Goal: Task Accomplishment & Management: Complete application form

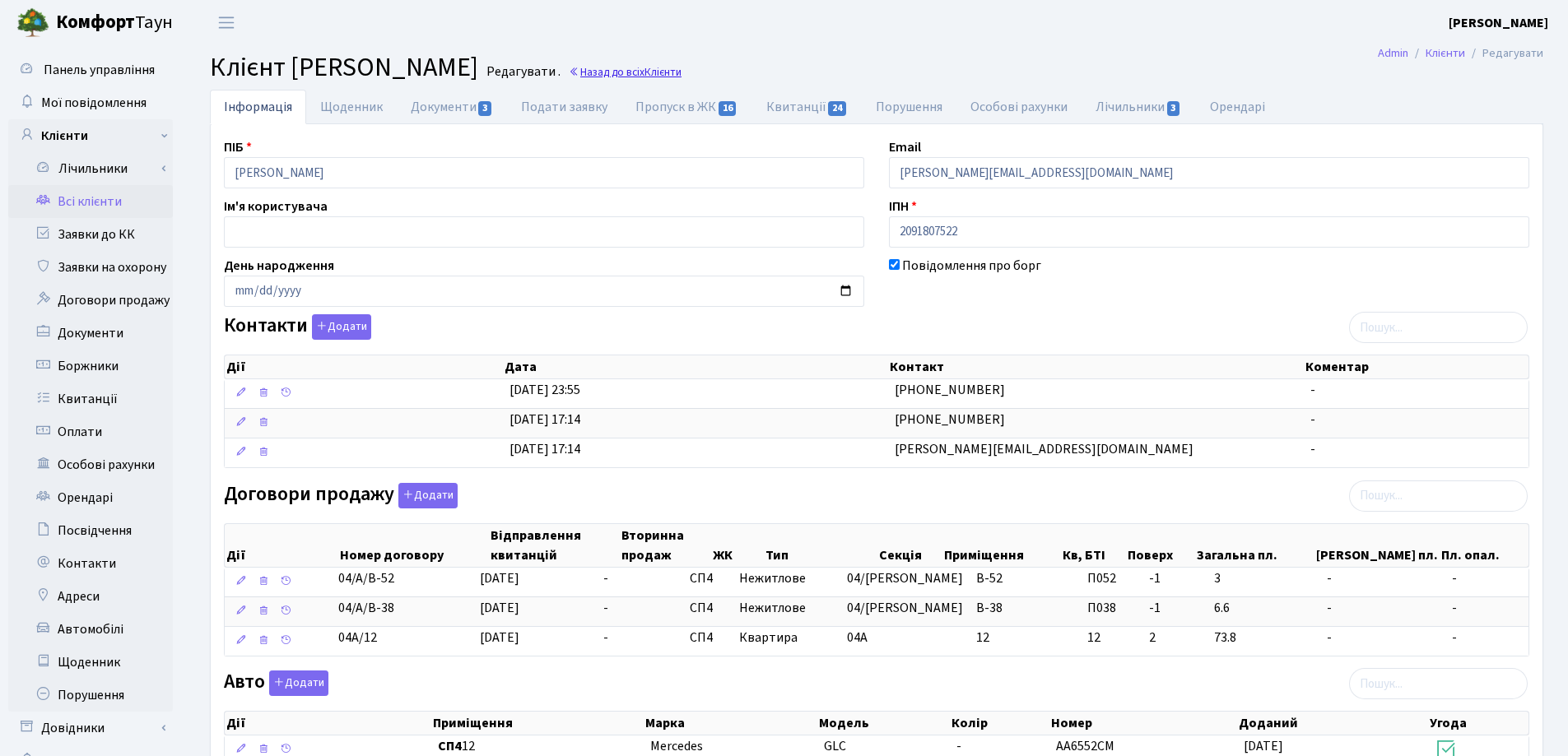
click at [682, 69] on link "Назад до всіх Клієнти" at bounding box center [624, 71] width 113 height 16
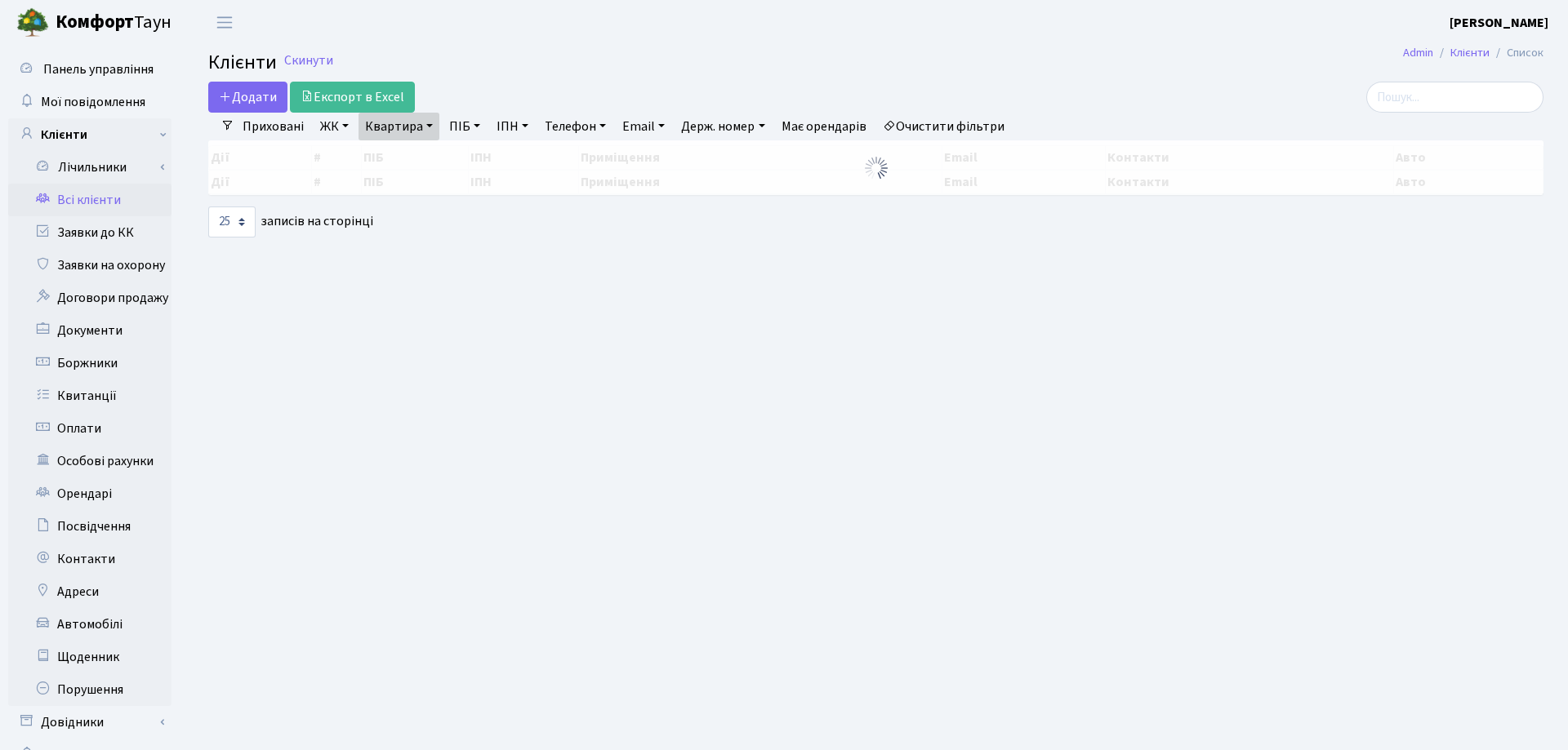
select select "25"
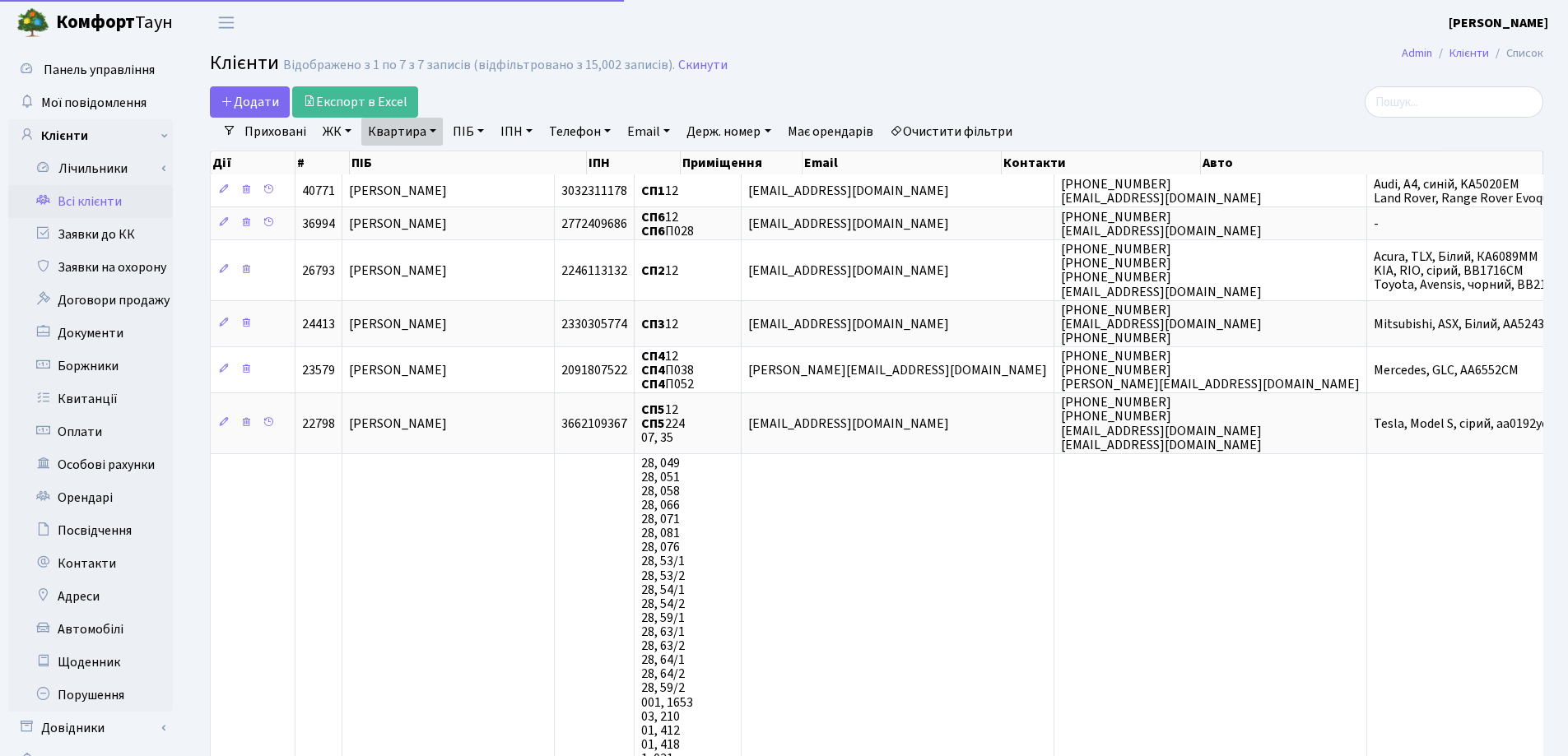
click at [433, 126] on link "Квартира" at bounding box center [401, 131] width 82 height 28
click at [437, 158] on input "12" at bounding box center [410, 164] width 96 height 31
type input "1"
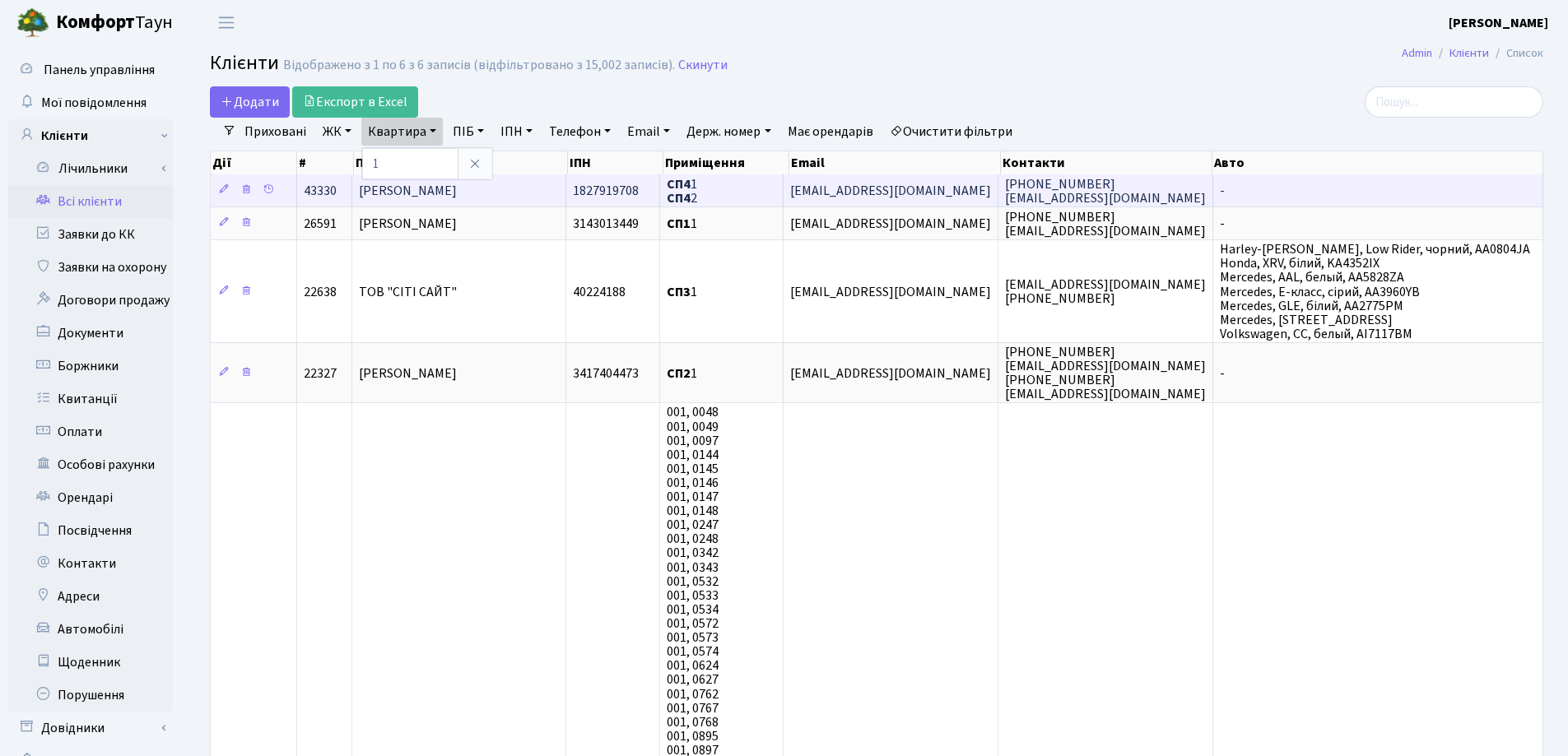
click at [513, 195] on td "Дмитренко Алла Іванівна" at bounding box center [458, 190] width 214 height 32
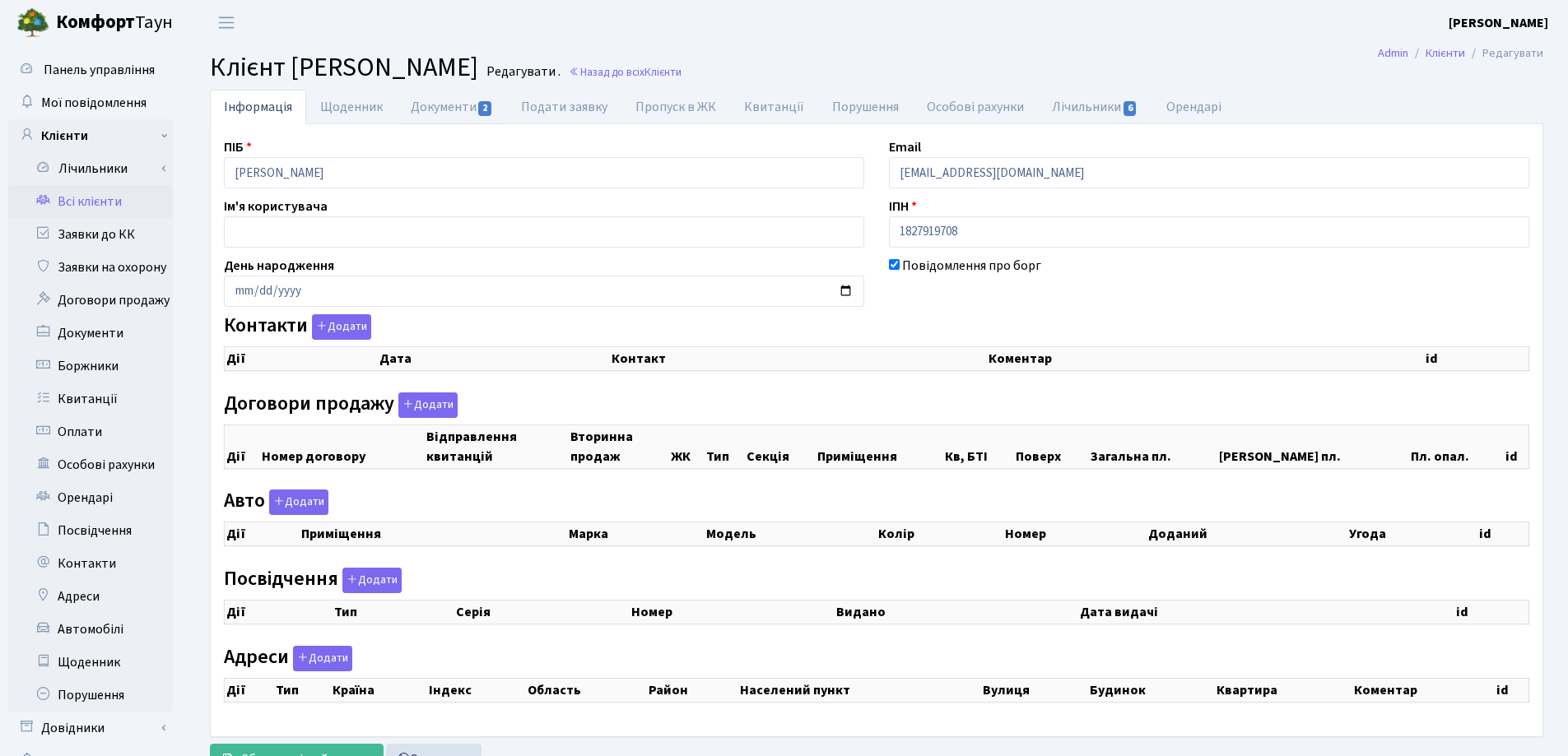
click at [425, 116] on link "Документи 2" at bounding box center [452, 107] width 110 height 35
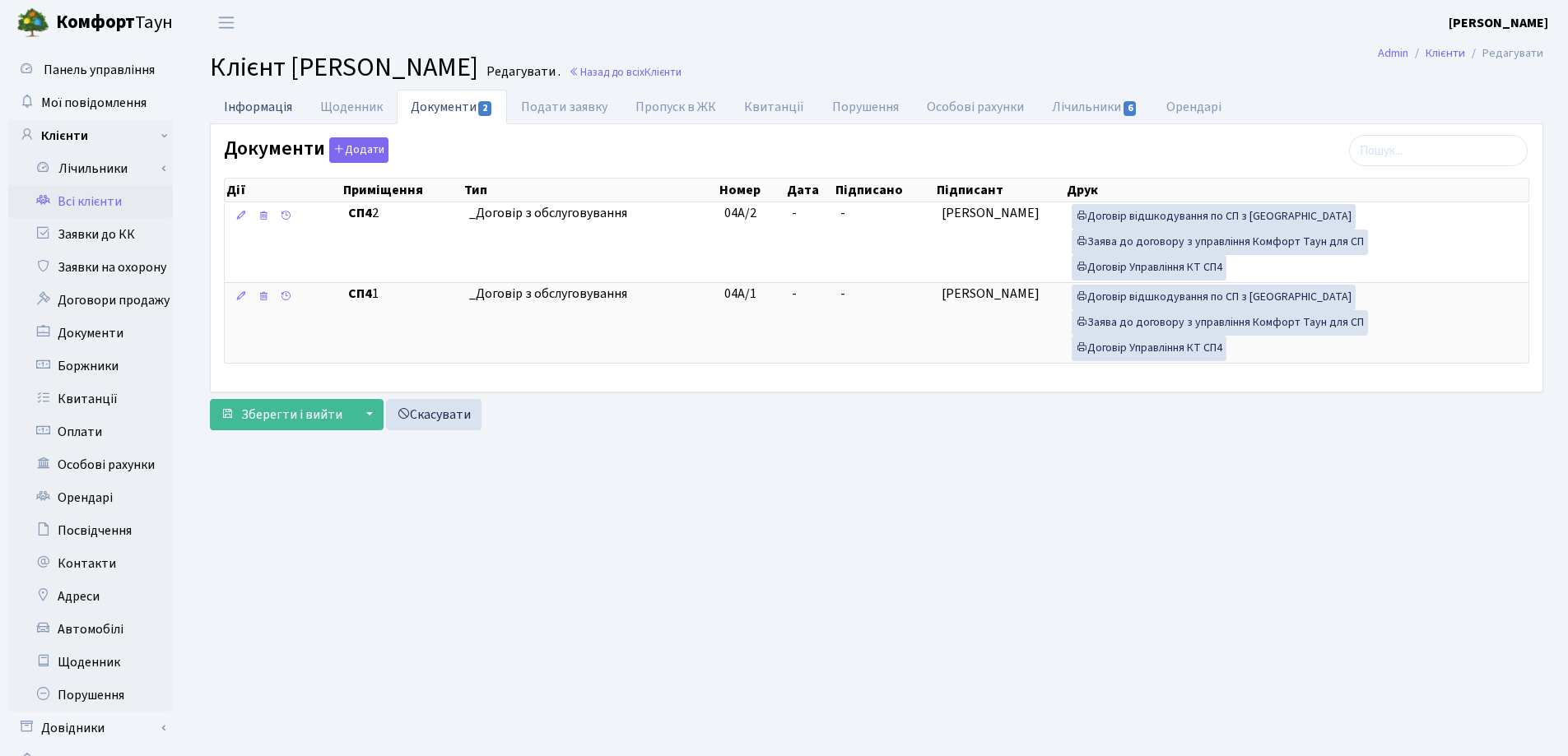
click at [278, 106] on link "Інформація" at bounding box center [258, 106] width 96 height 34
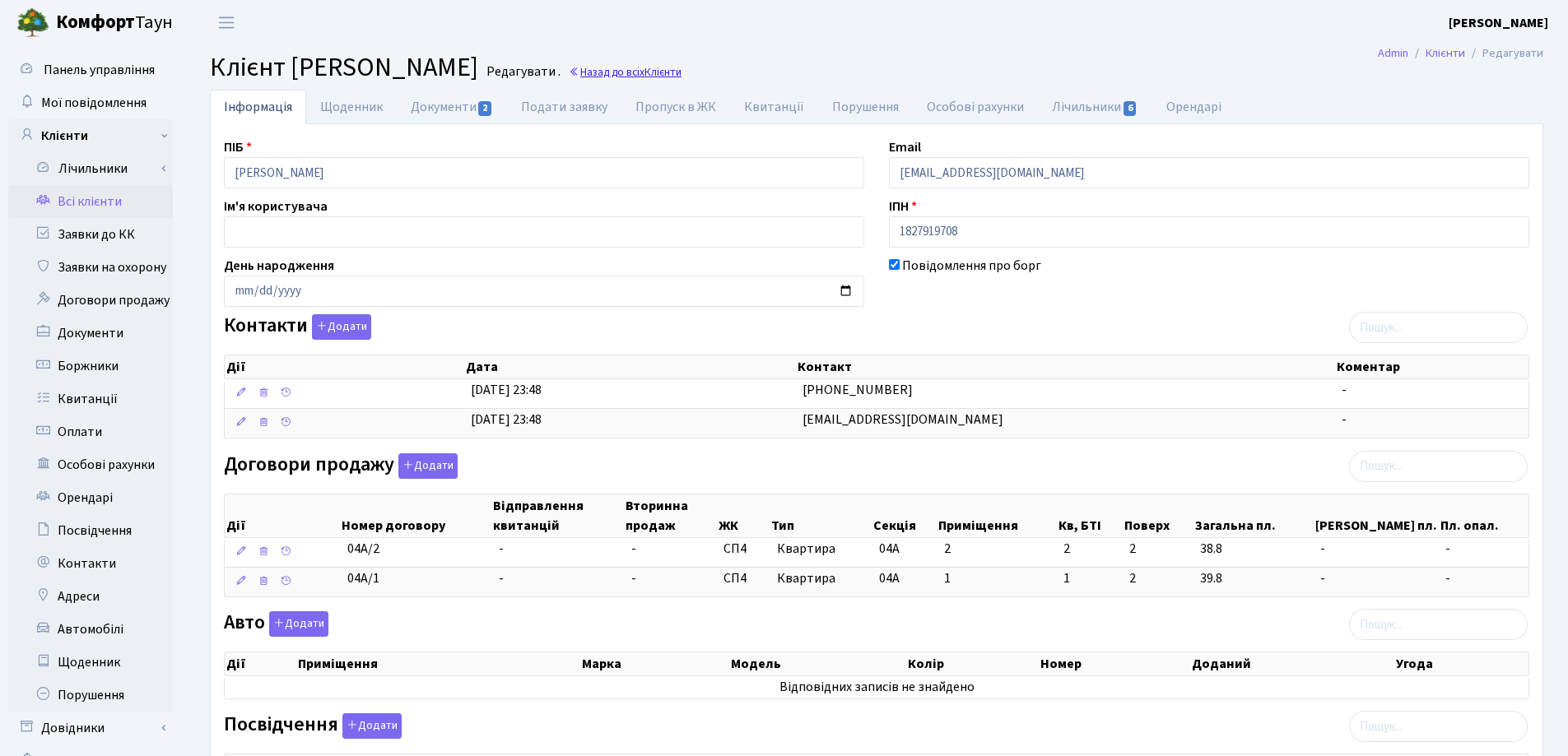
click at [682, 66] on link "Назад до всіх Клієнти" at bounding box center [624, 71] width 113 height 16
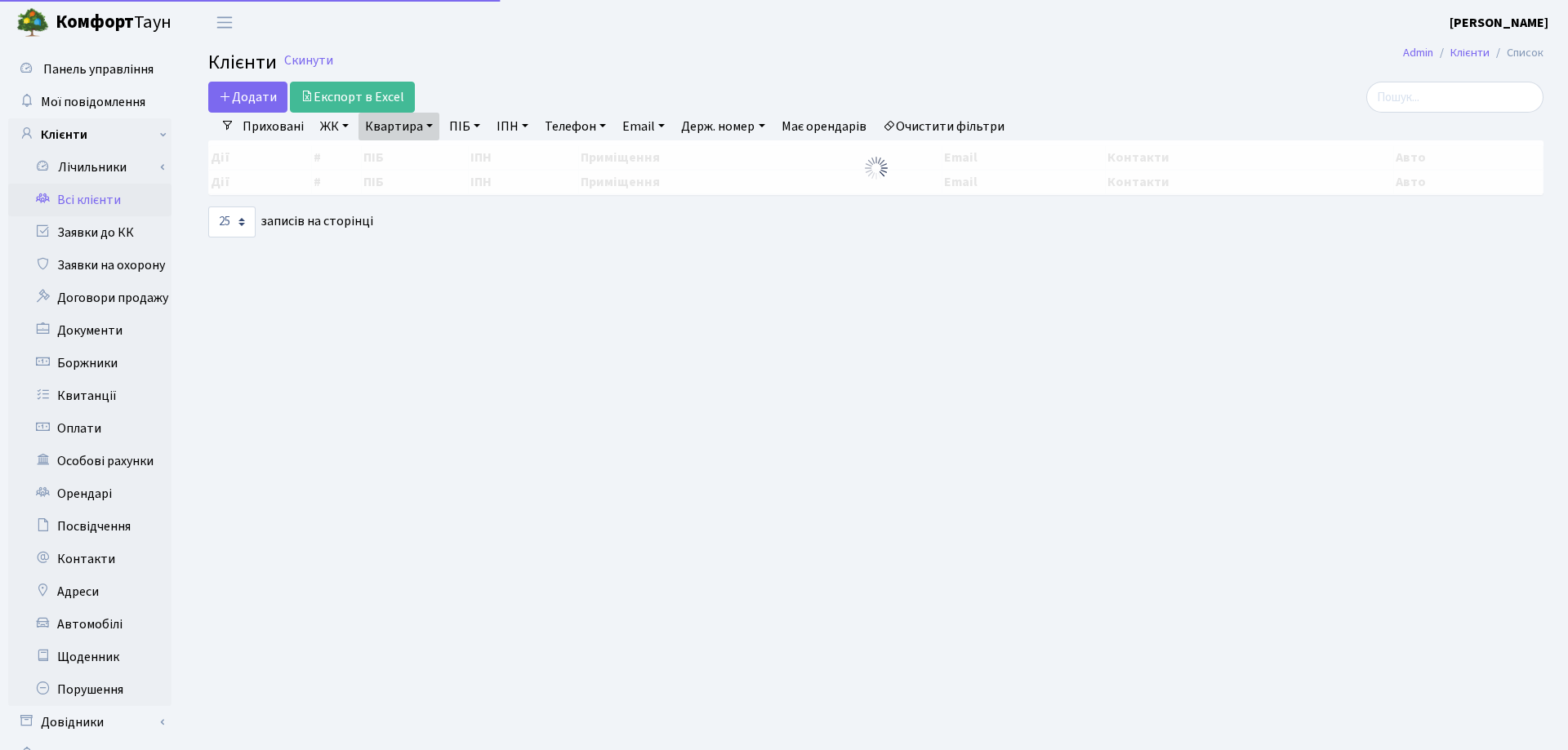
select select "25"
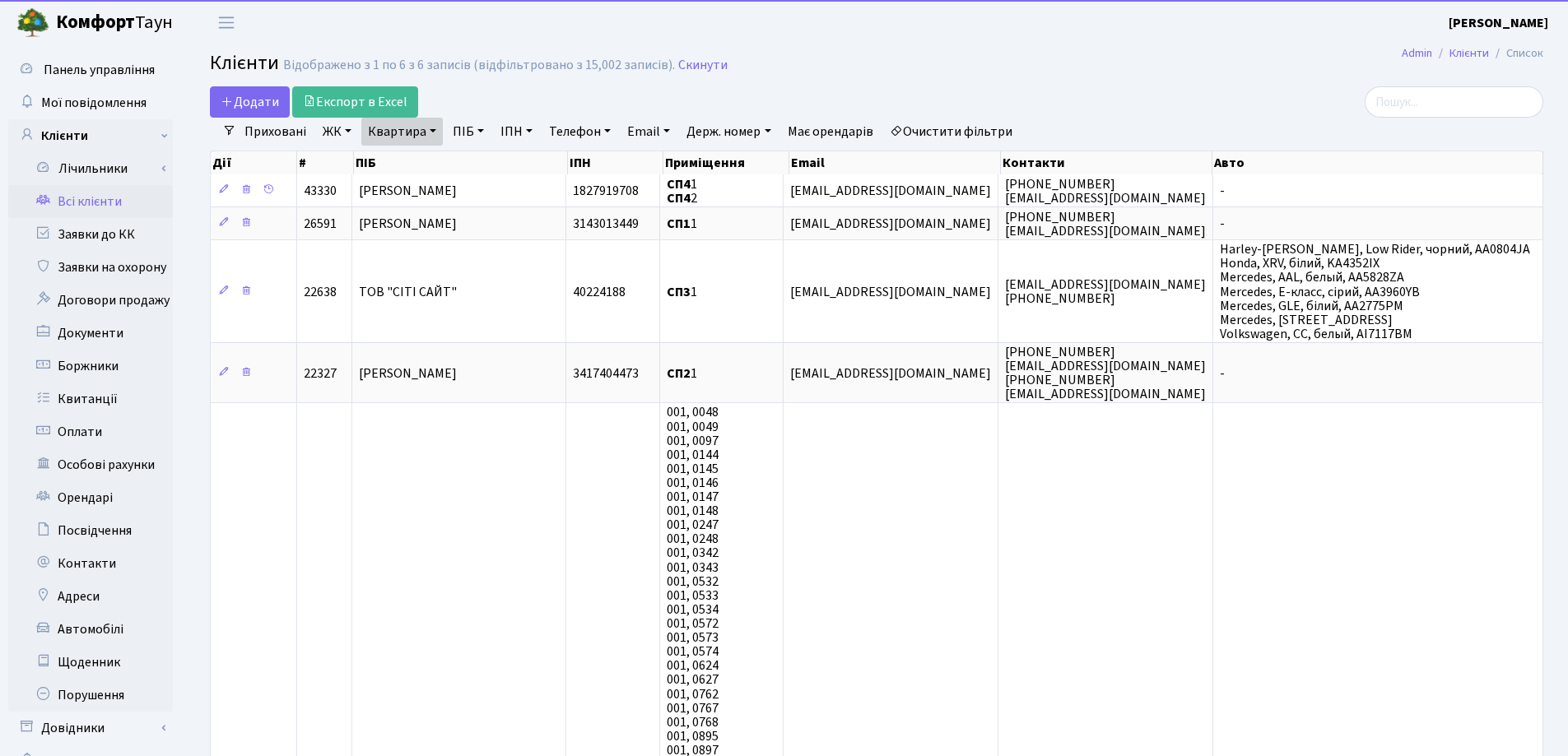
click at [432, 130] on link "Квартира" at bounding box center [401, 131] width 82 height 28
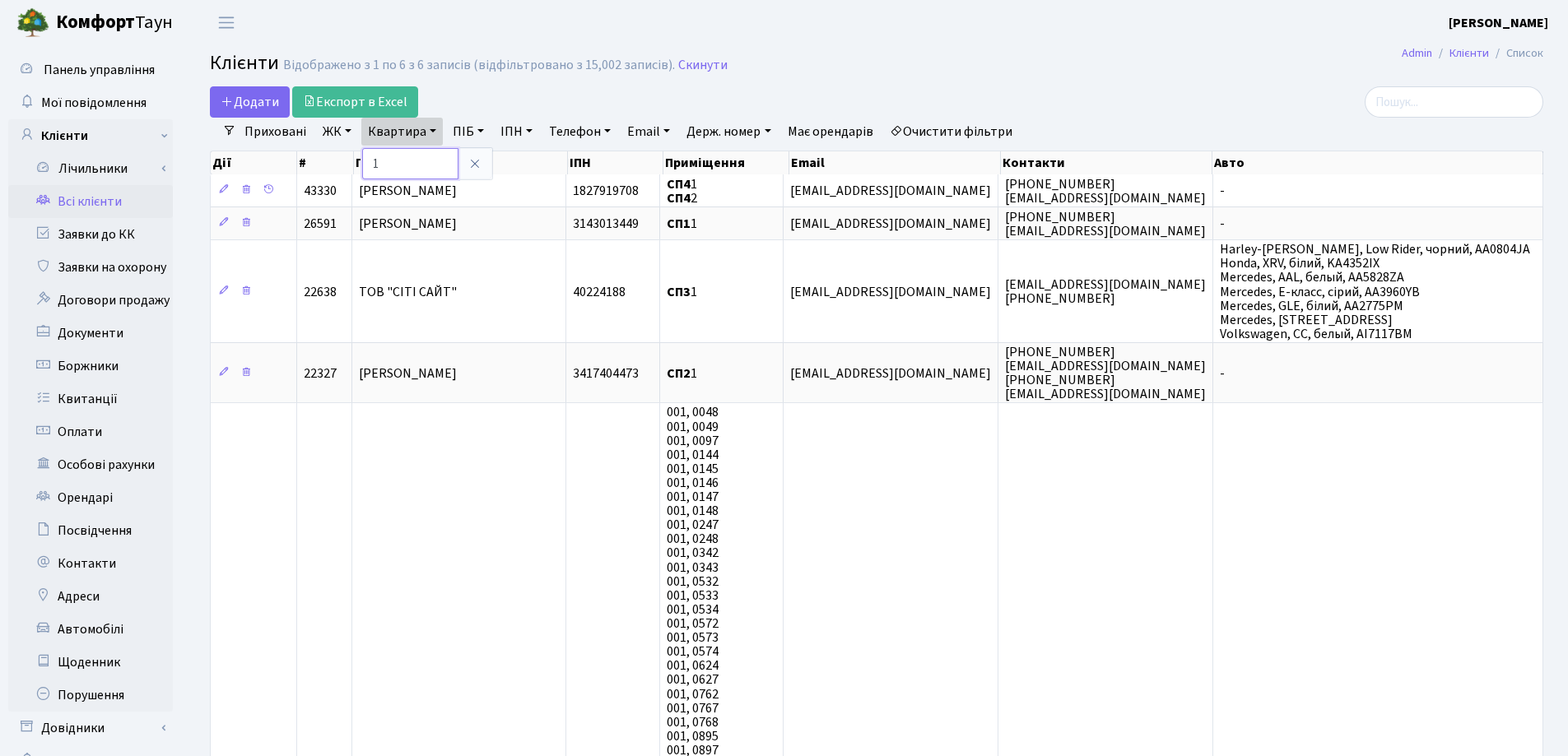
click at [420, 156] on input "1" at bounding box center [410, 164] width 96 height 31
type input "12"
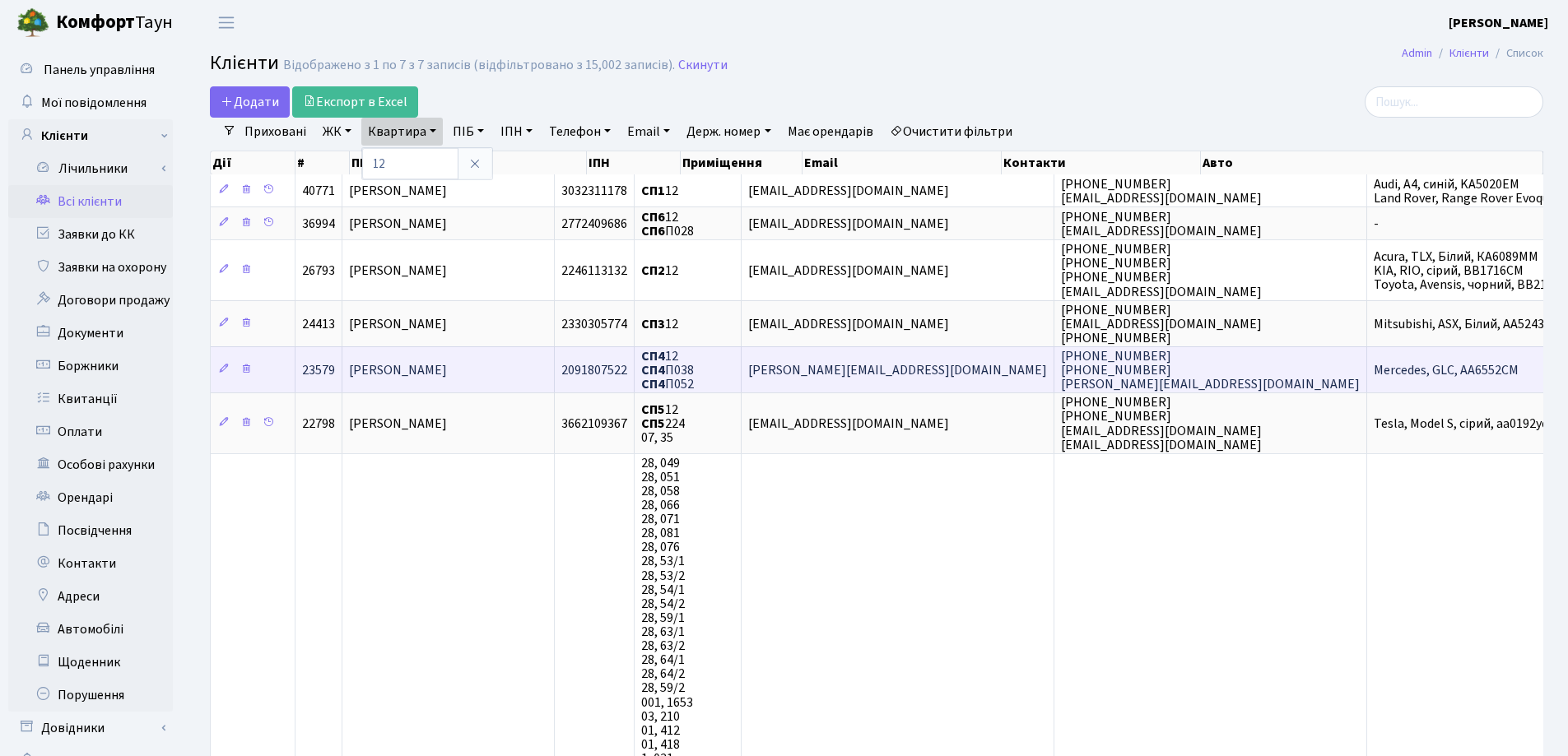
click at [515, 363] on td "[PERSON_NAME]" at bounding box center [449, 369] width 213 height 46
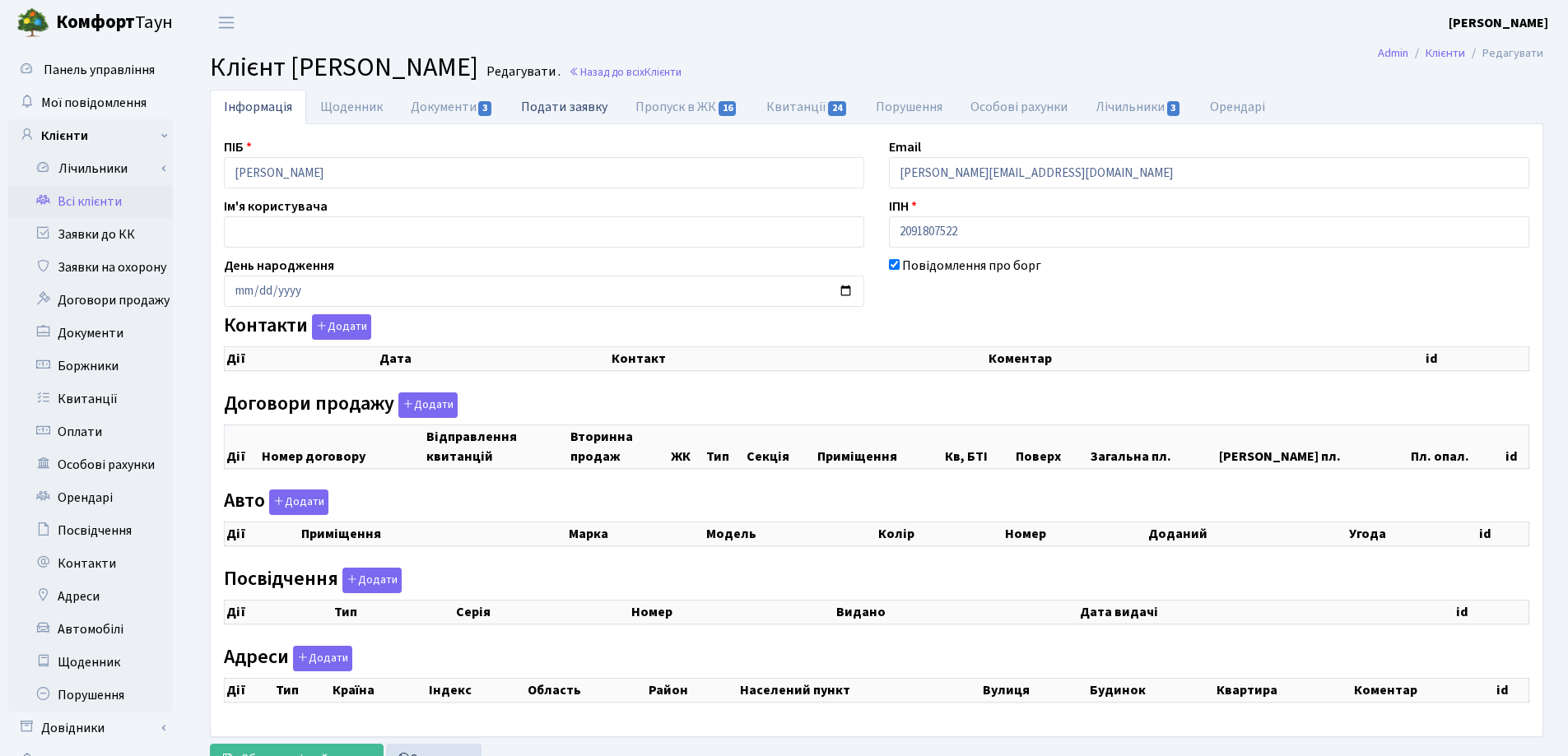
click at [532, 104] on link "Подати заявку" at bounding box center [564, 106] width 115 height 34
select select "25"
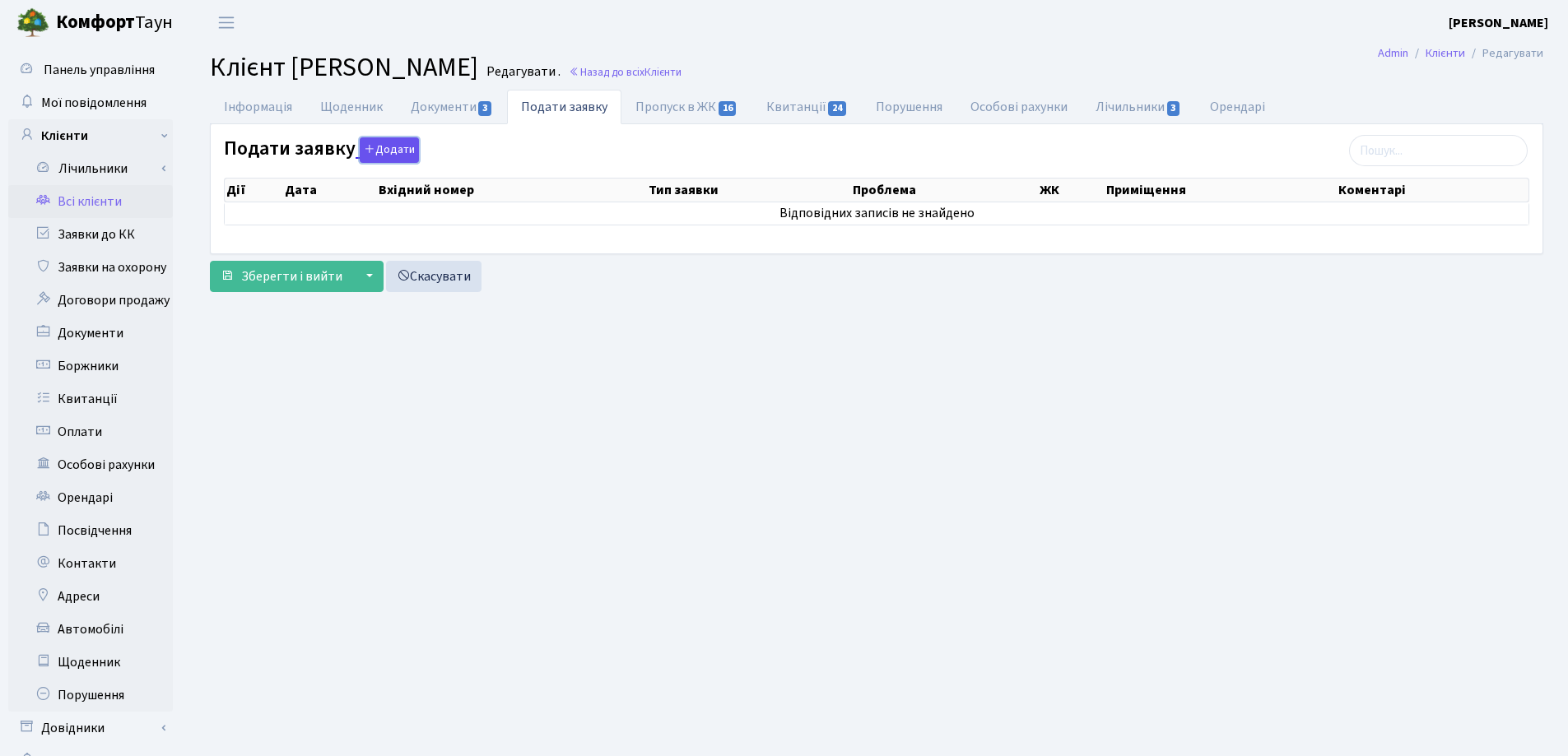
click at [367, 153] on icon "button" at bounding box center [369, 148] width 12 height 12
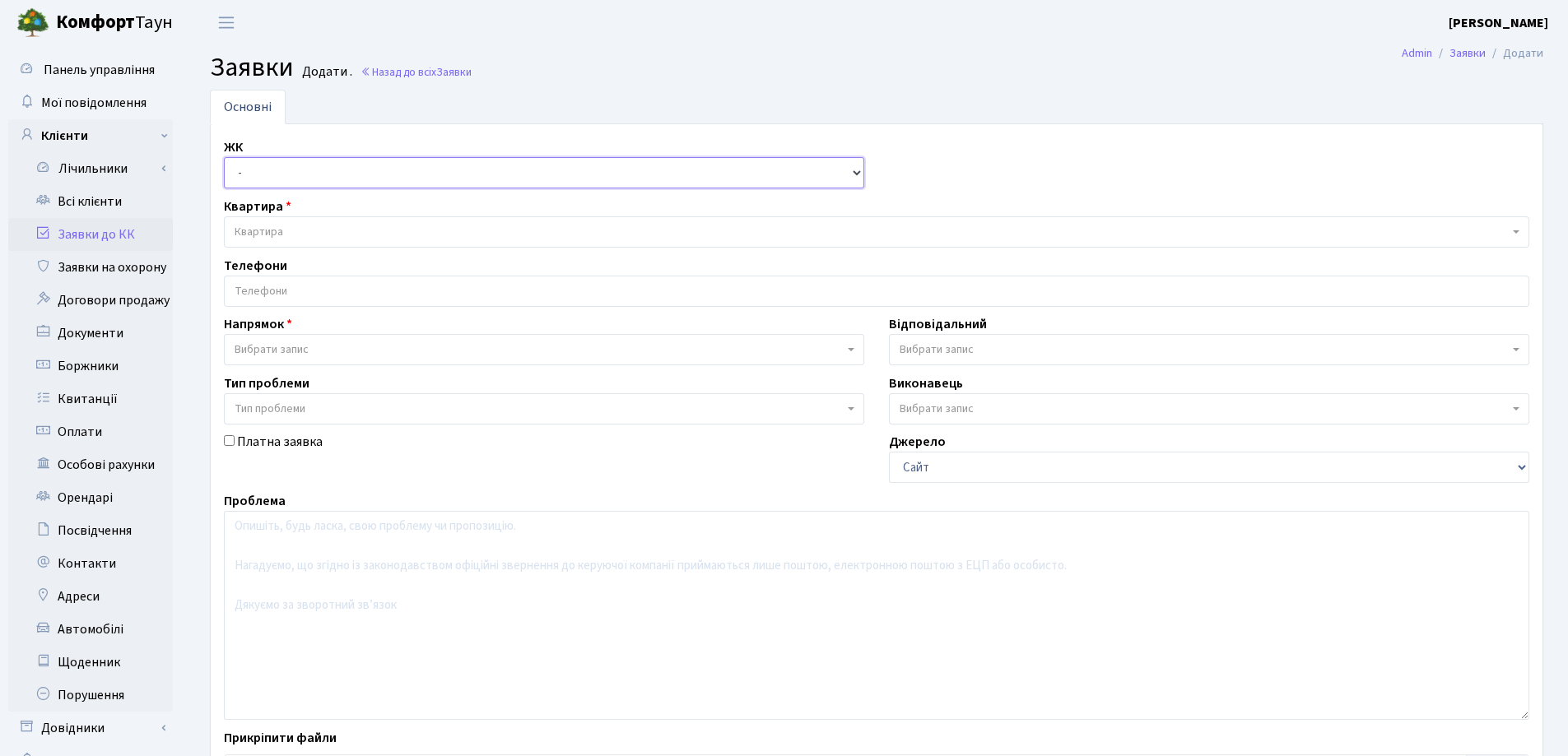
click at [330, 165] on select "- СП, Наддніпрянське шосе, 2а СП1, Столичне шосе, 1 СП2, Столичне шосе, 1А СП3,…" at bounding box center [543, 173] width 641 height 31
select select "325"
click at [224, 158] on select "- СП, Наддніпрянське шосе, 2а СП1, Столичне шосе, 1 СП2, Столичне шосе, 1А СП3,…" at bounding box center [543, 173] width 641 height 31
select select
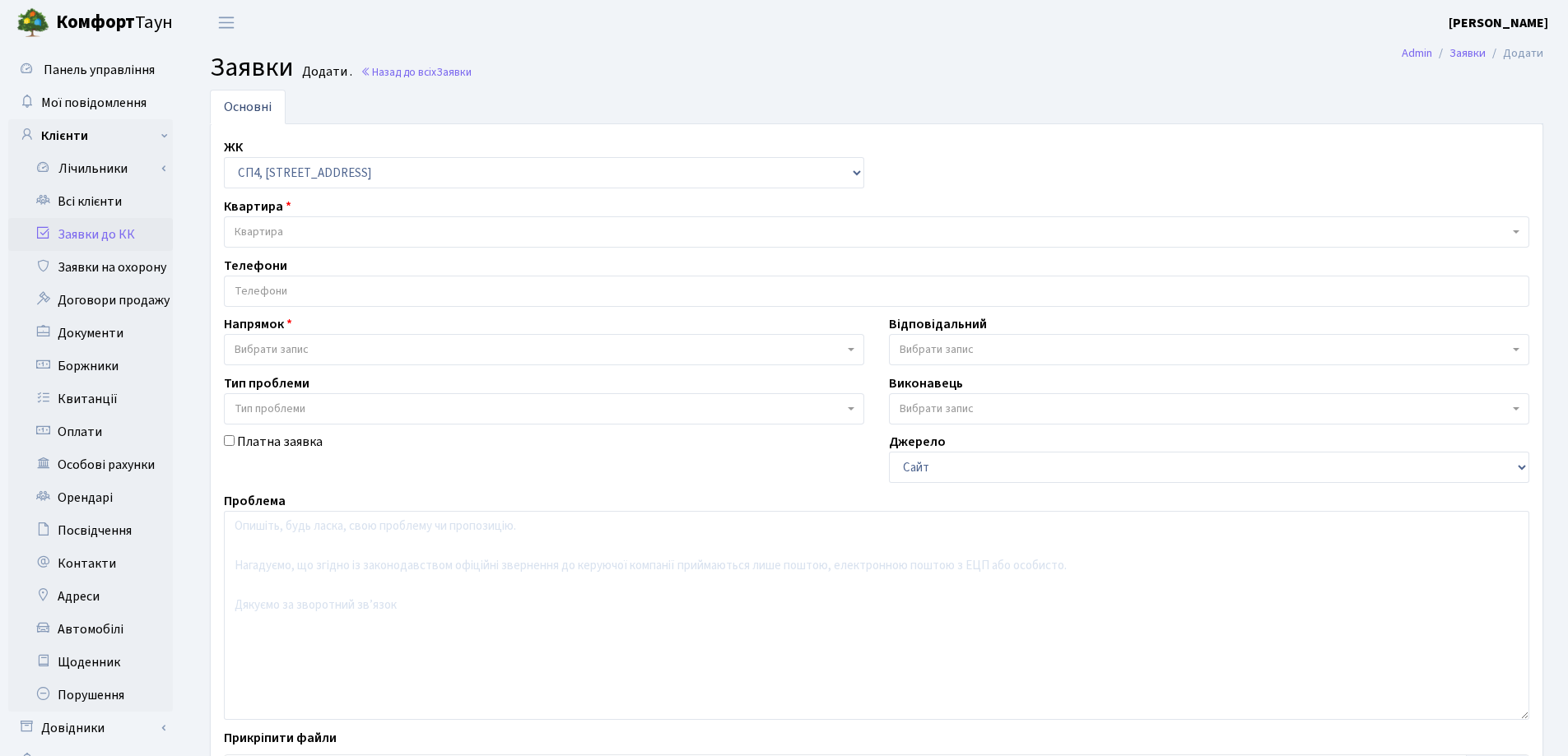
click at [400, 214] on div "Квартира Квартира" at bounding box center [876, 223] width 1330 height 51
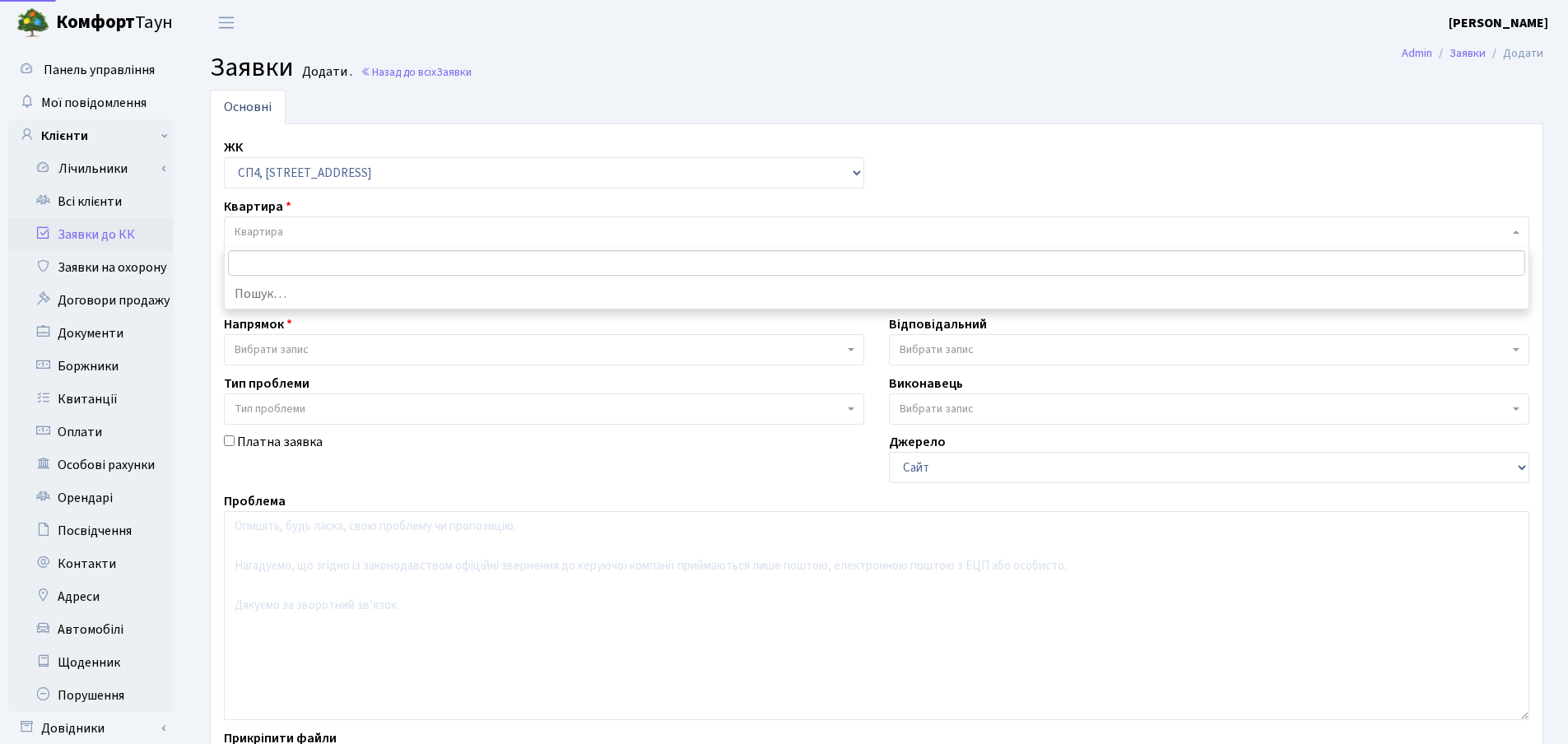
click at [400, 225] on span "Квартира" at bounding box center [872, 232] width 1274 height 16
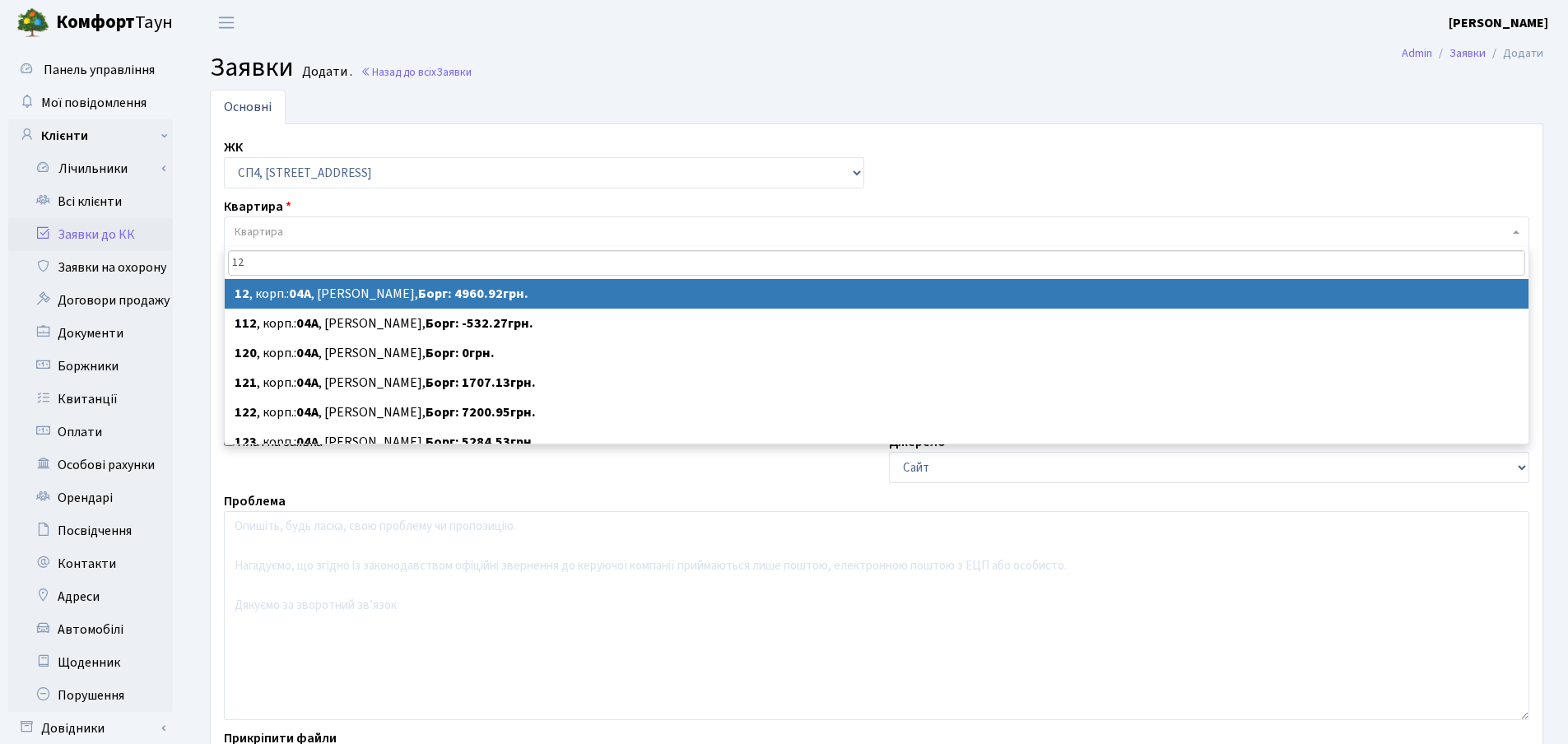
type input "12"
select select
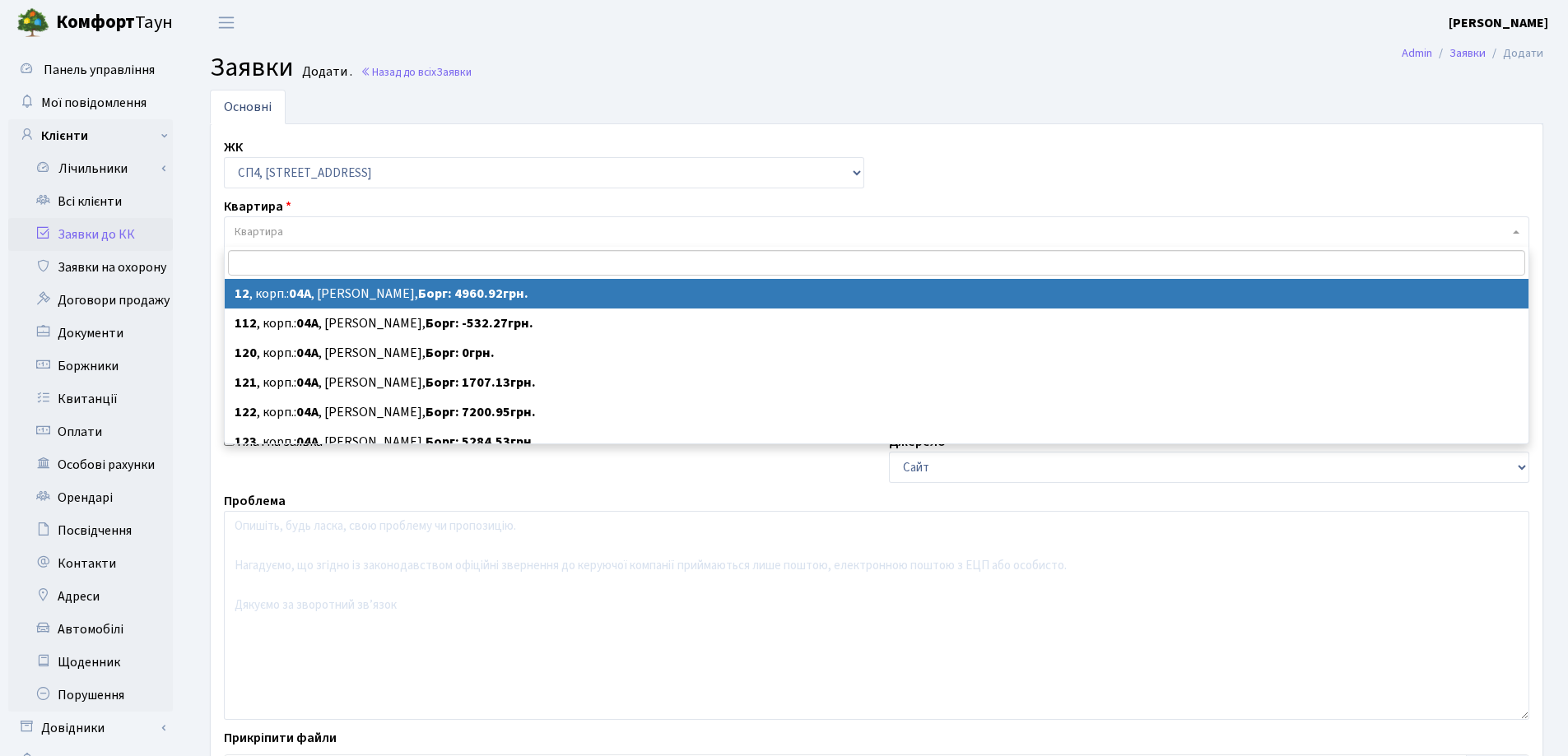
select select "21040"
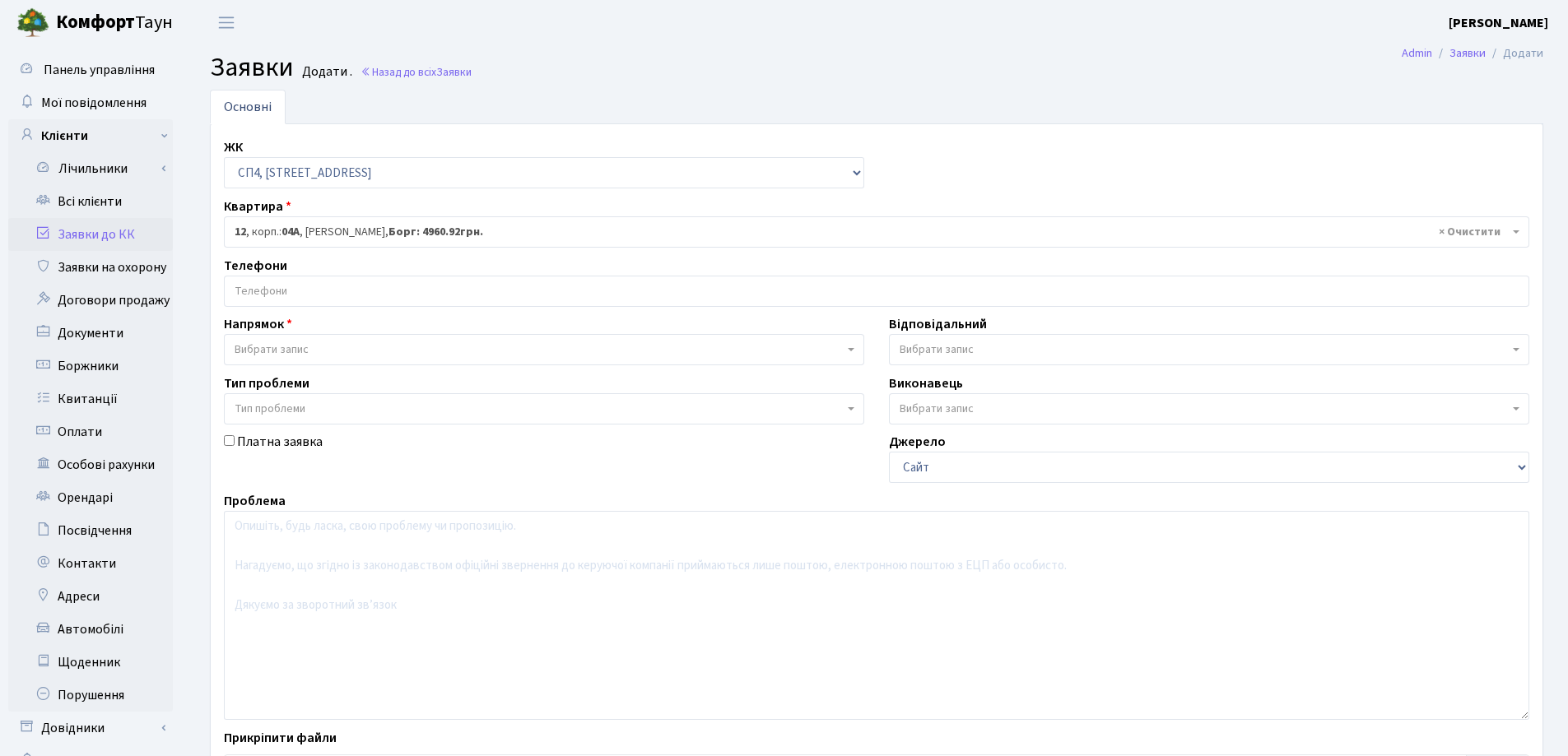
click at [378, 294] on input "search" at bounding box center [876, 291] width 1303 height 29
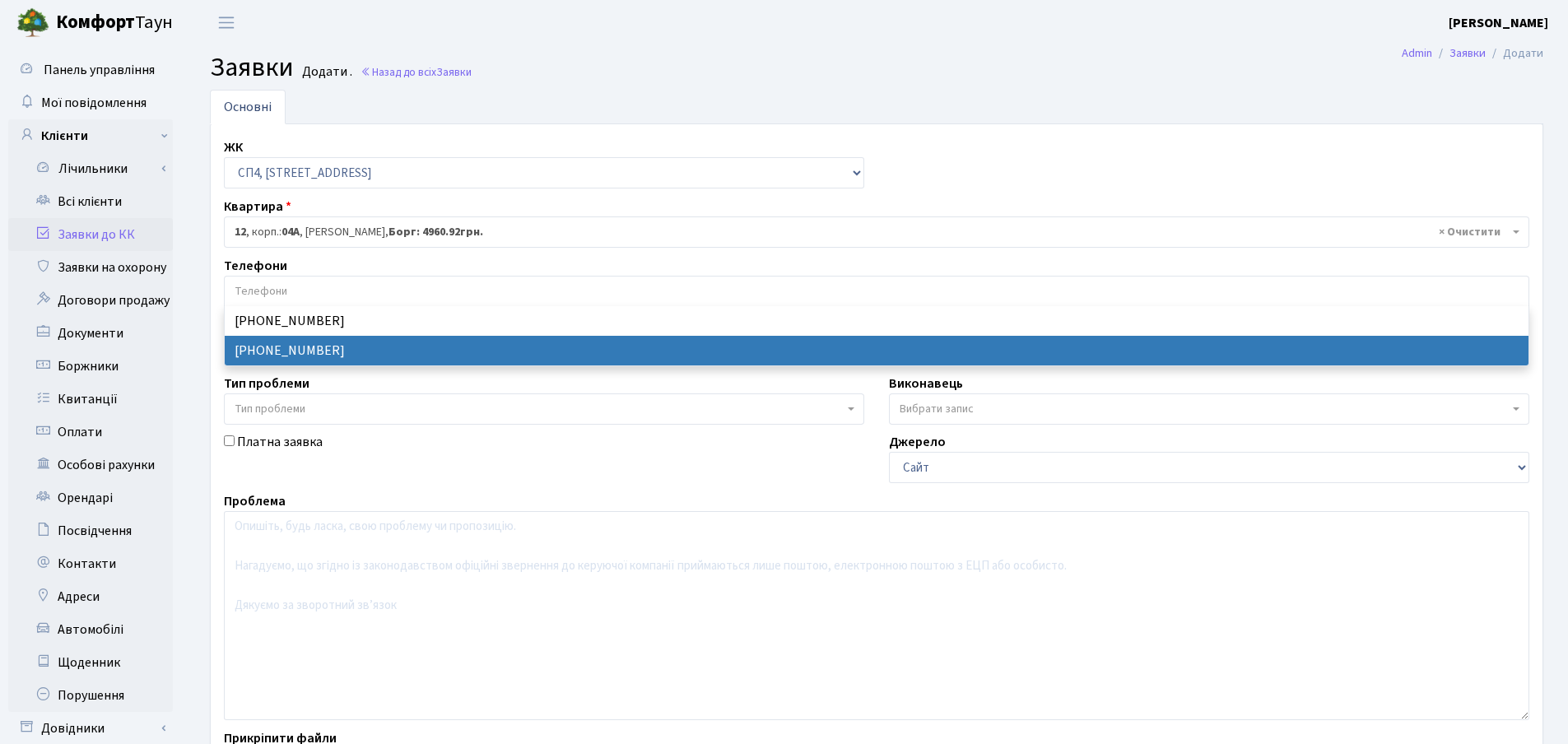
select select "63984"
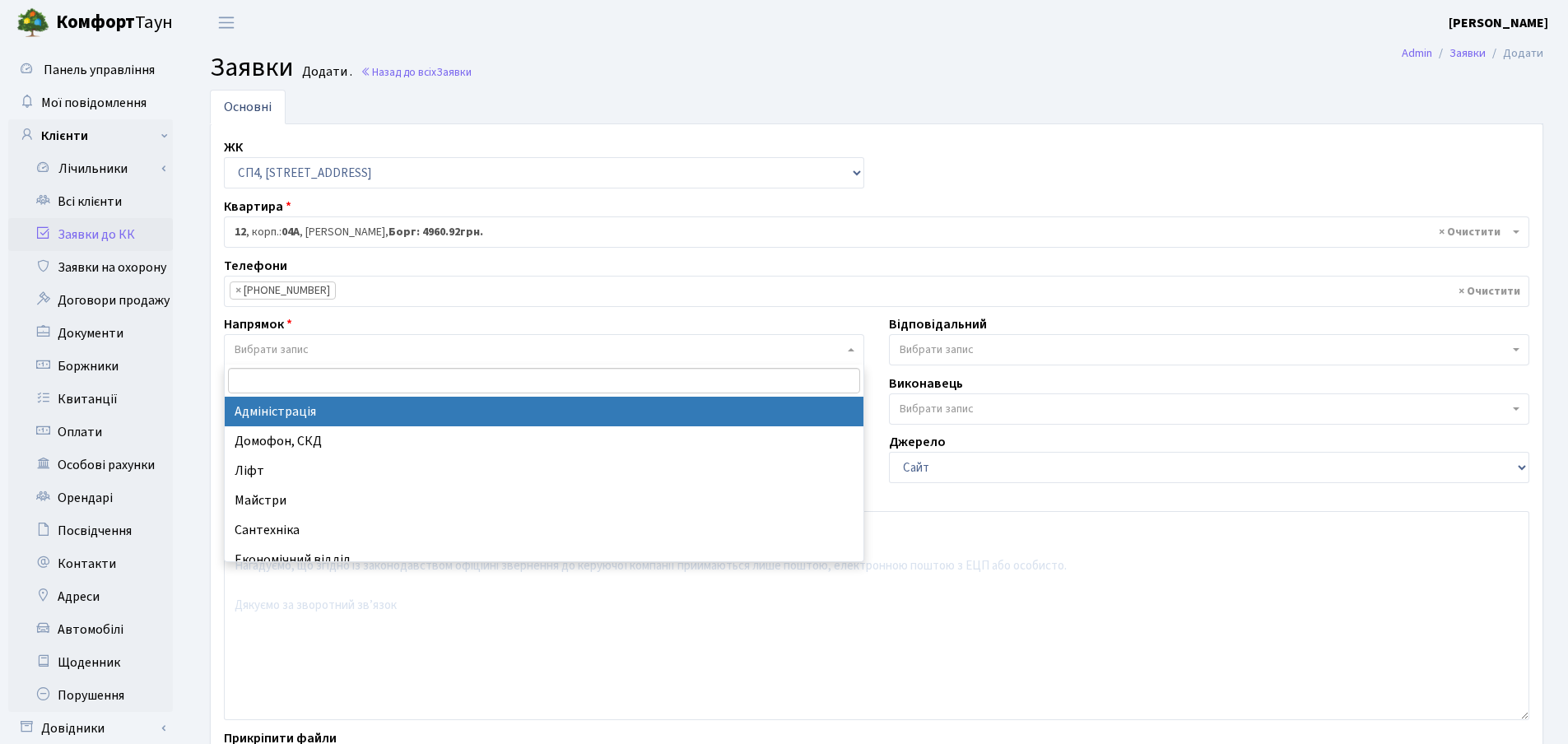
click at [375, 347] on span "Вибрати запис" at bounding box center [539, 350] width 609 height 16
select select "5"
select select
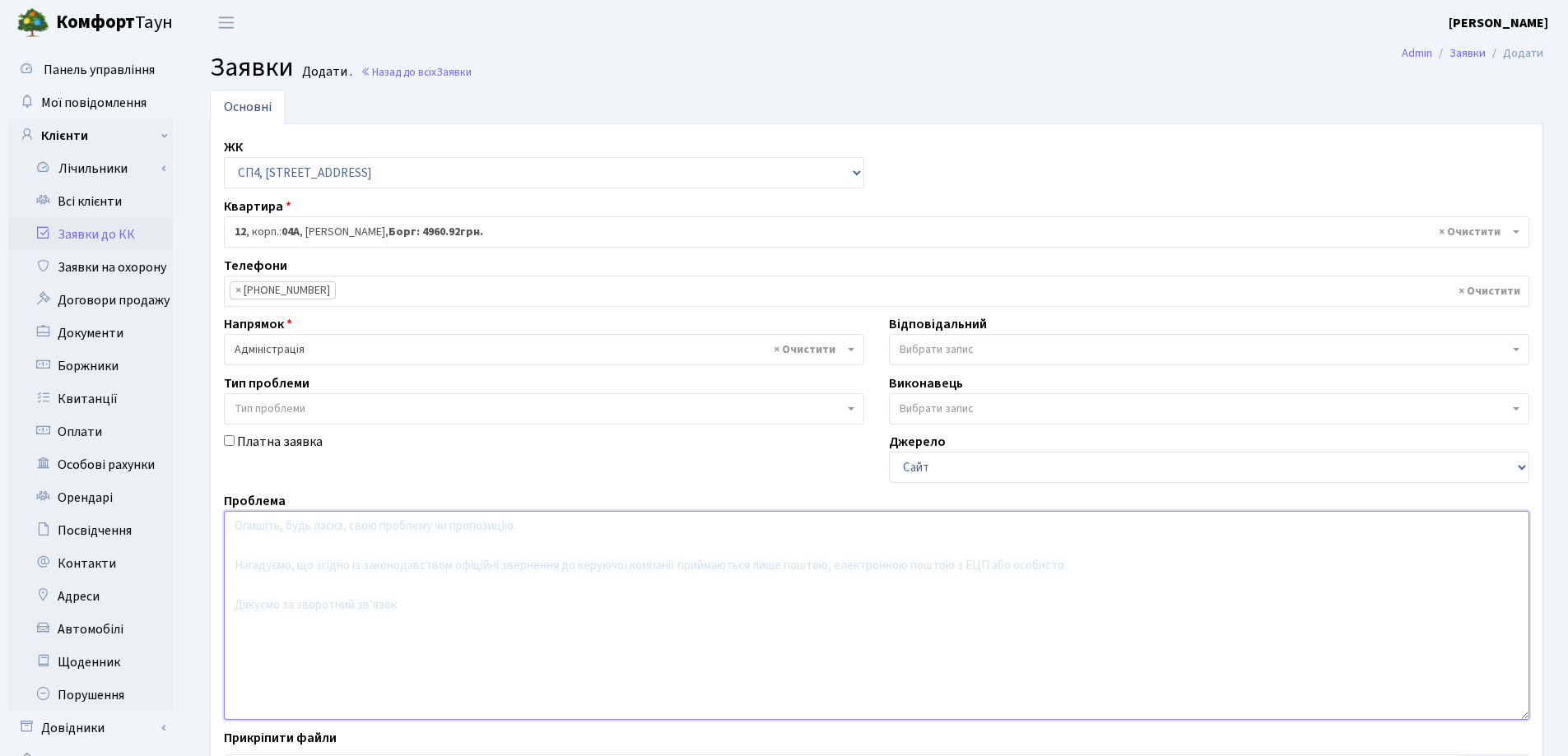
click at [363, 553] on textarea at bounding box center [876, 616] width 1305 height 209
click at [507, 526] on textarea "Прошу розібратись з причиною затоплення в кв 1 , з сусудської квартири йде вода." at bounding box center [876, 616] width 1305 height 209
click at [504, 527] on textarea "Прошу розібратись з причиною затоплення в кв 1 , з сусудської квартири йде вода." at bounding box center [876, 616] width 1305 height 209
click at [638, 528] on textarea "Прошу розібратись з причиною затоплення в кв 12 , з сусудської квартири йде вод…" at bounding box center [876, 616] width 1305 height 209
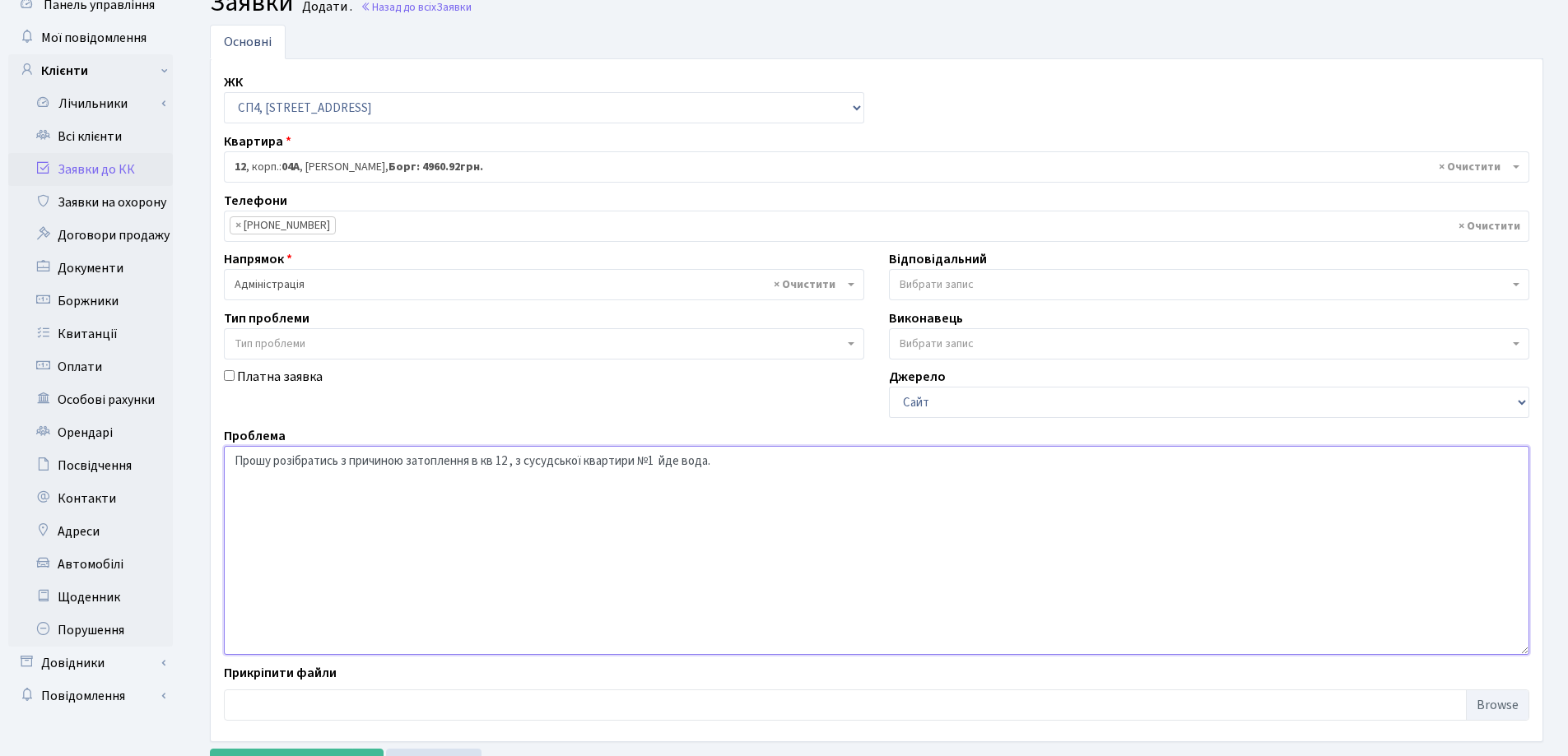
scroll to position [138, 0]
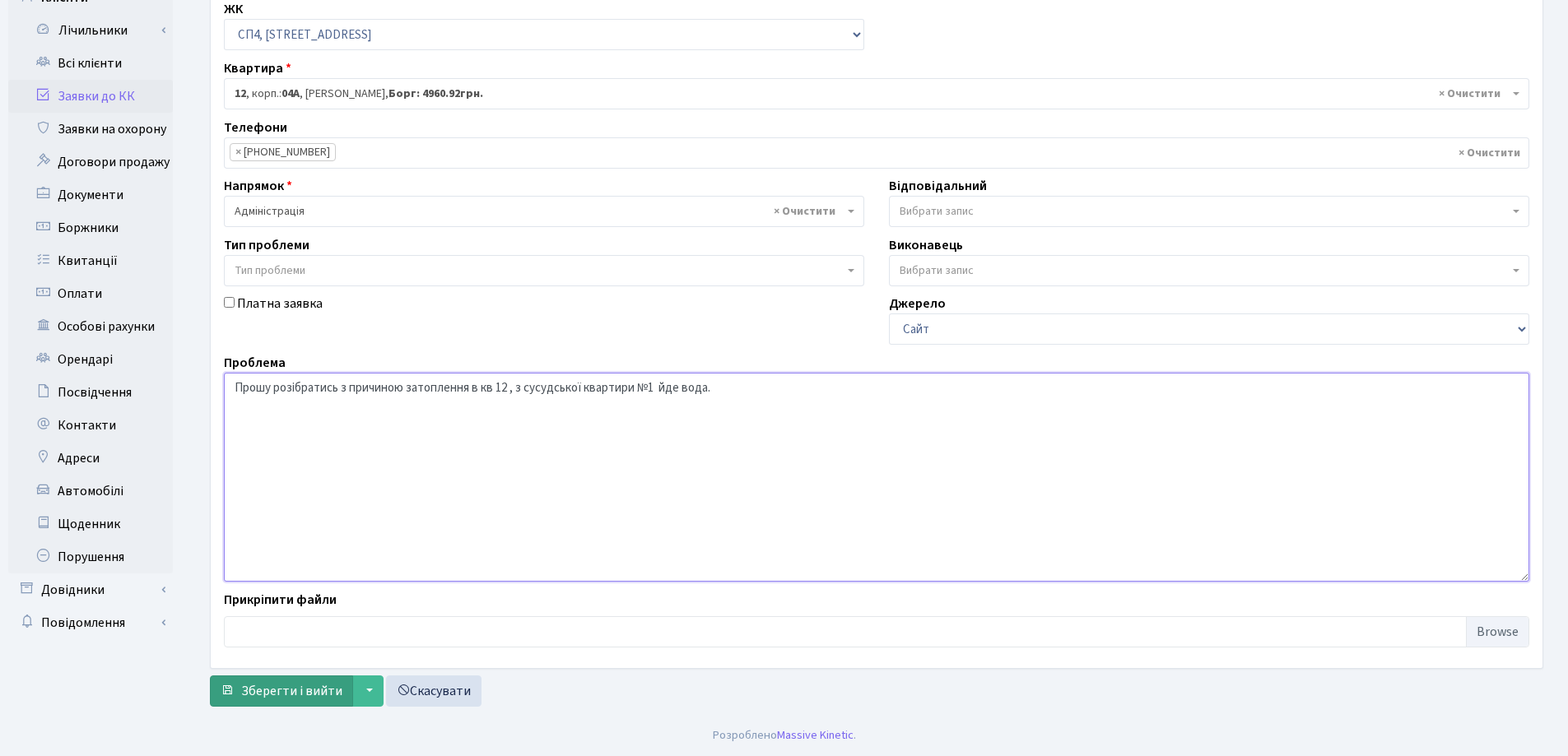
type textarea "Прошу розібратись з причиною затоплення в кв 12 , з сусудської квартири №1 йде …"
click at [299, 689] on span "Зберегти і вийти" at bounding box center [291, 691] width 101 height 18
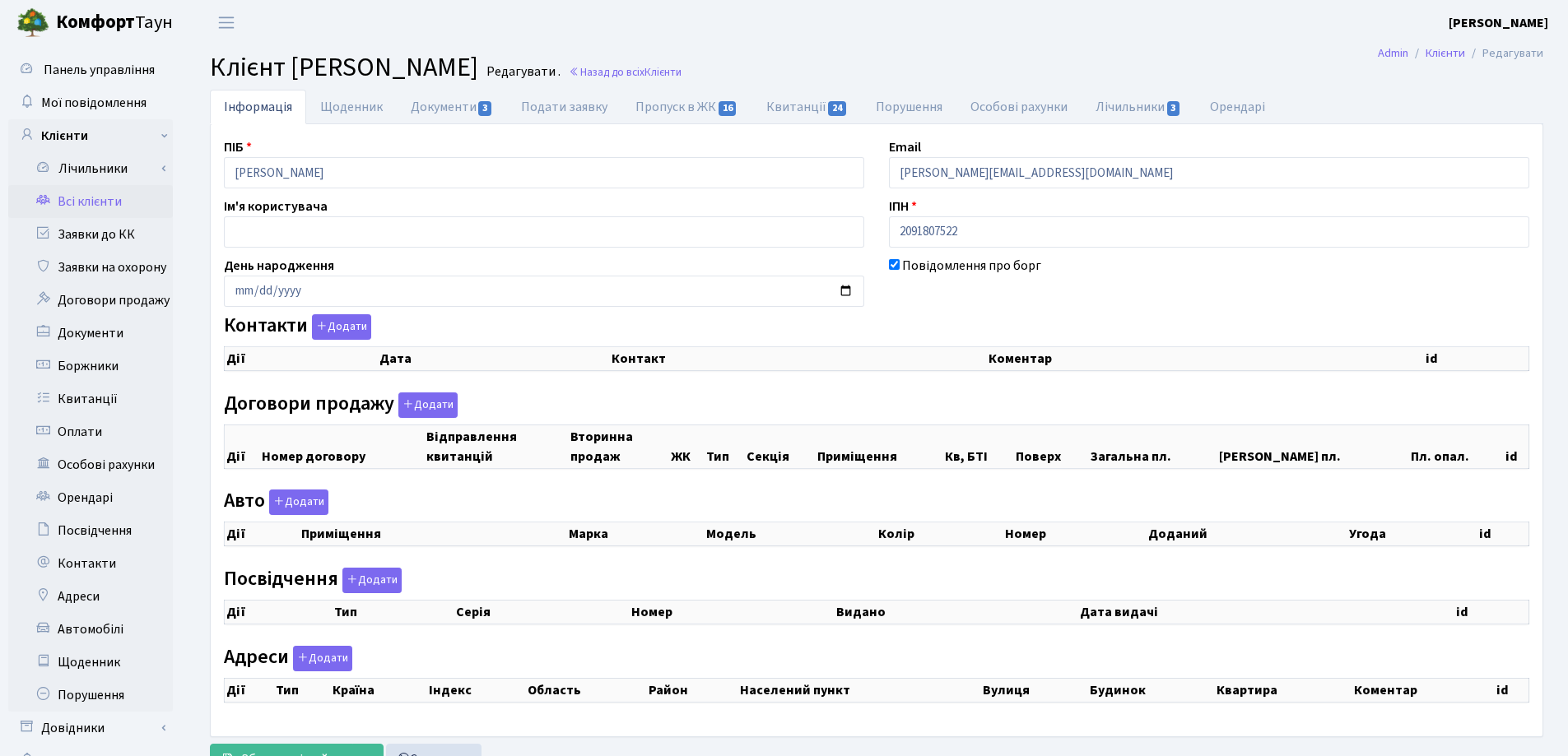
checkbox input "true"
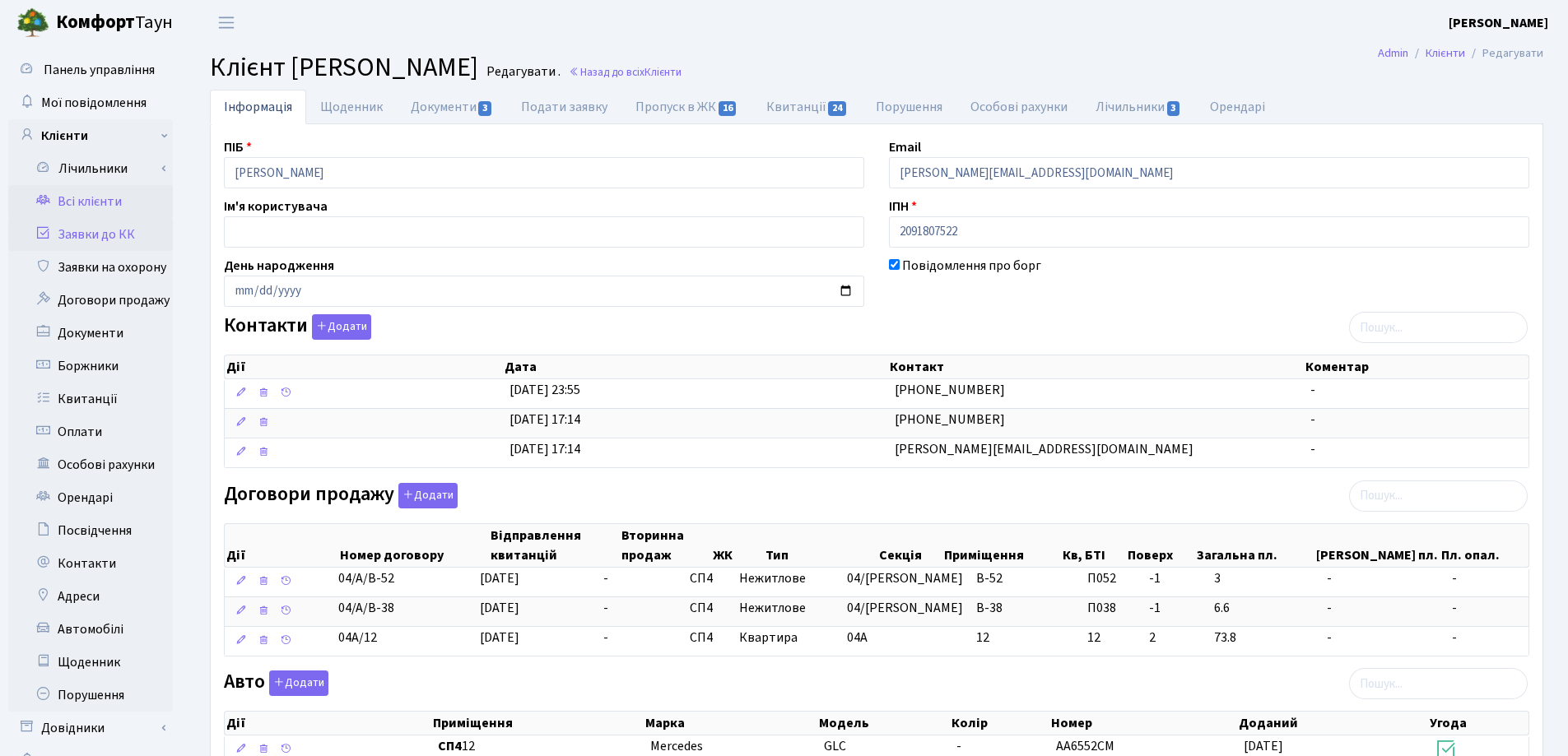
click at [101, 230] on link "Заявки до КК" at bounding box center [91, 235] width 165 height 33
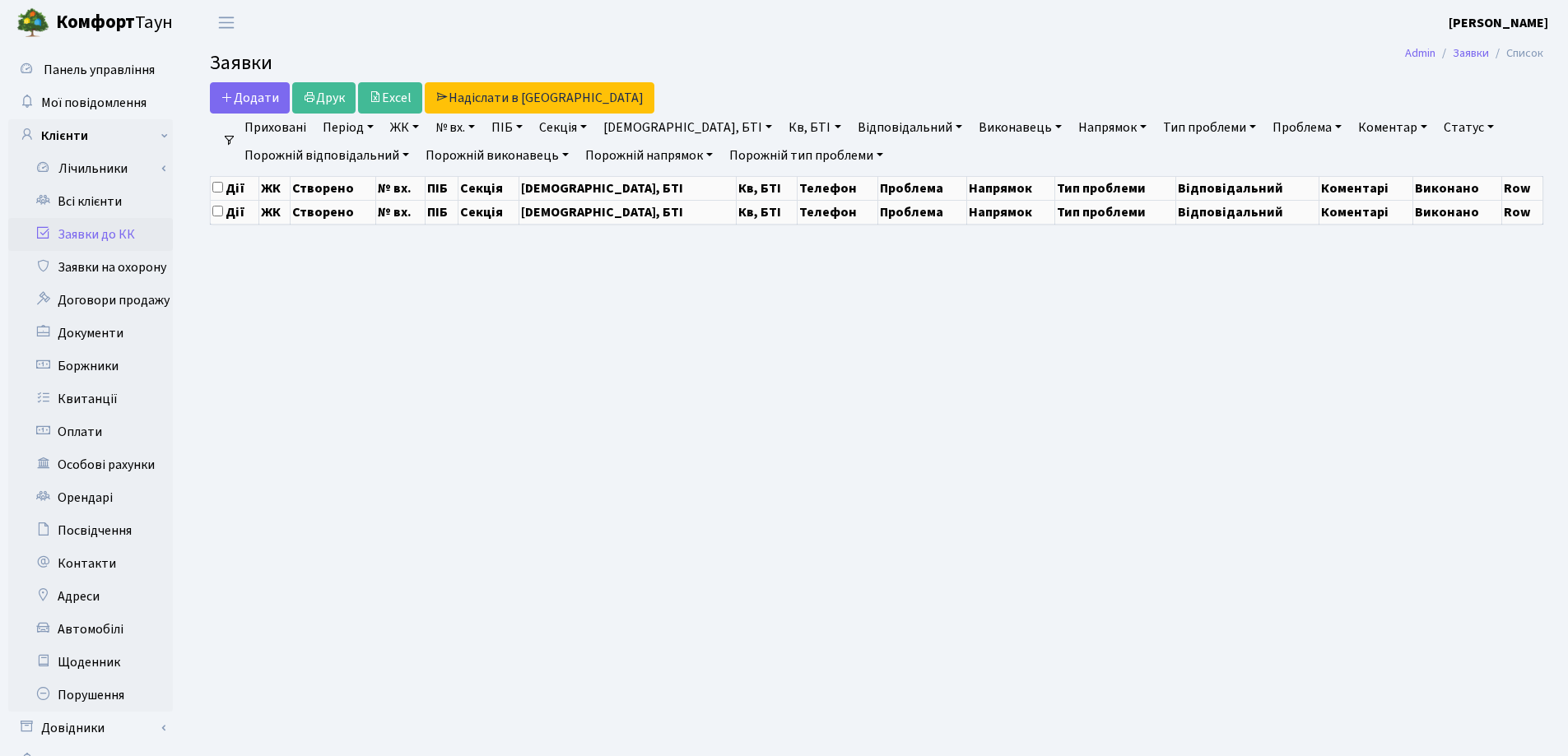
select select "25"
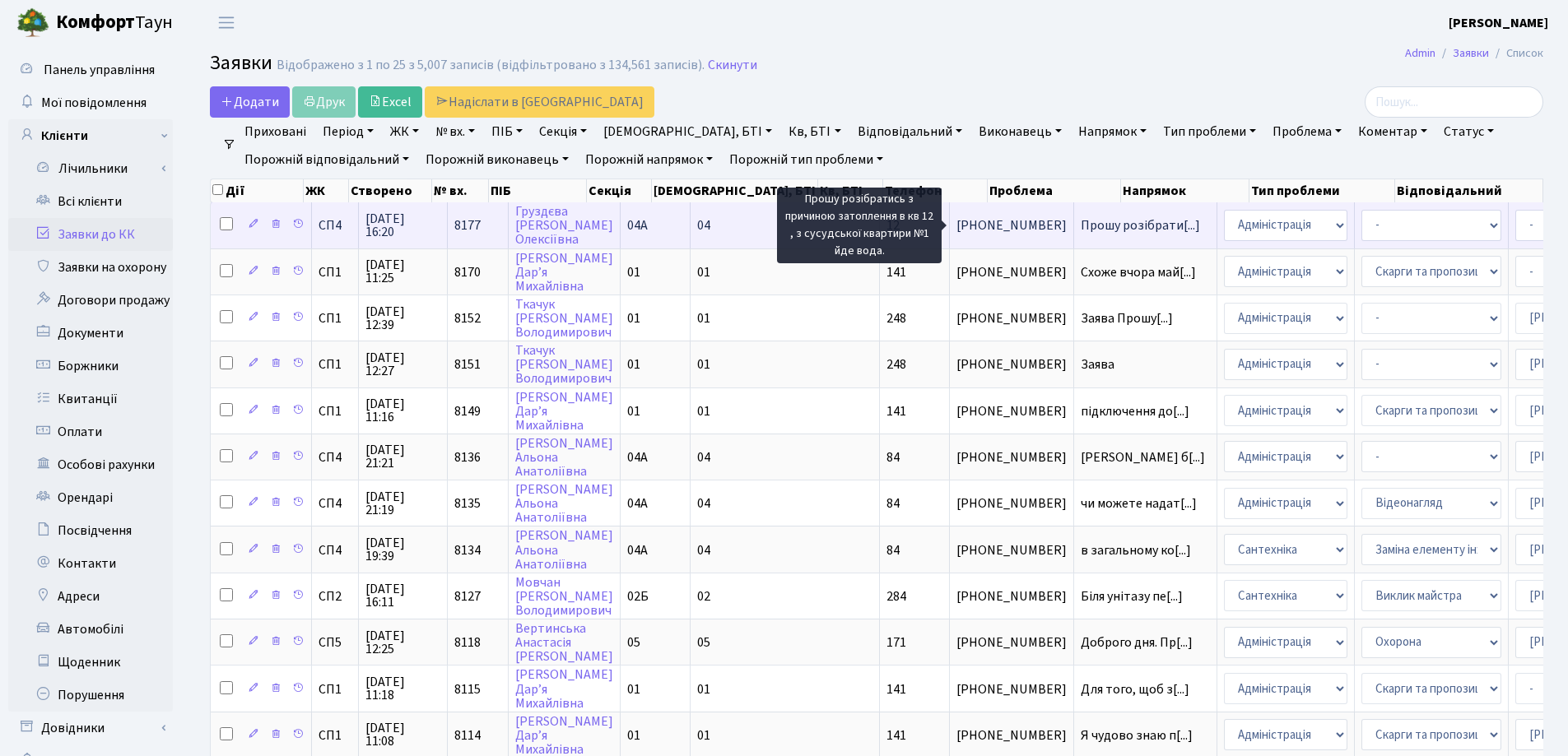
click at [1080, 223] on span "Прошу розібрати[...]" at bounding box center [1140, 225] width 119 height 18
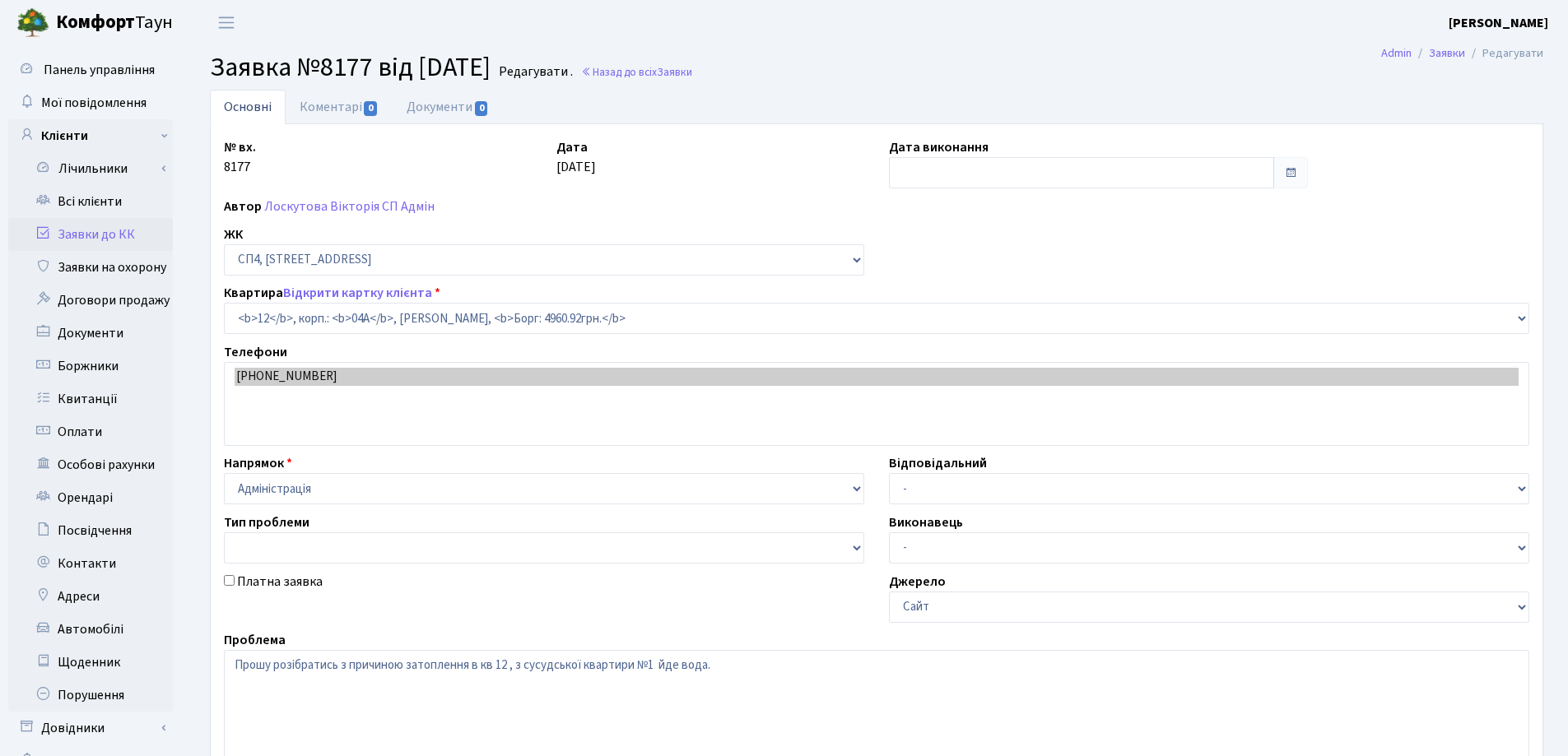
select select "21040"
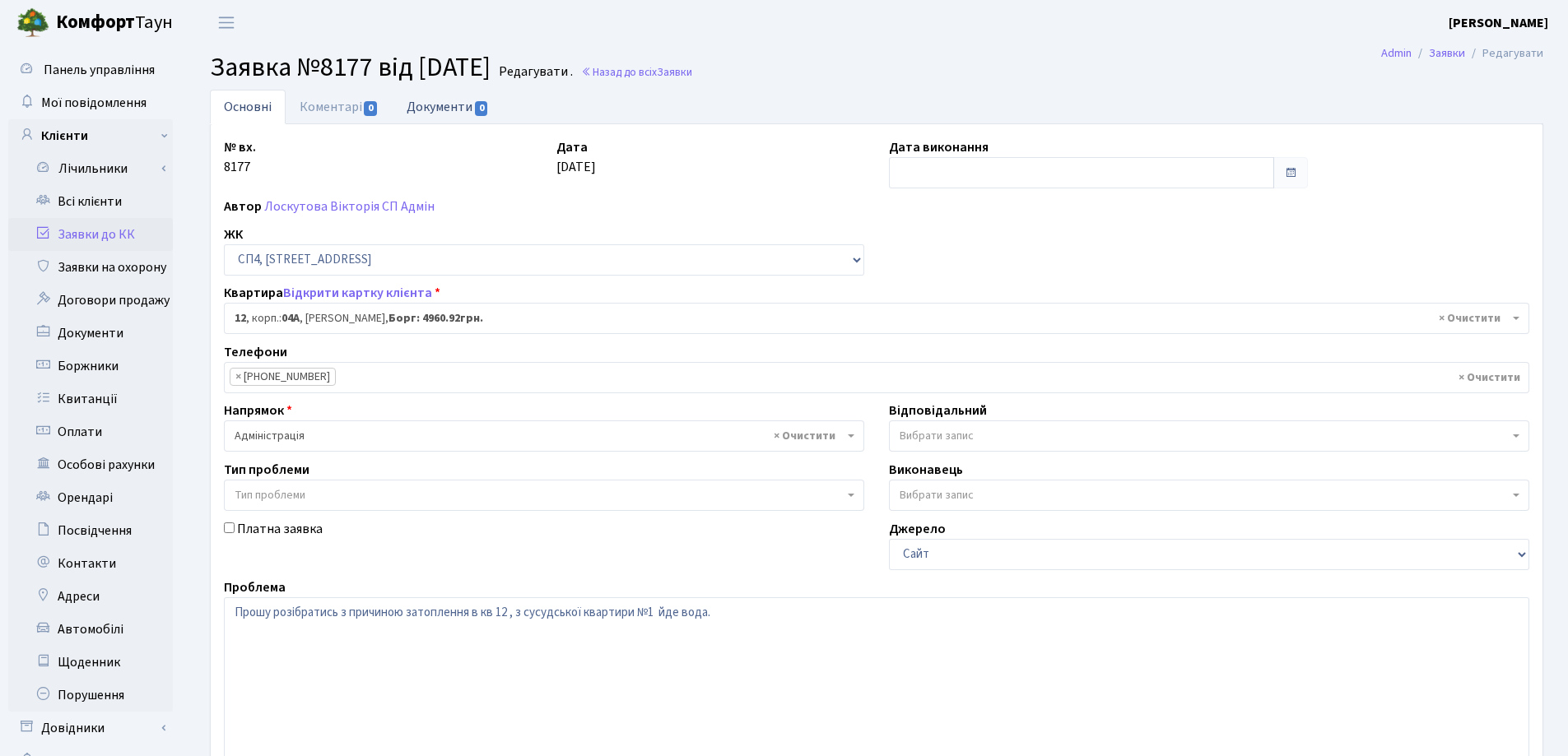
click at [424, 113] on link "Документи 0" at bounding box center [447, 106] width 110 height 34
select select "25"
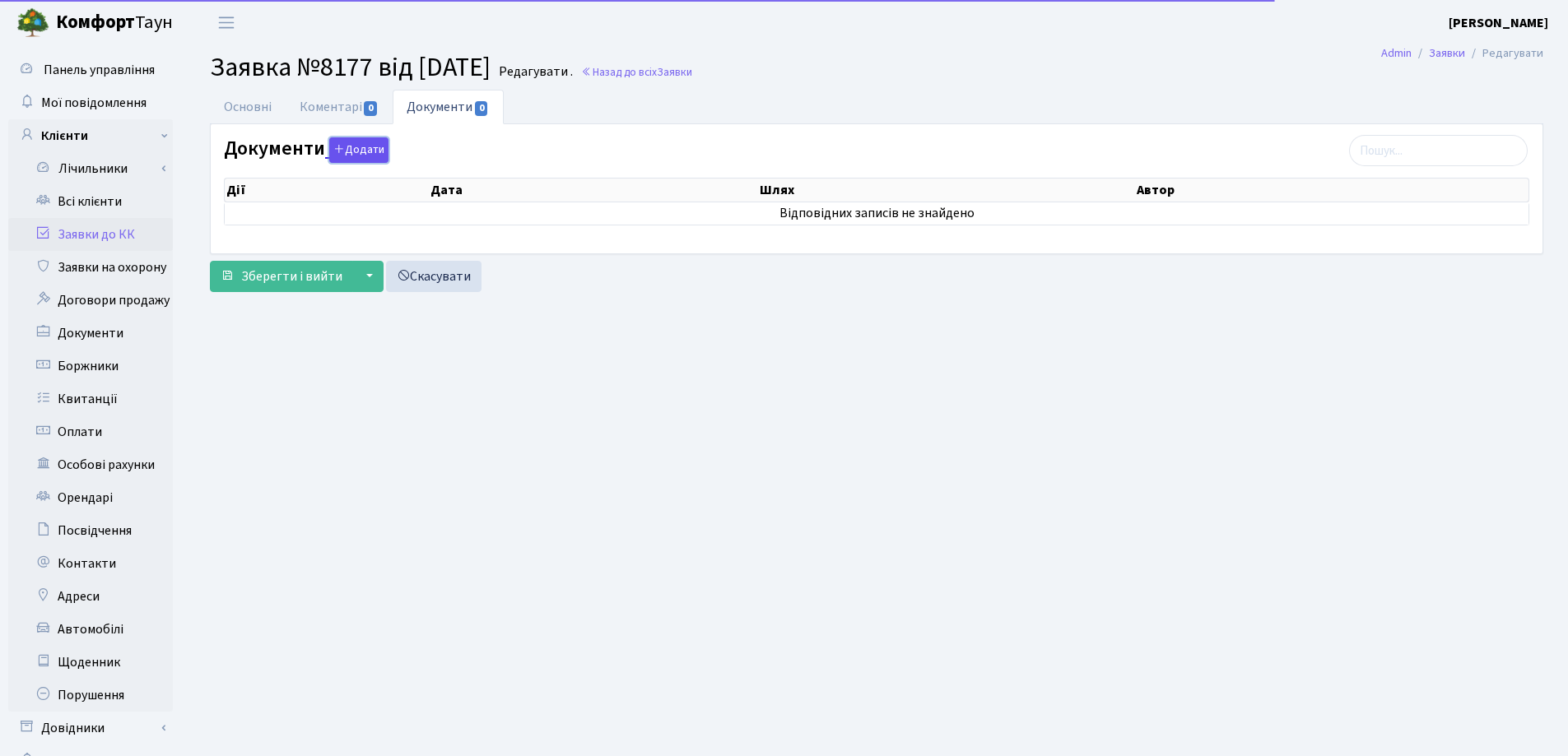
click at [336, 143] on icon "button" at bounding box center [339, 148] width 12 height 12
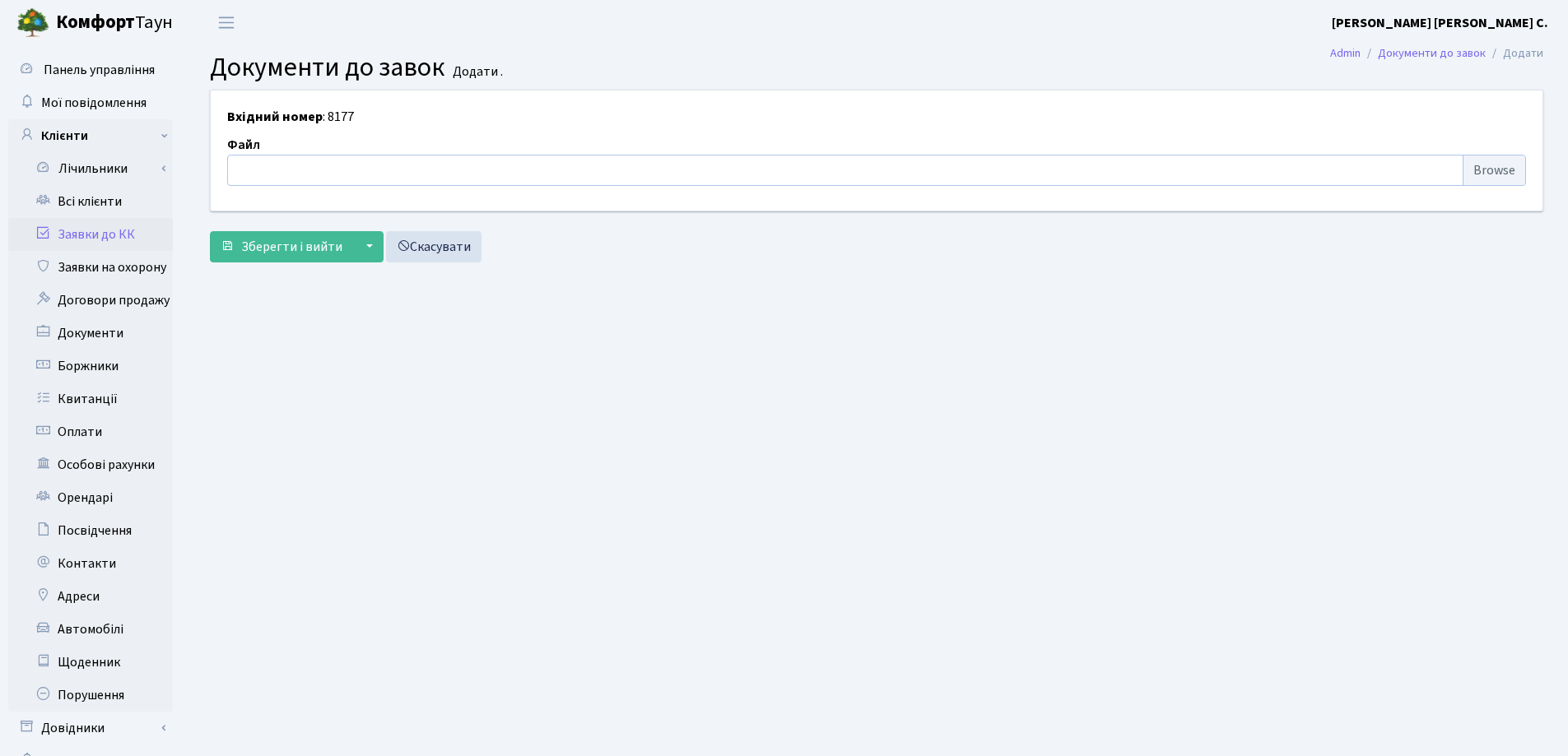
click at [329, 167] on input "file" at bounding box center [876, 170] width 1299 height 31
type input "C:\fakepath\IMG_0001.pdf"
click at [326, 254] on span "Зберегти і вийти" at bounding box center [291, 247] width 101 height 18
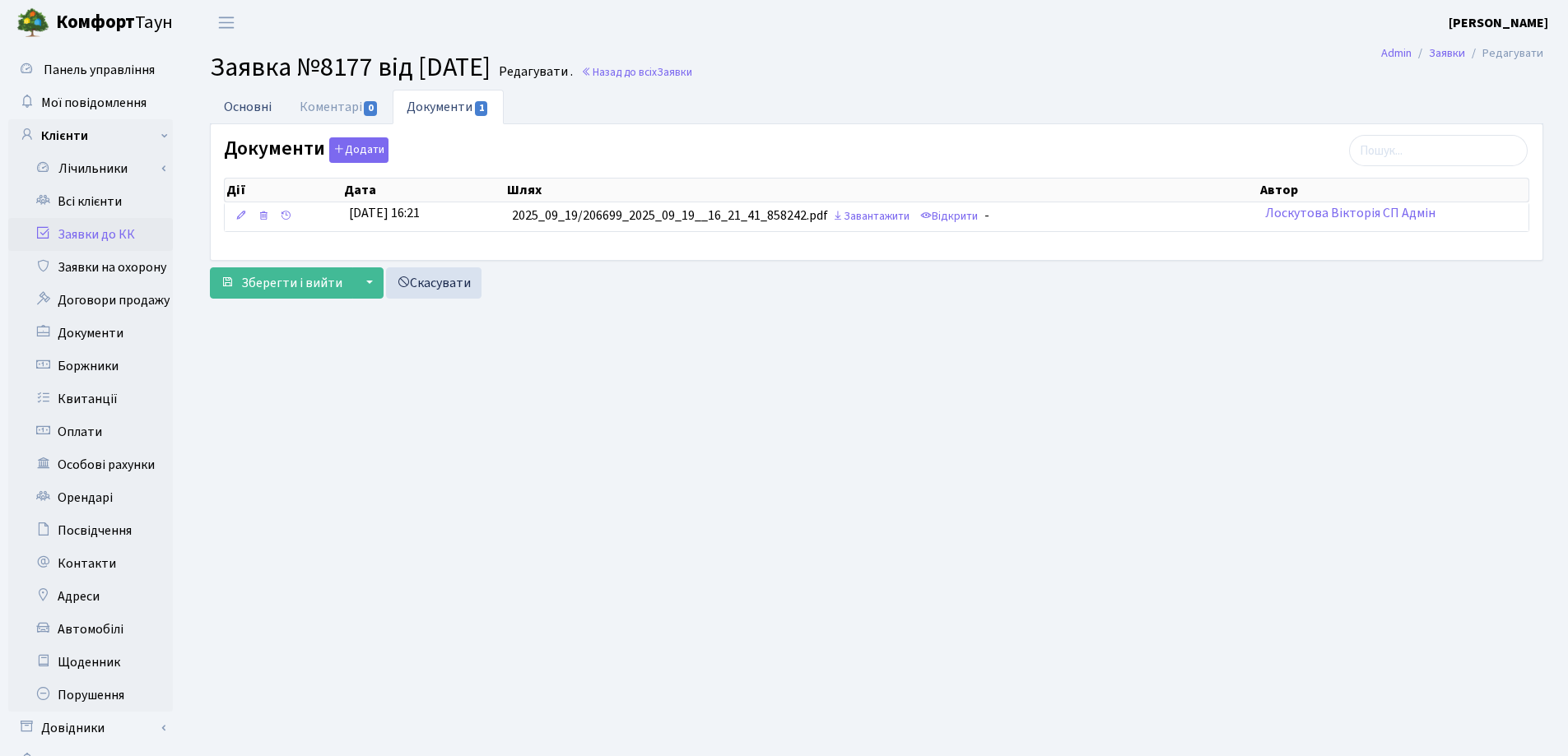
click at [238, 104] on link "Основні" at bounding box center [247, 106] width 76 height 34
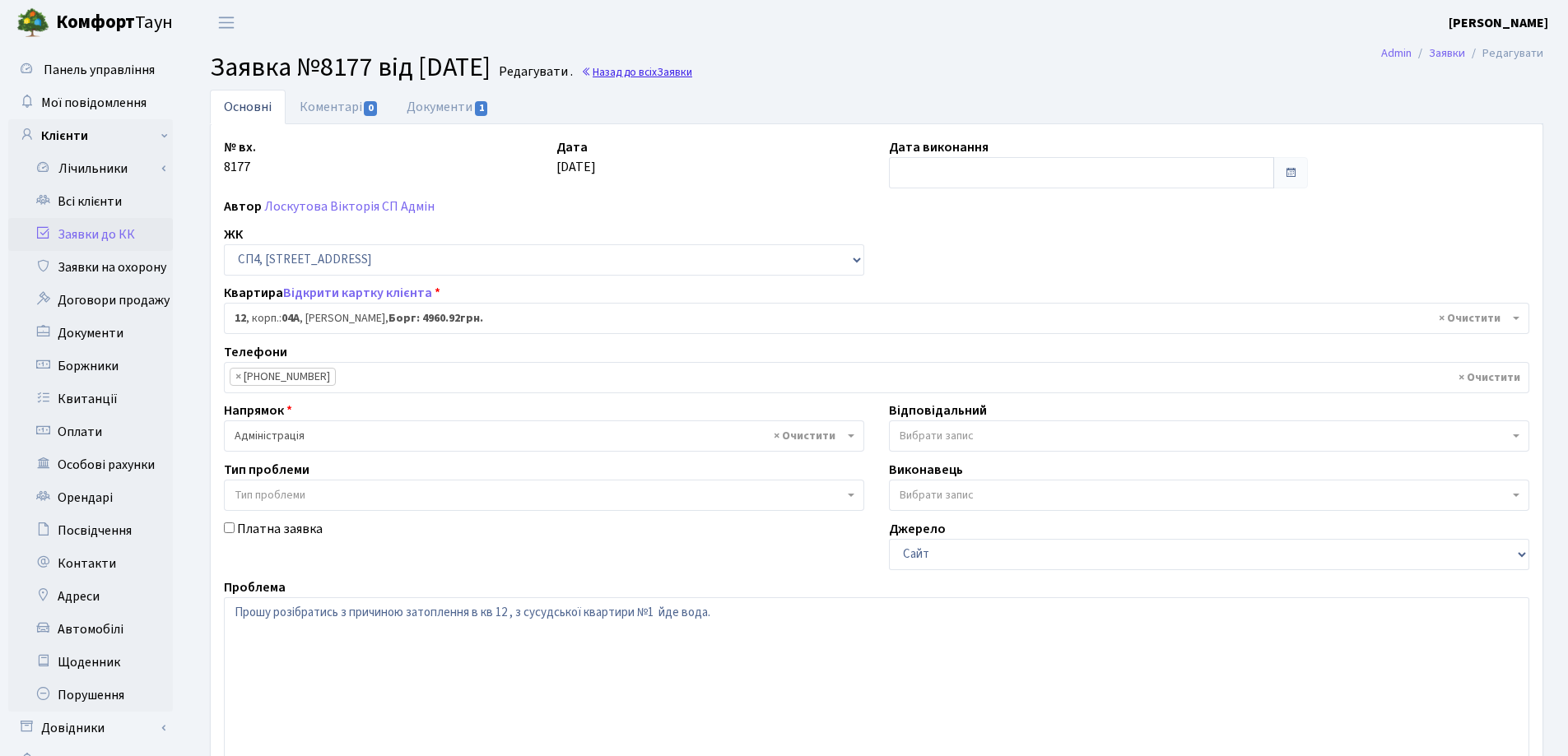
click at [663, 65] on link "Назад до всіх Заявки" at bounding box center [636, 71] width 111 height 16
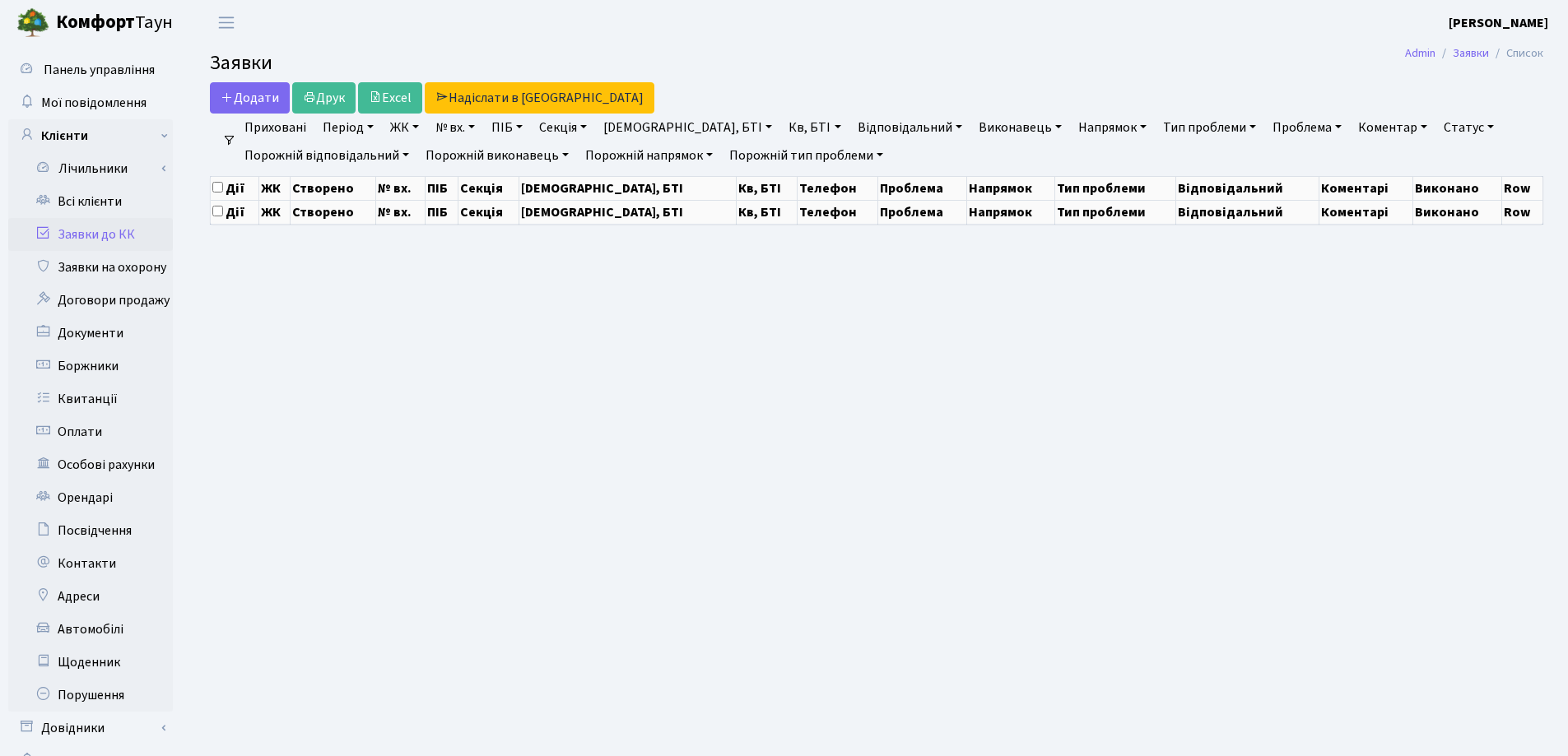
select select "25"
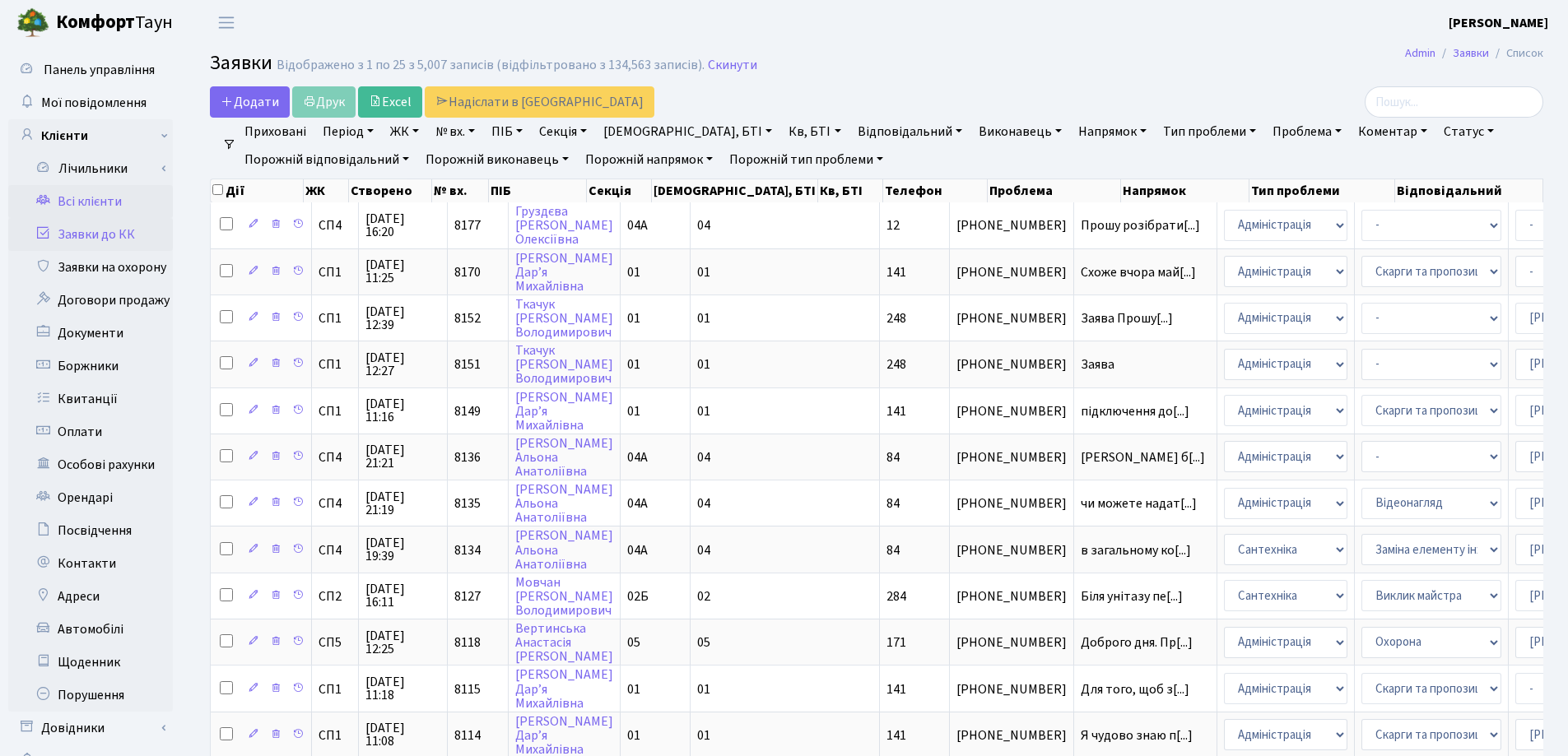
click at [90, 192] on link "Всі клієнти" at bounding box center [91, 202] width 165 height 33
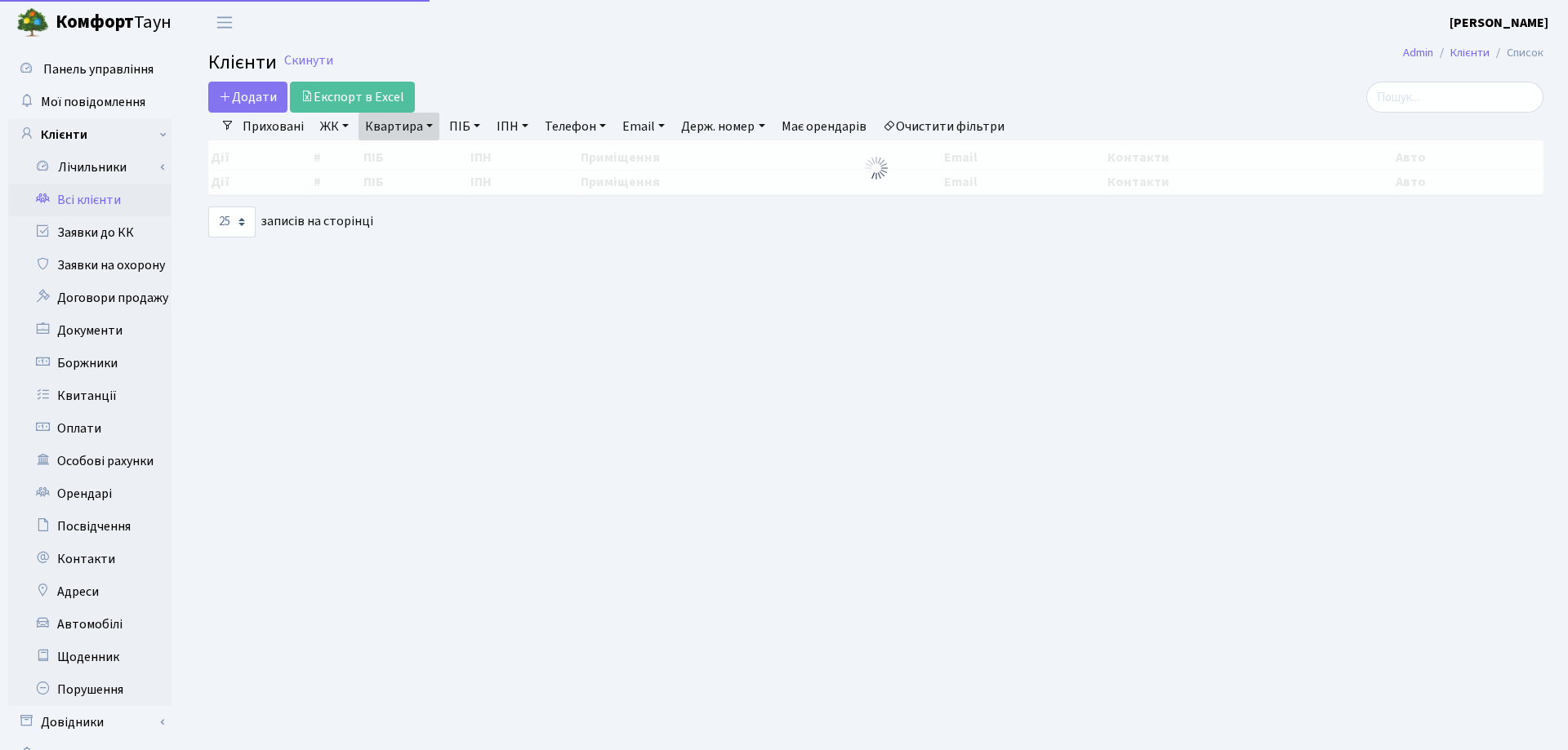
select select "25"
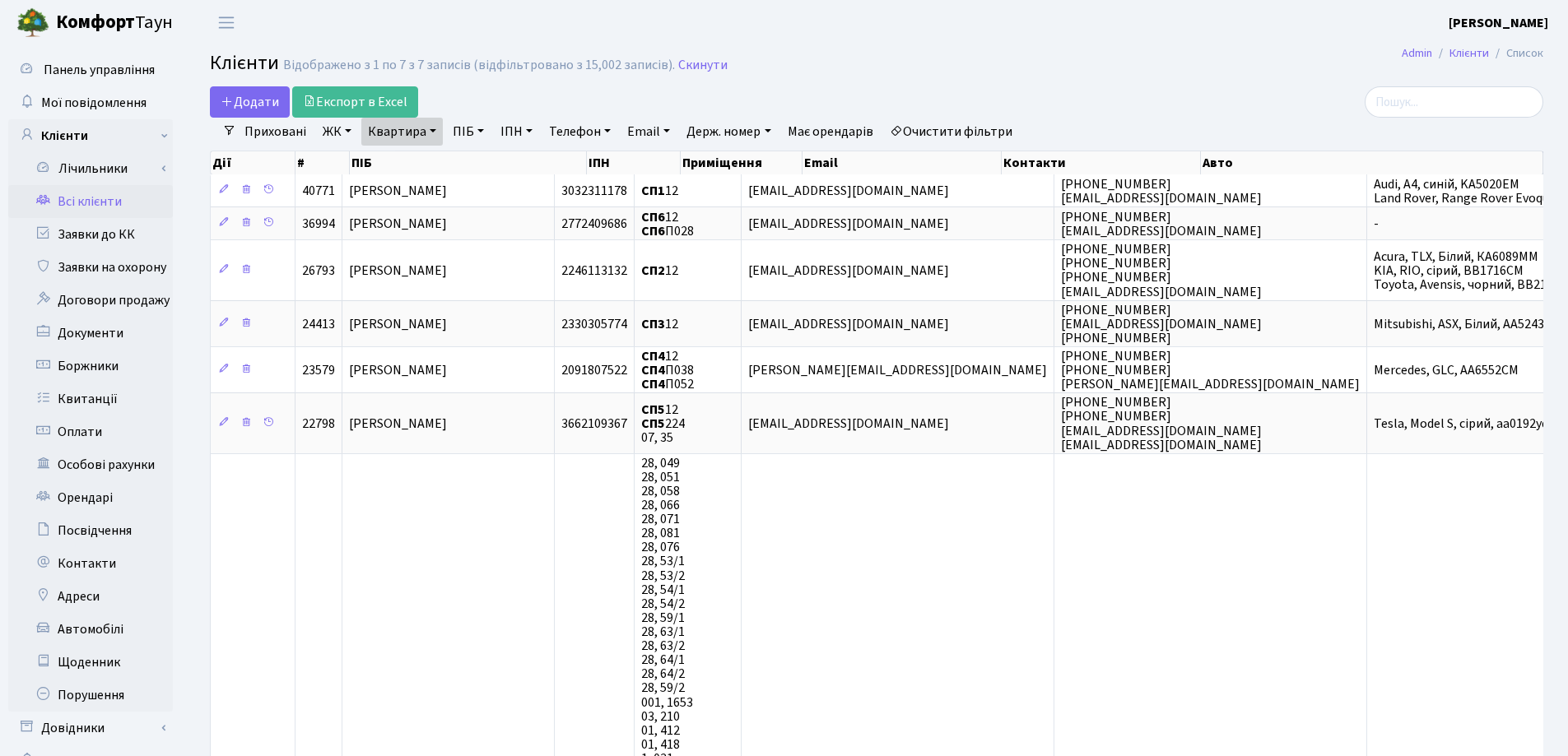
click at [435, 129] on link "Квартира" at bounding box center [401, 131] width 82 height 28
click at [434, 155] on input "12" at bounding box center [410, 164] width 96 height 31
type input "1"
type input "79"
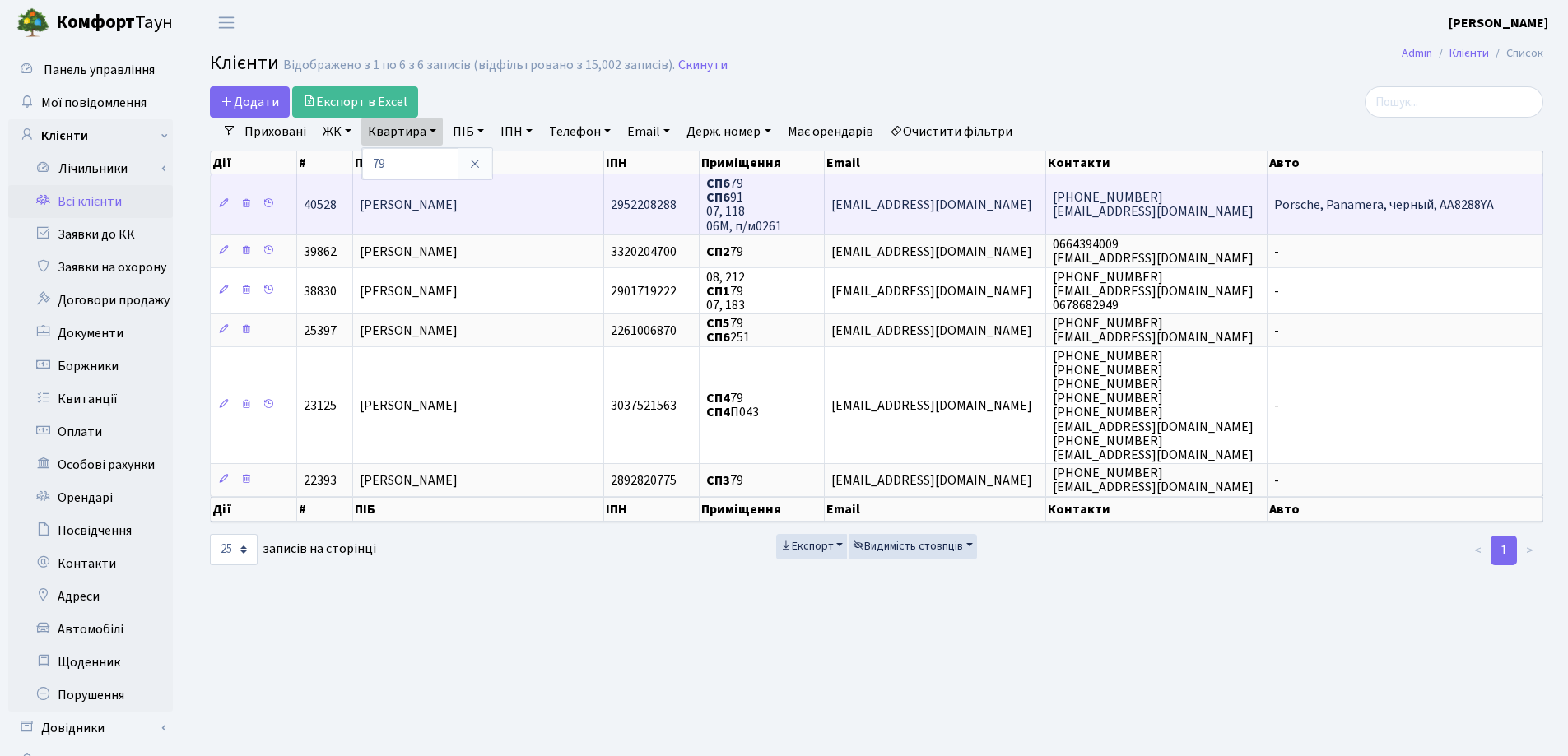
click at [457, 207] on span "[PERSON_NAME]" at bounding box center [408, 205] width 98 height 18
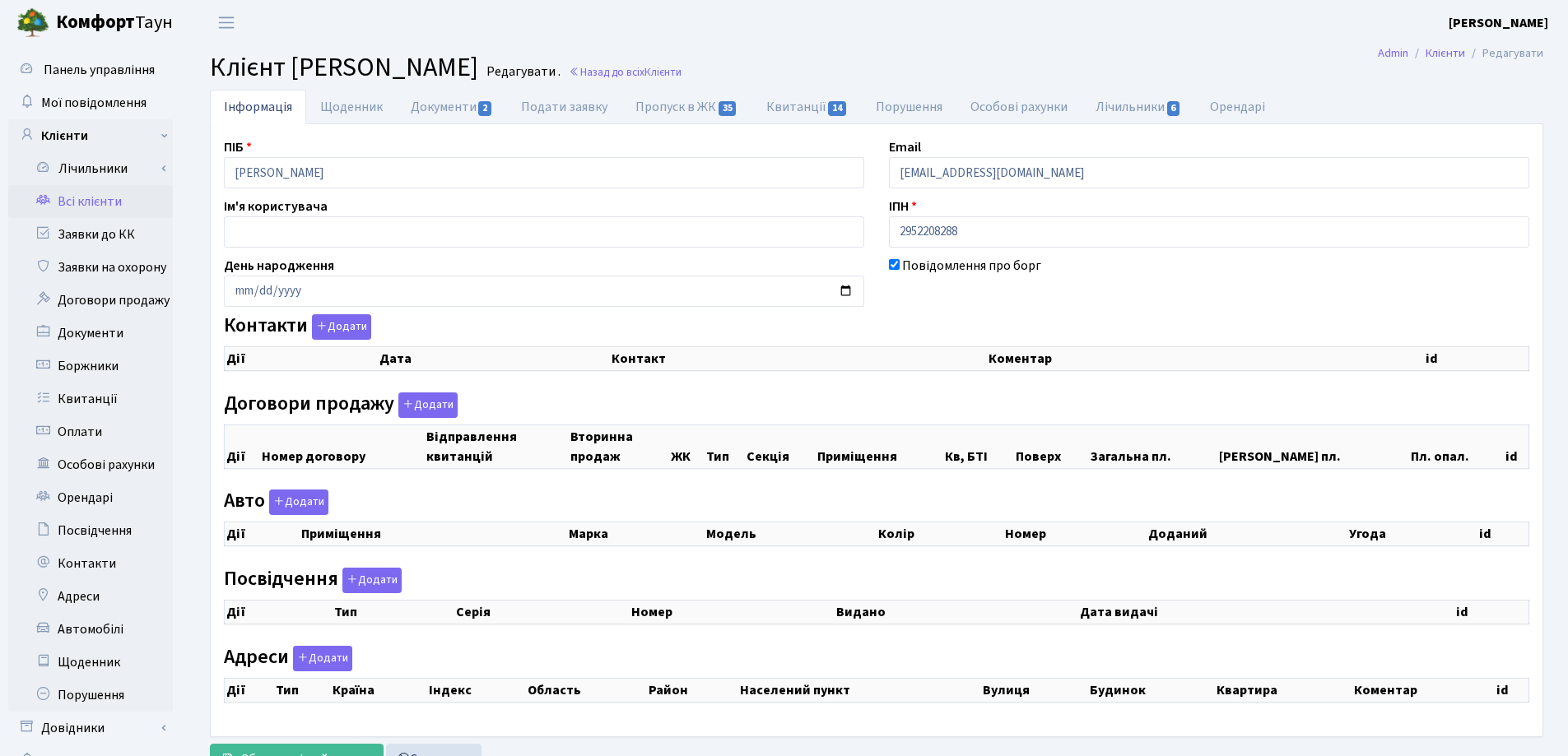
select select "25"
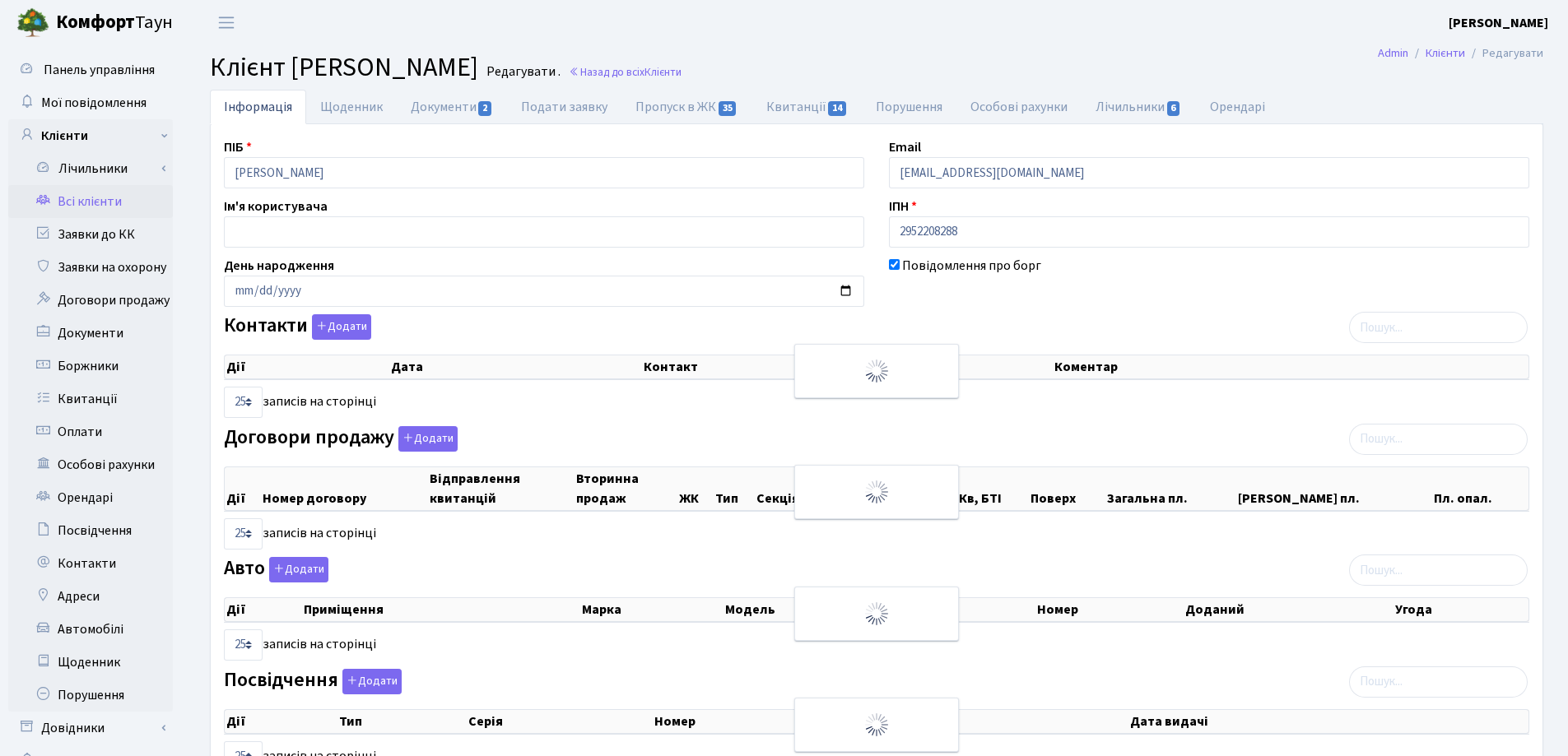
checkbox input "true"
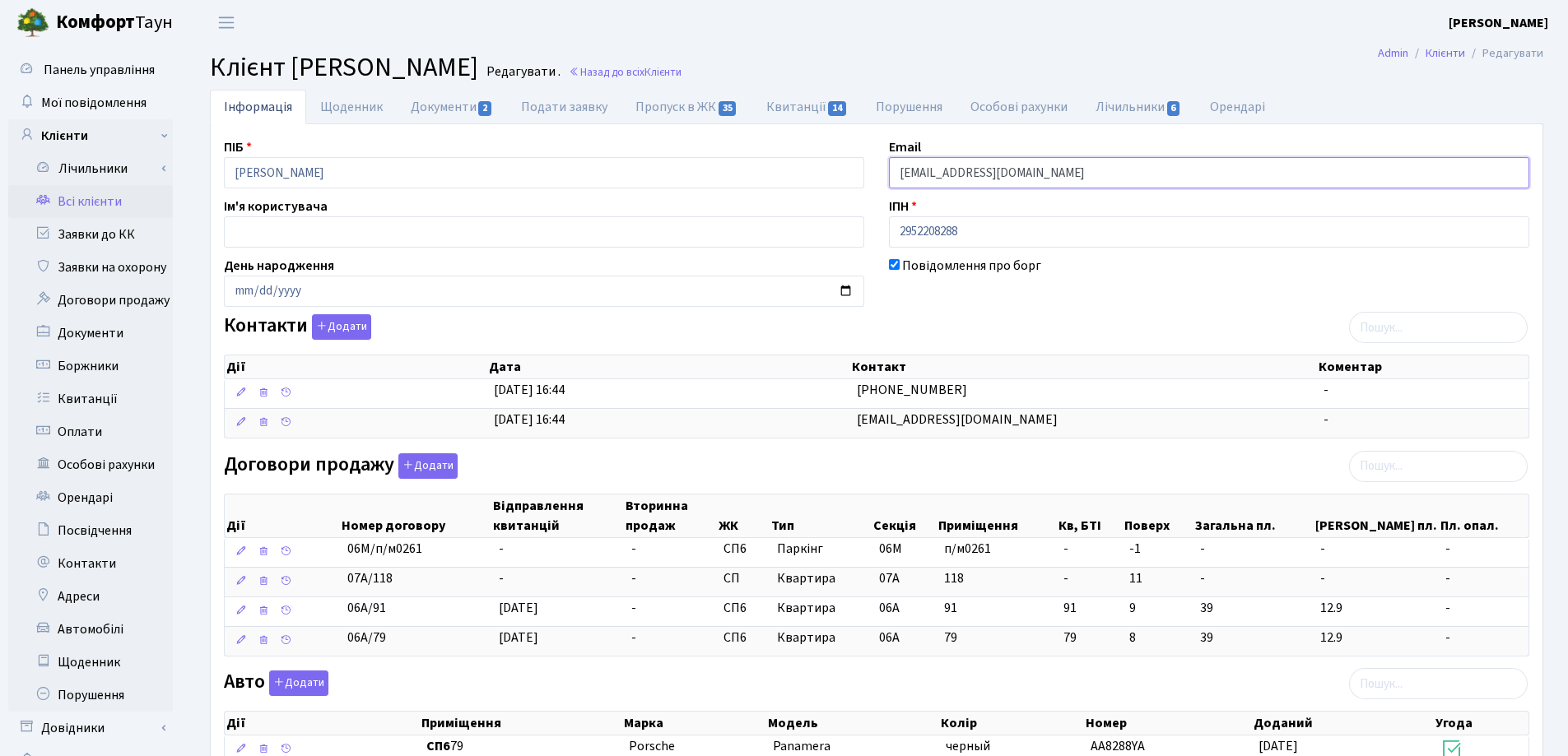
drag, startPoint x: 1066, startPoint y: 188, endPoint x: 879, endPoint y: 170, distance: 187.9
click at [879, 170] on div "Email epavlova4@gmail.com" at bounding box center [1209, 163] width 665 height 51
click at [682, 70] on link "Назад до всіх Клієнти" at bounding box center [624, 71] width 113 height 16
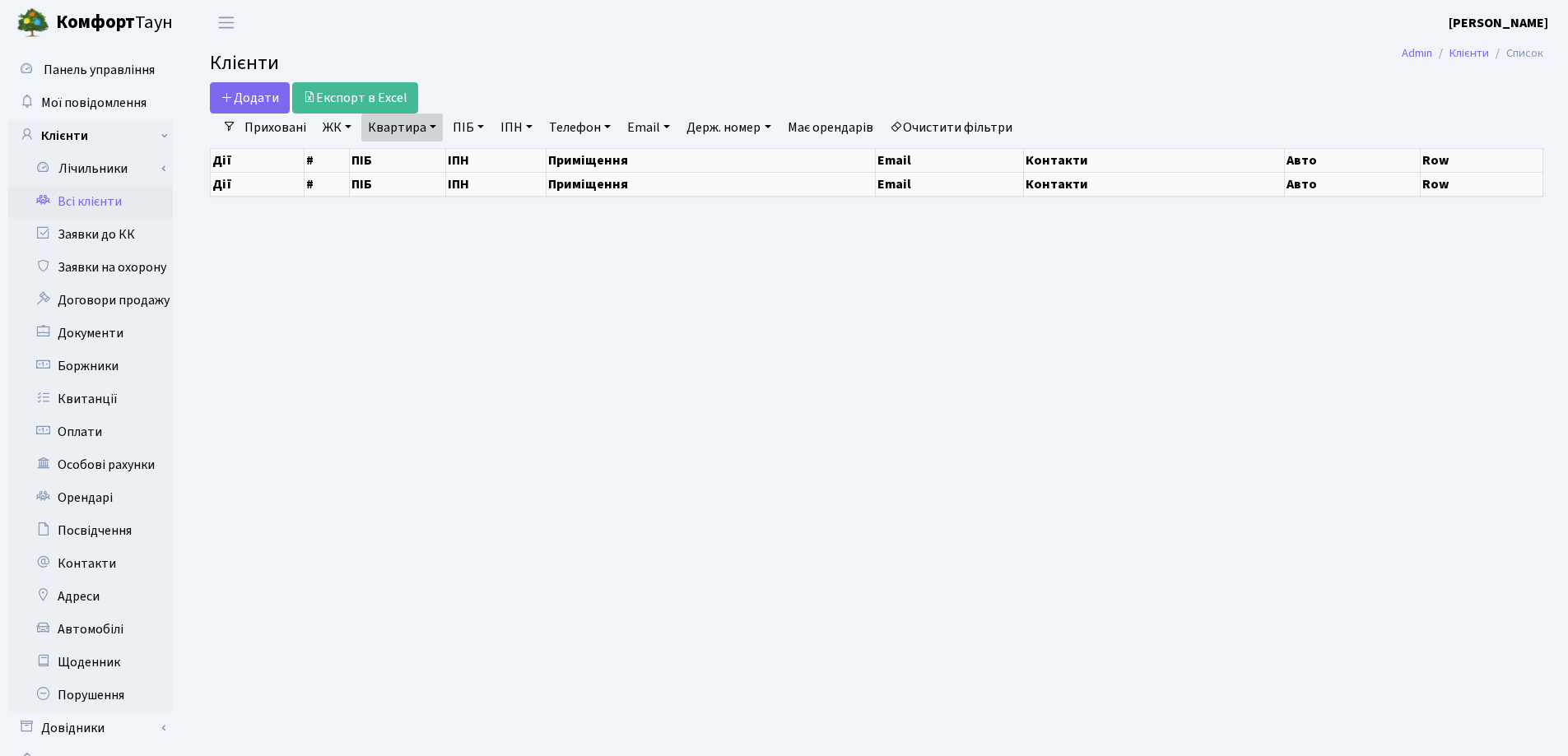
select select "25"
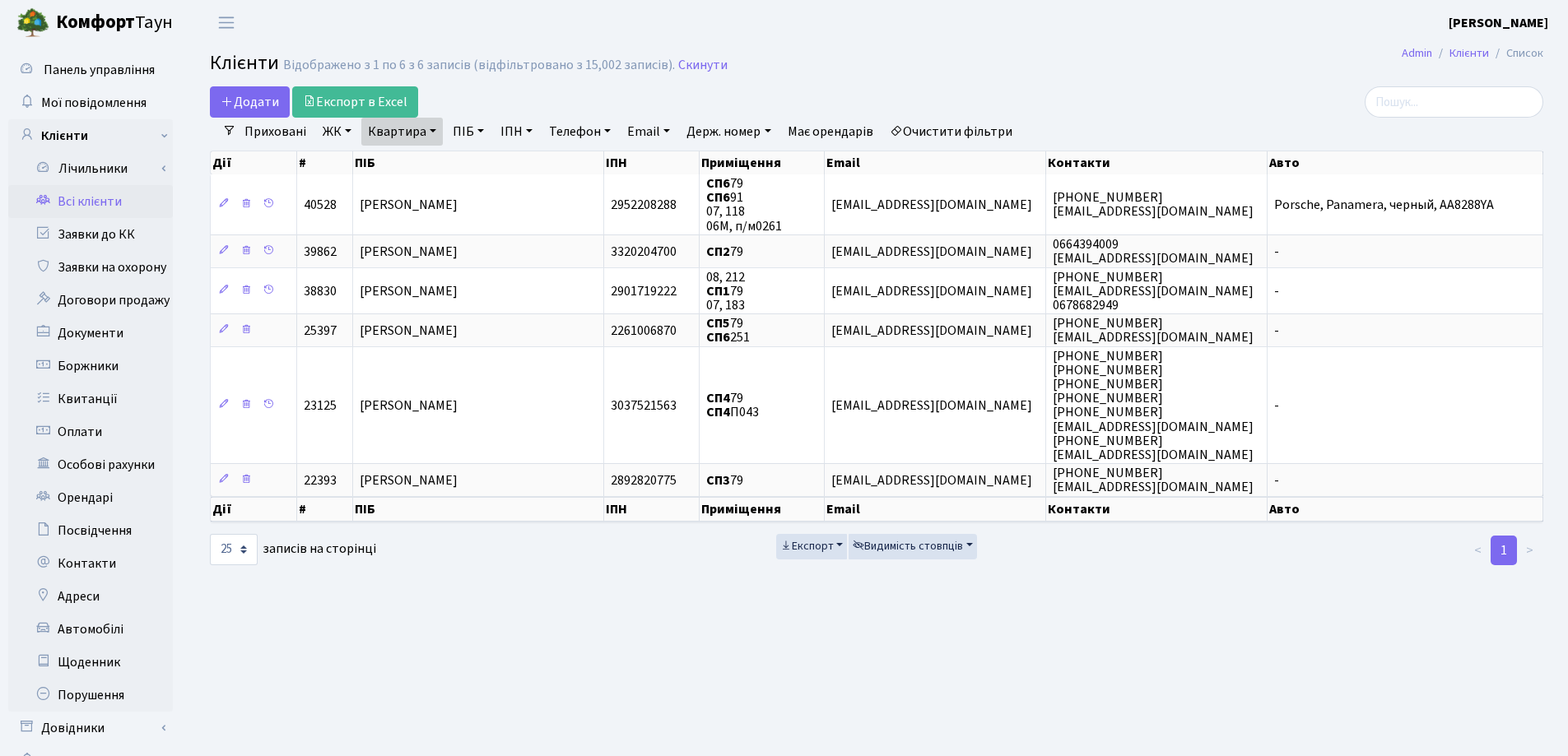
drag, startPoint x: 432, startPoint y: 130, endPoint x: 442, endPoint y: 153, distance: 25.1
click at [432, 131] on link "Квартира" at bounding box center [401, 131] width 82 height 28
click at [476, 165] on icon at bounding box center [475, 164] width 13 height 13
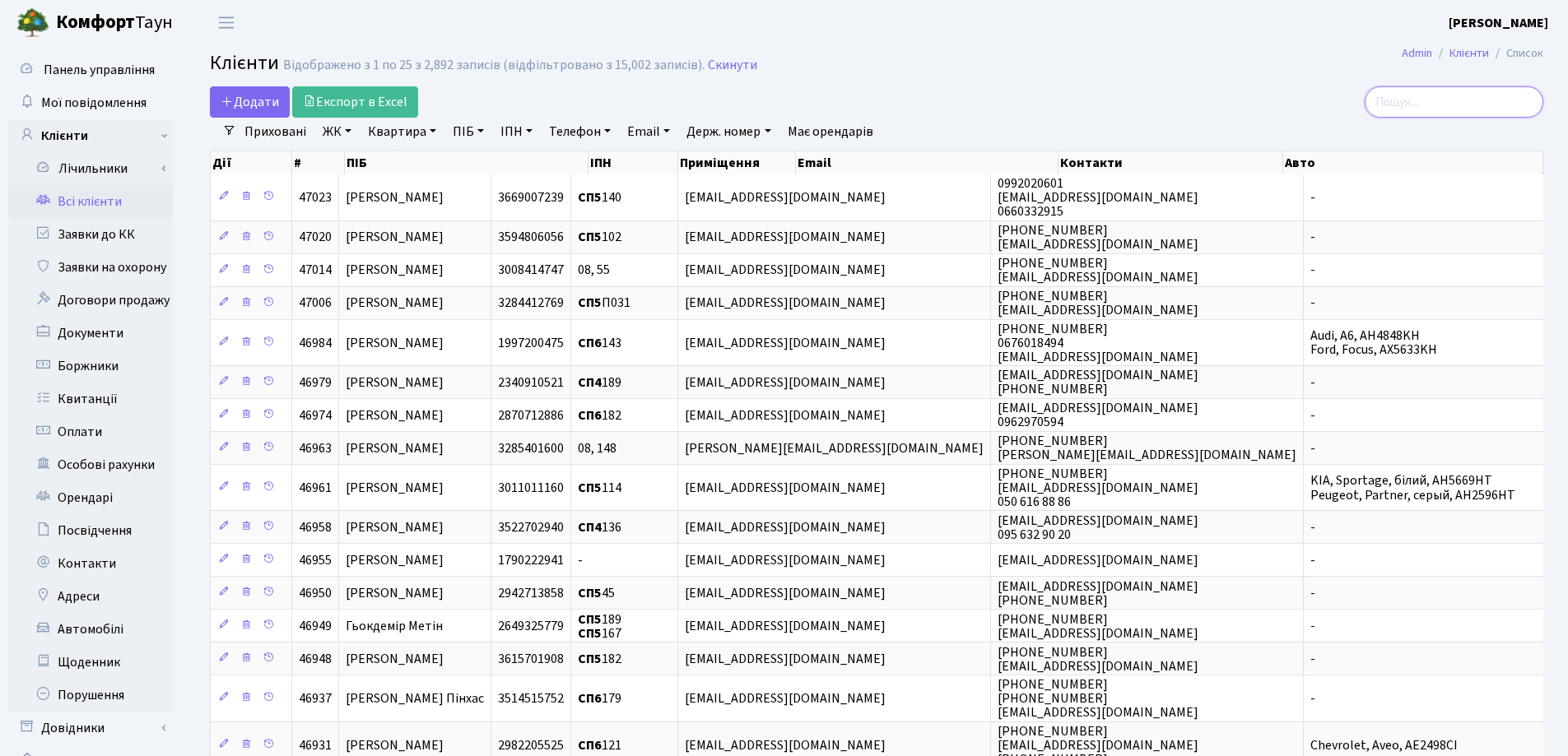
click at [1423, 97] on input "search" at bounding box center [1453, 102] width 179 height 31
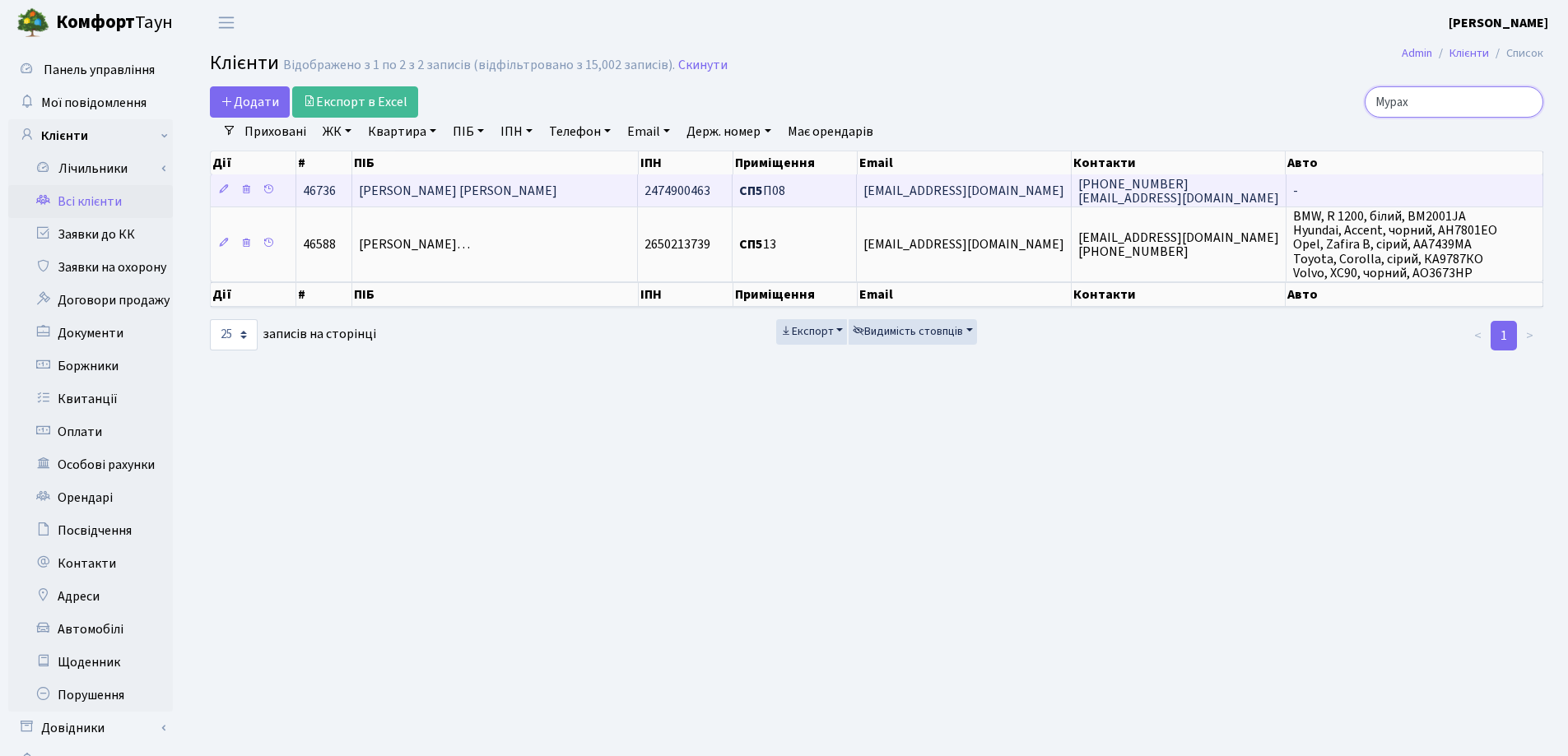
type input "Мурах"
click at [568, 181] on td "[PERSON_NAME] [PERSON_NAME]" at bounding box center [495, 190] width 286 height 32
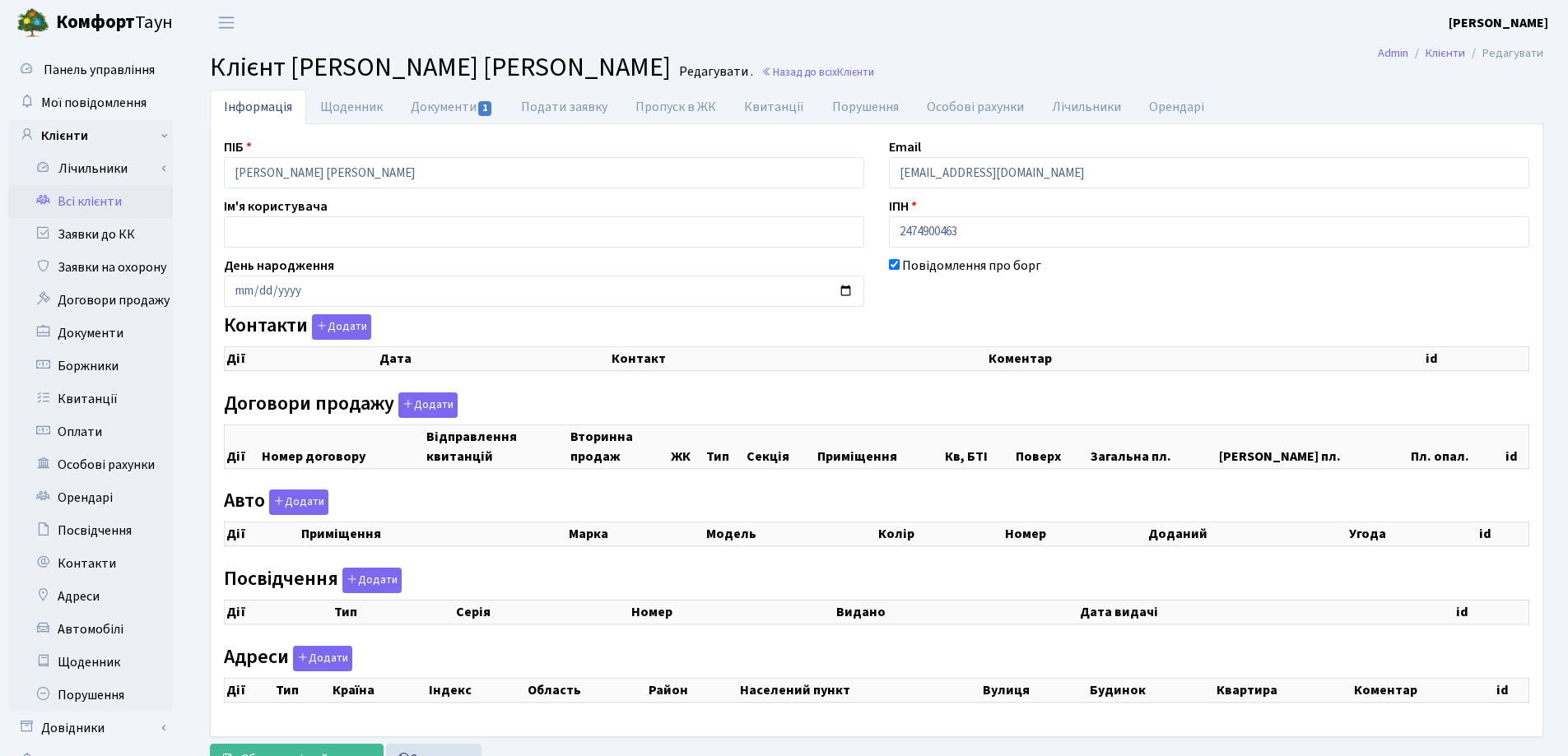
checkbox input "true"
select select "25"
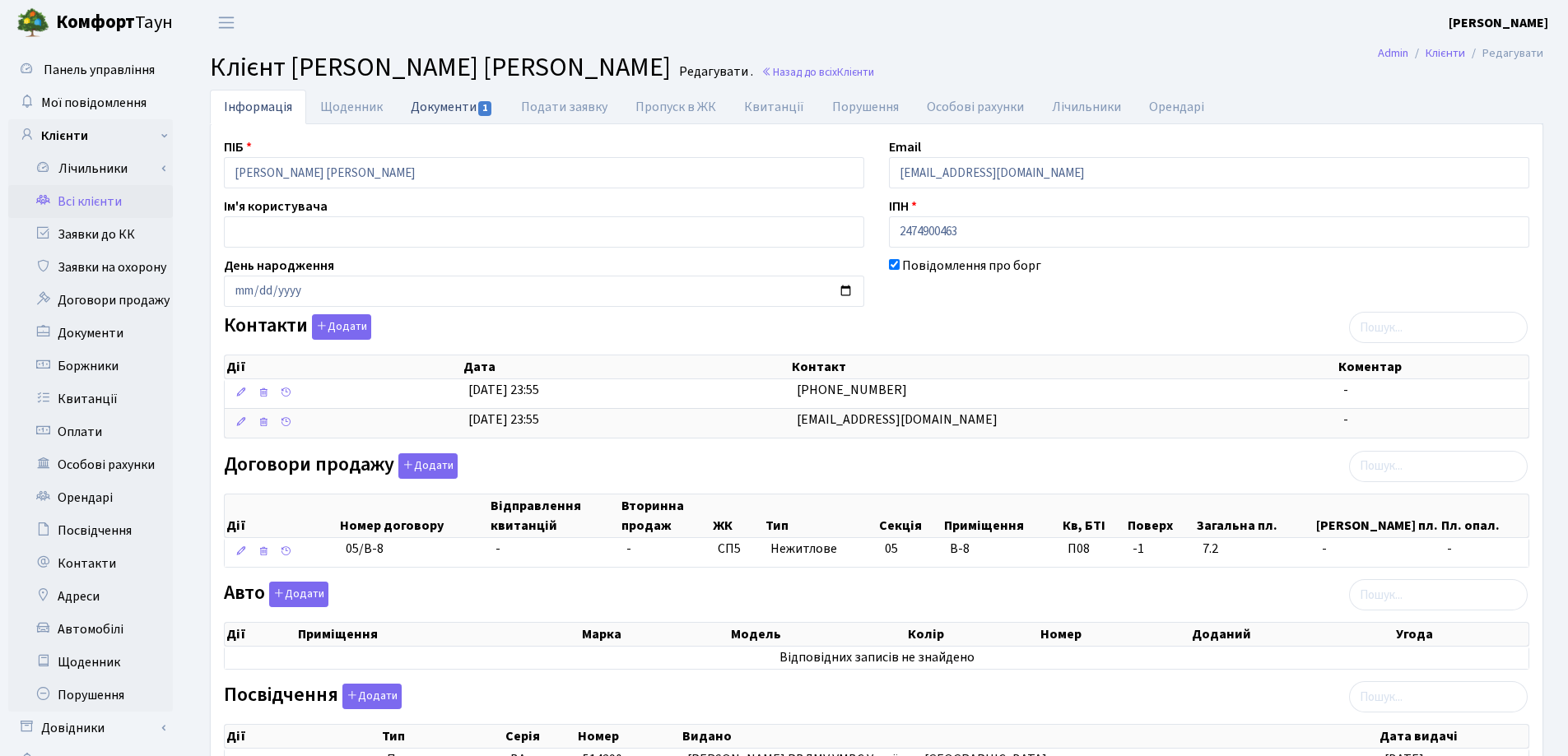
click at [423, 112] on link "Документи 1" at bounding box center [452, 106] width 110 height 34
select select "25"
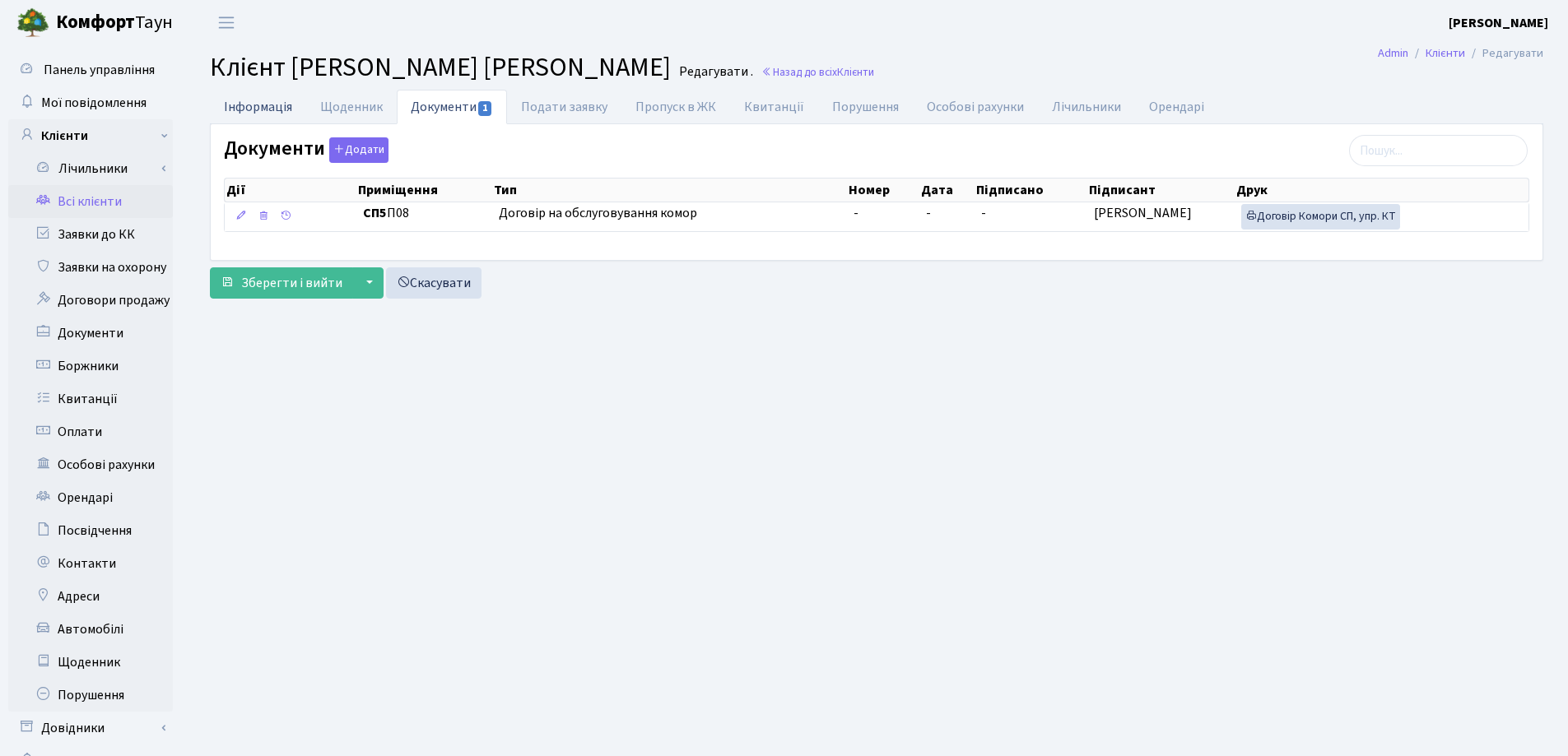
click at [274, 107] on link "Інформація" at bounding box center [258, 106] width 96 height 34
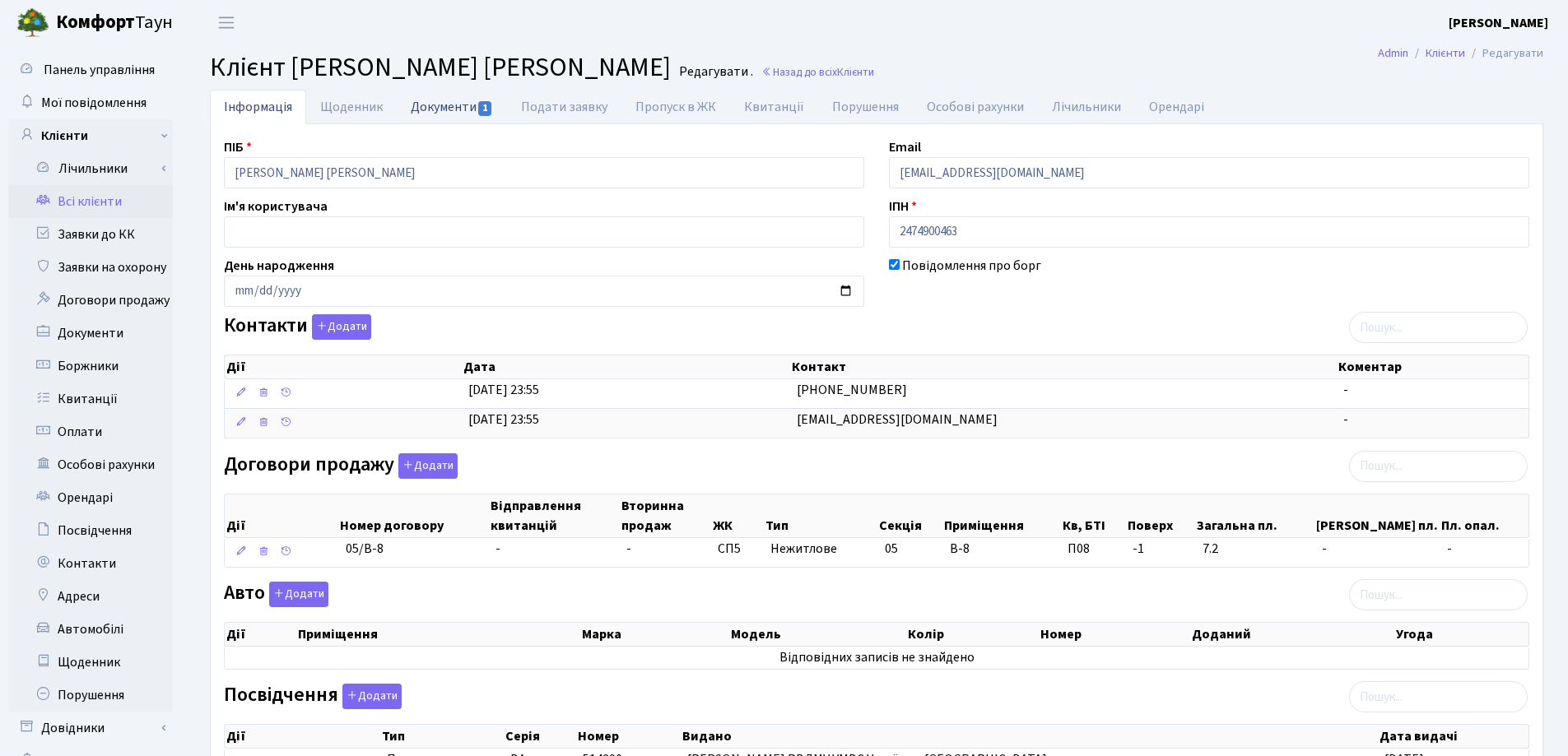
click at [424, 123] on link "Документи 1" at bounding box center [452, 106] width 110 height 34
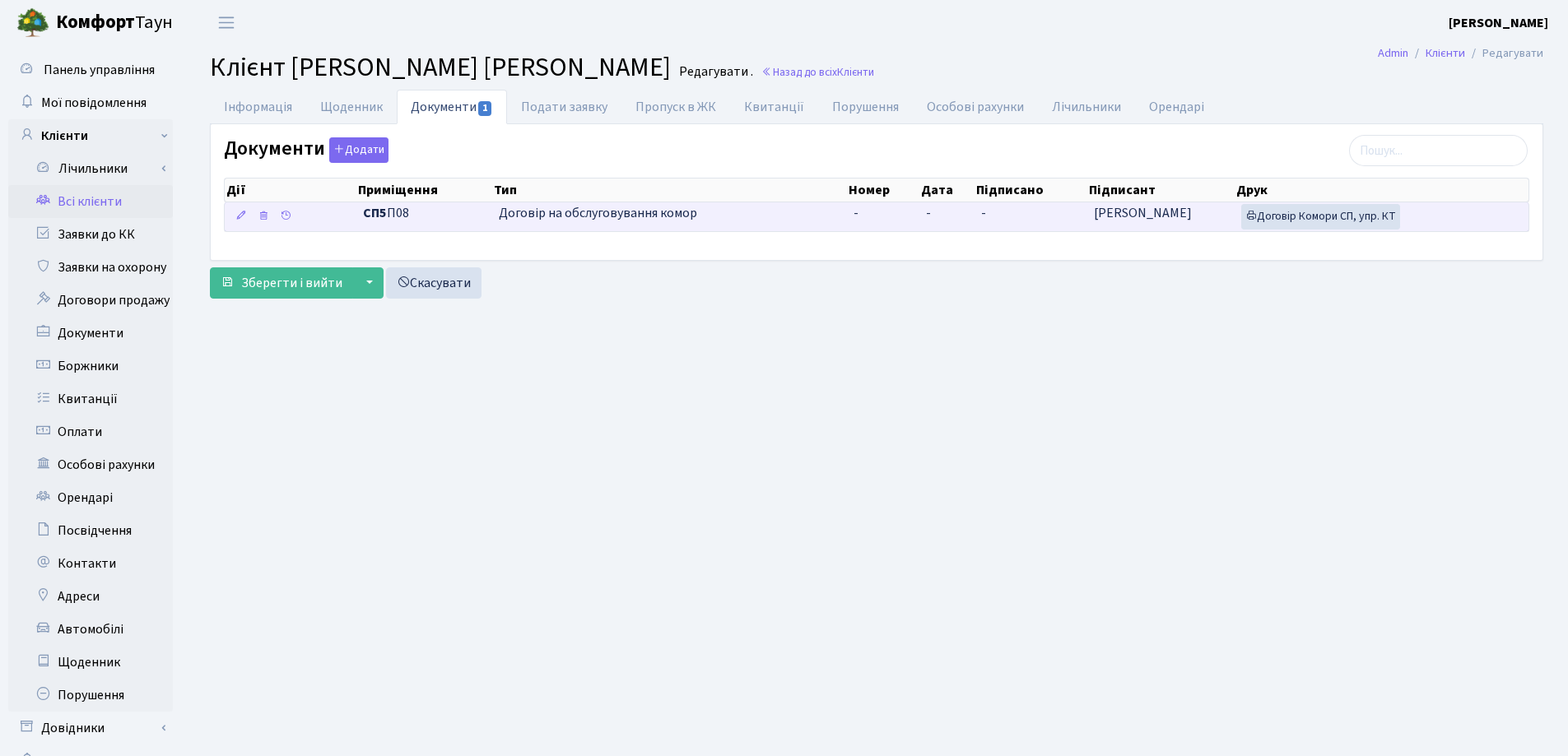
click at [942, 215] on td "-" at bounding box center [947, 216] width 55 height 28
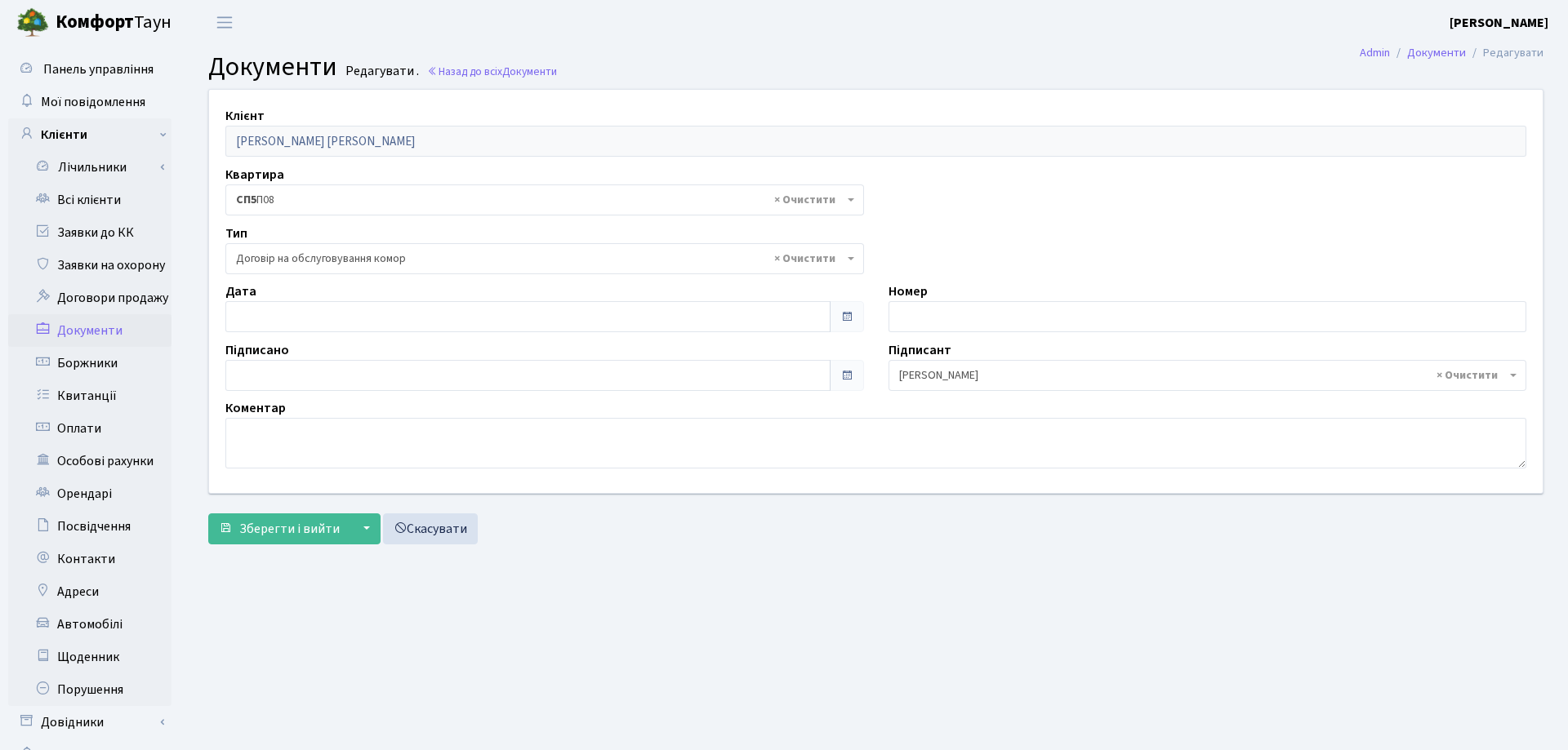
select select "309"
type input "[DATE]"
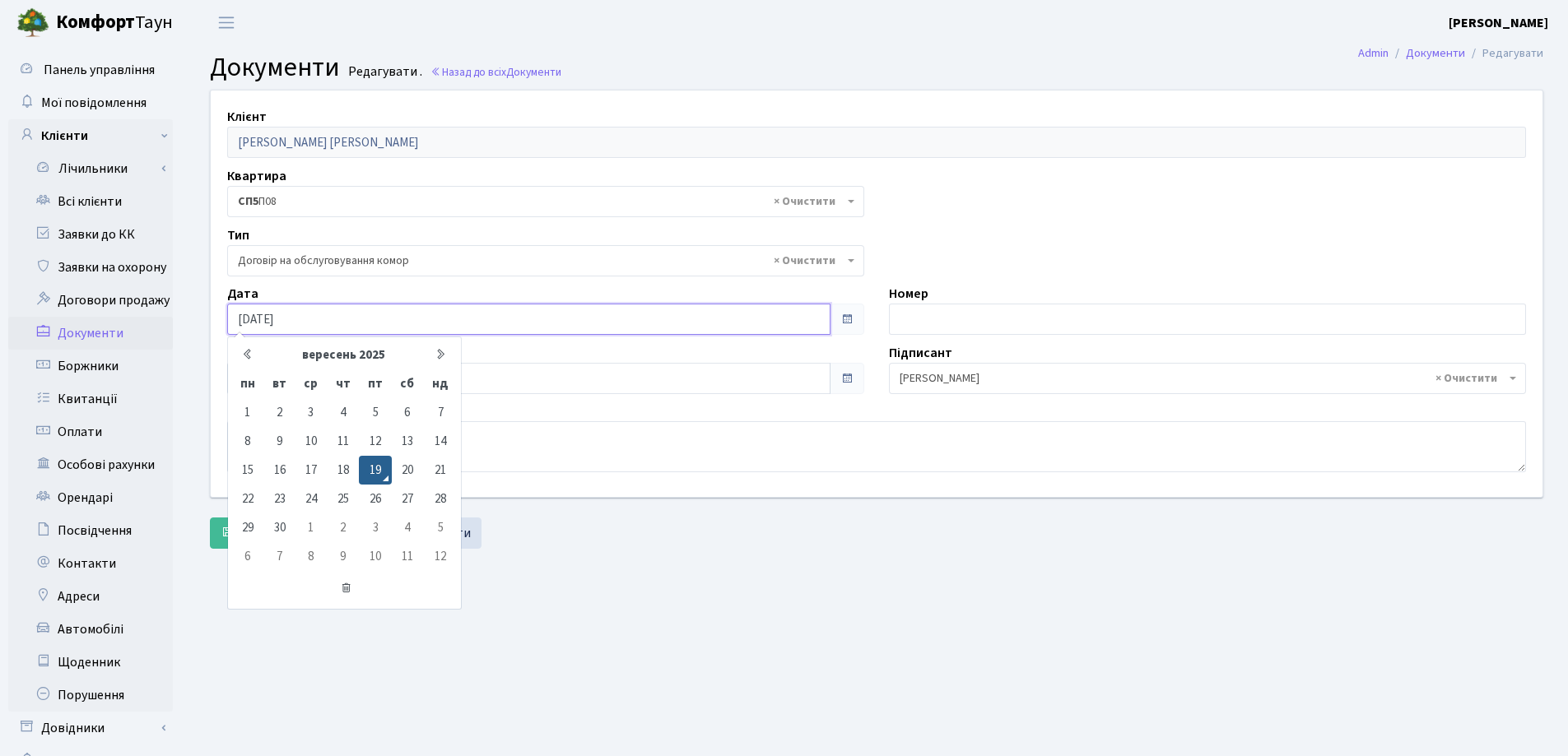
click at [423, 313] on input "[DATE]" at bounding box center [529, 319] width 603 height 31
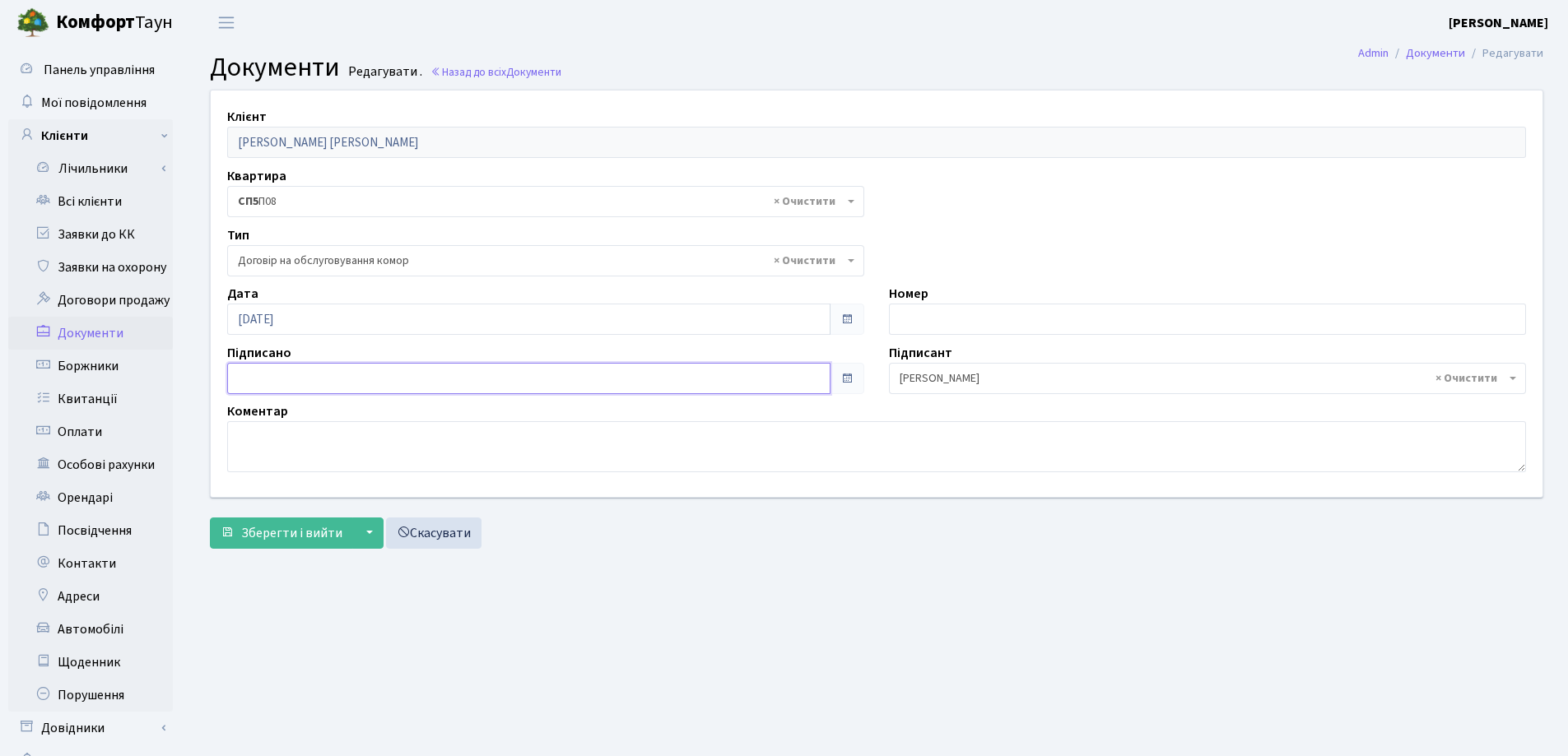
type input "[DATE]"
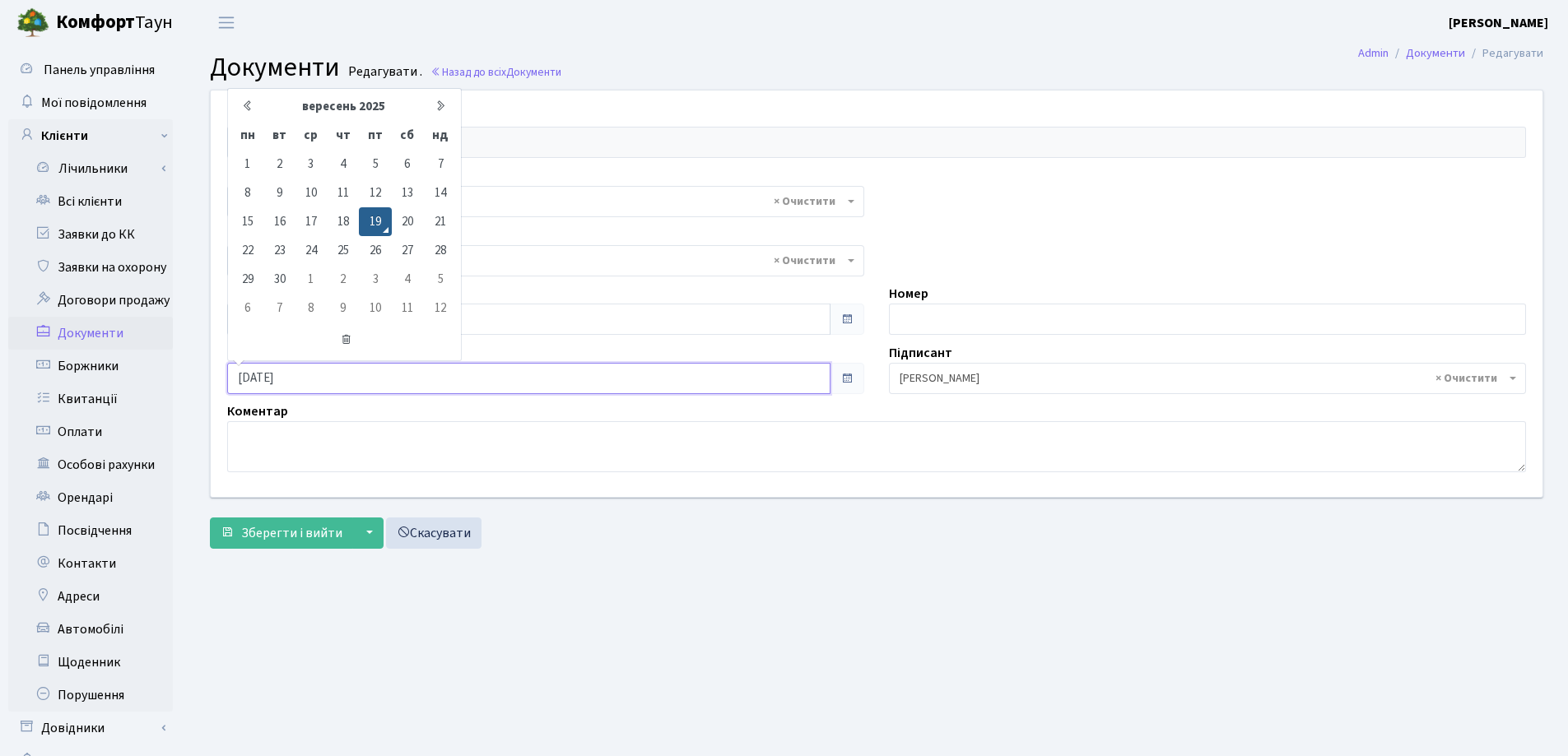
click at [418, 368] on input "19.09.2025" at bounding box center [529, 378] width 603 height 31
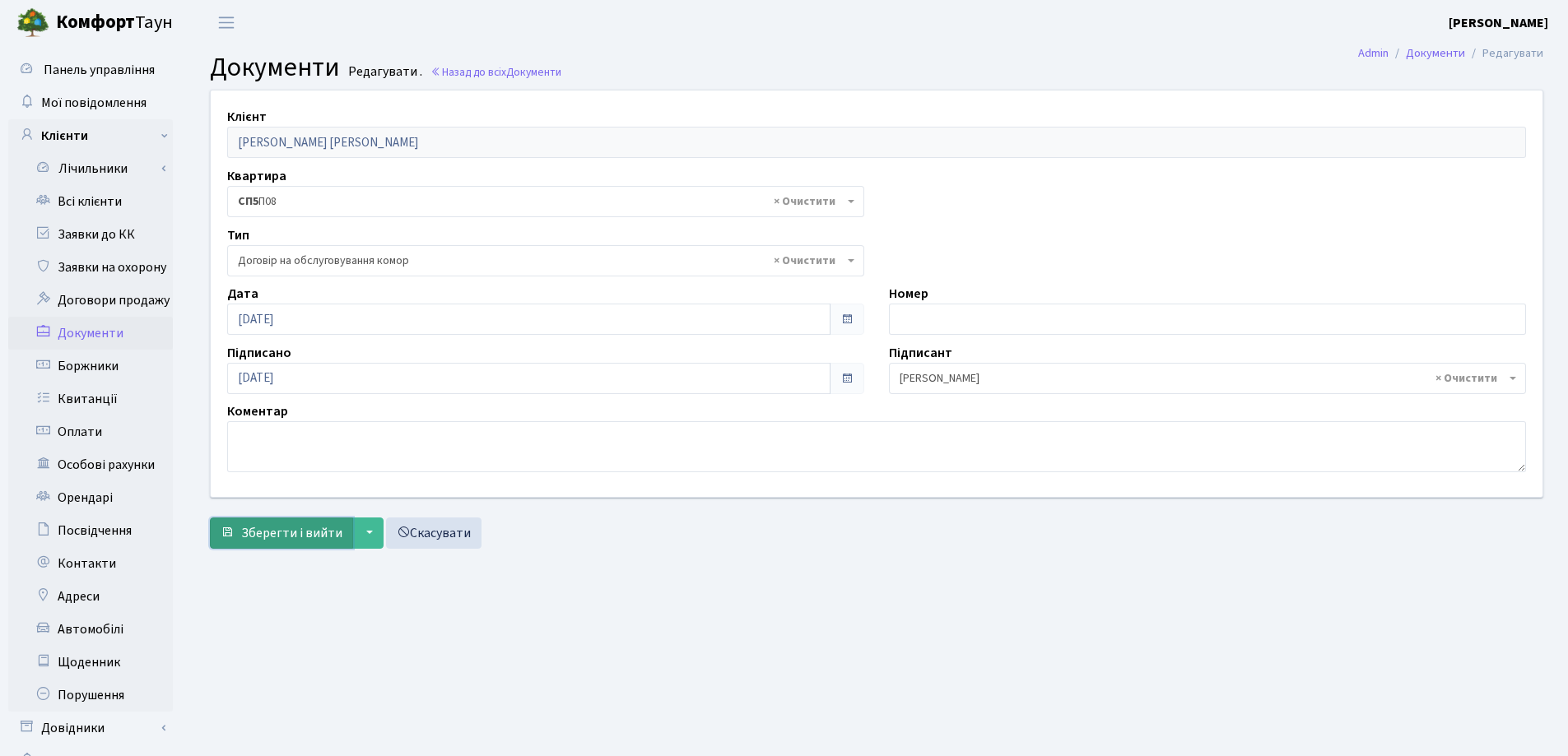
click at [302, 535] on span "Зберегти і вийти" at bounding box center [291, 533] width 101 height 18
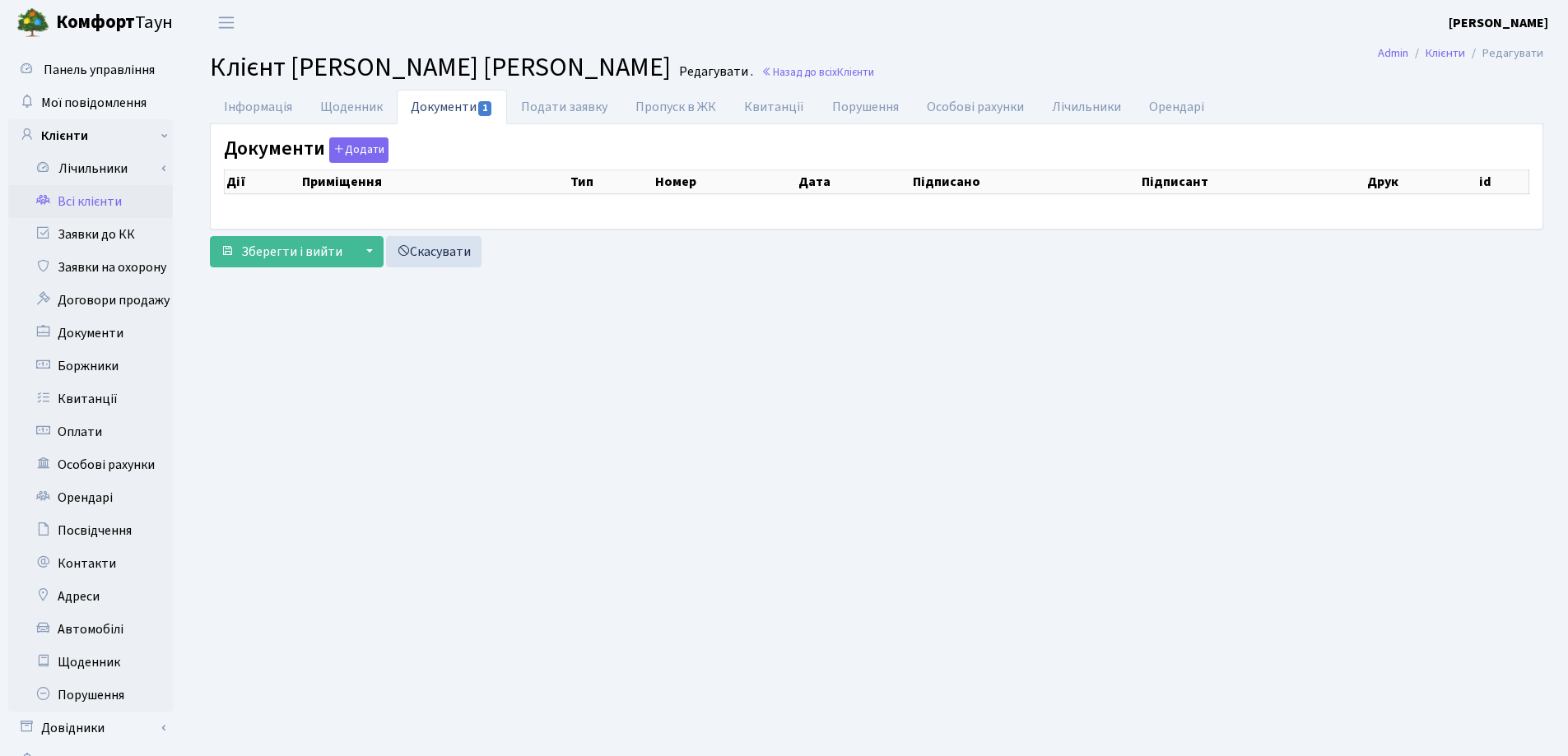
checkbox input "true"
select select "25"
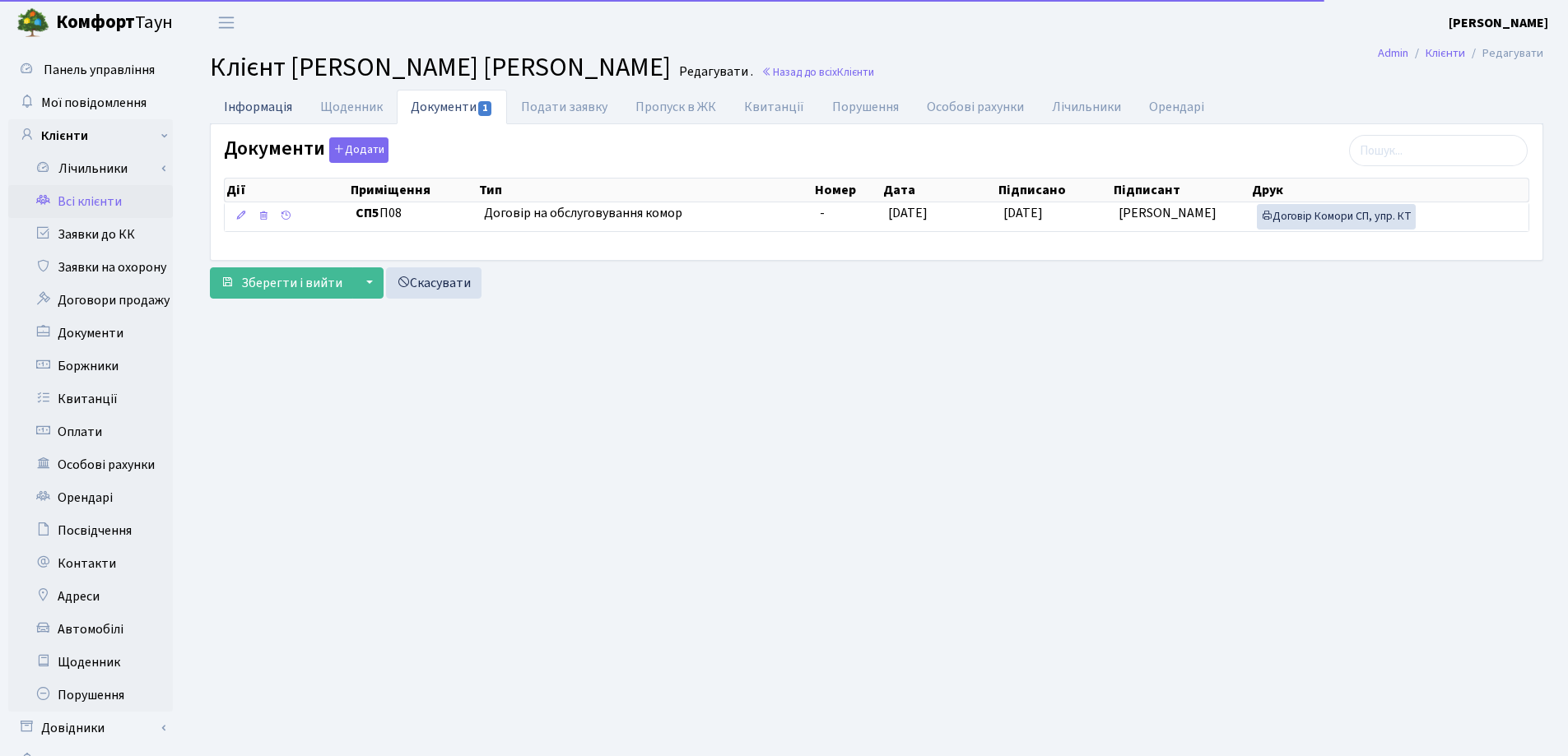
click at [236, 105] on link "Інформація" at bounding box center [258, 106] width 96 height 34
select select "25"
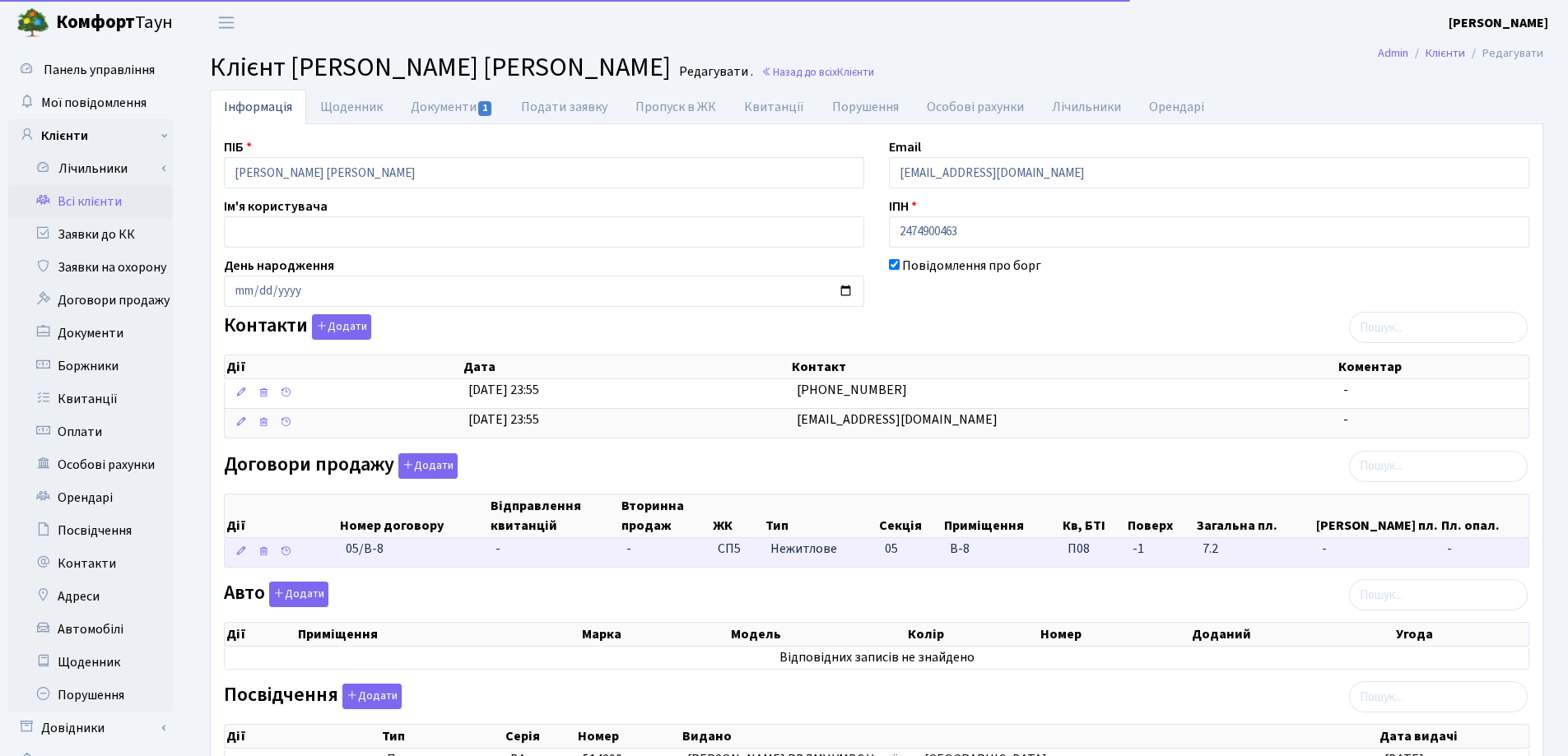
click at [521, 554] on td "-" at bounding box center [554, 552] width 131 height 28
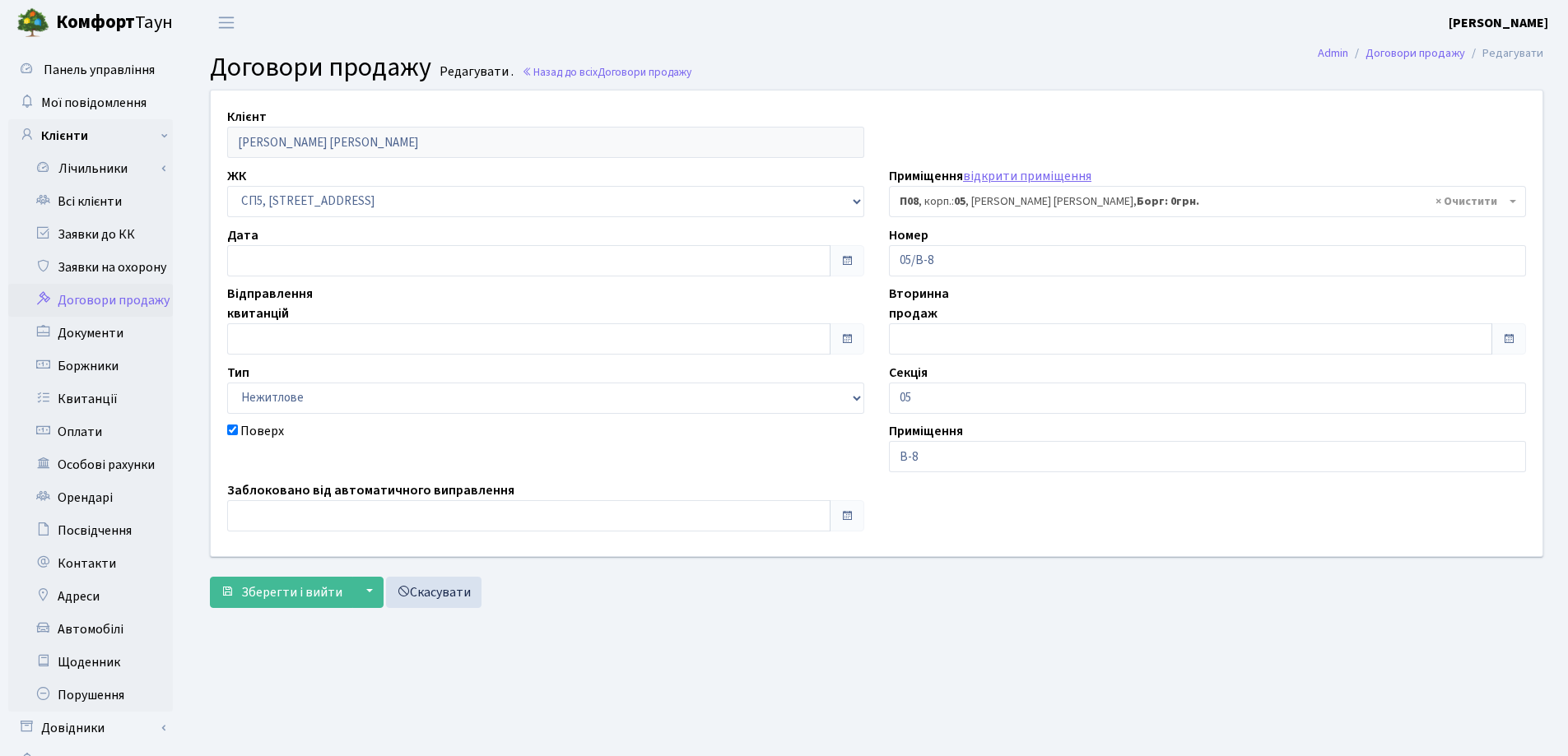
select select "21642"
click at [273, 261] on input "text" at bounding box center [529, 261] width 603 height 31
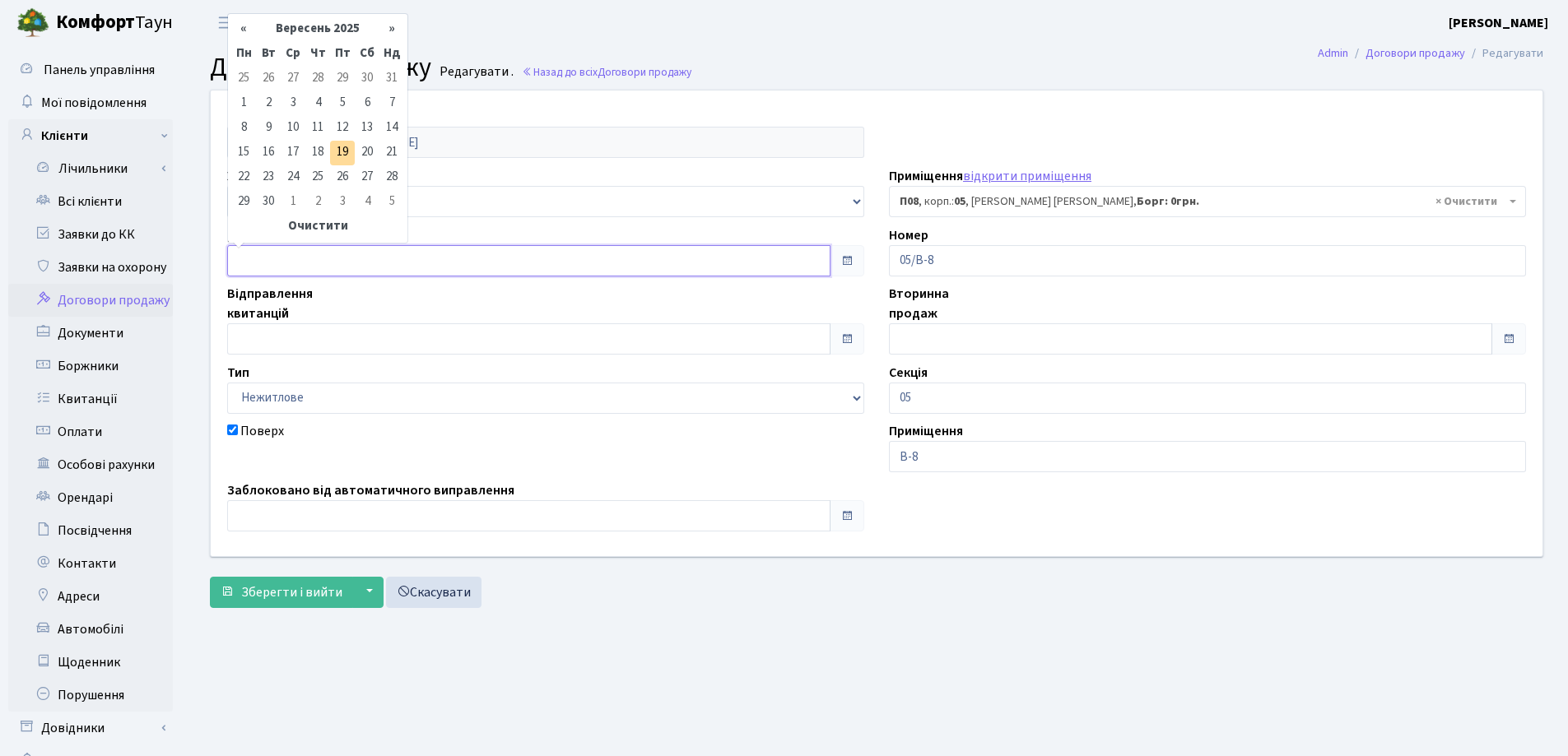
type input "[DATE]"
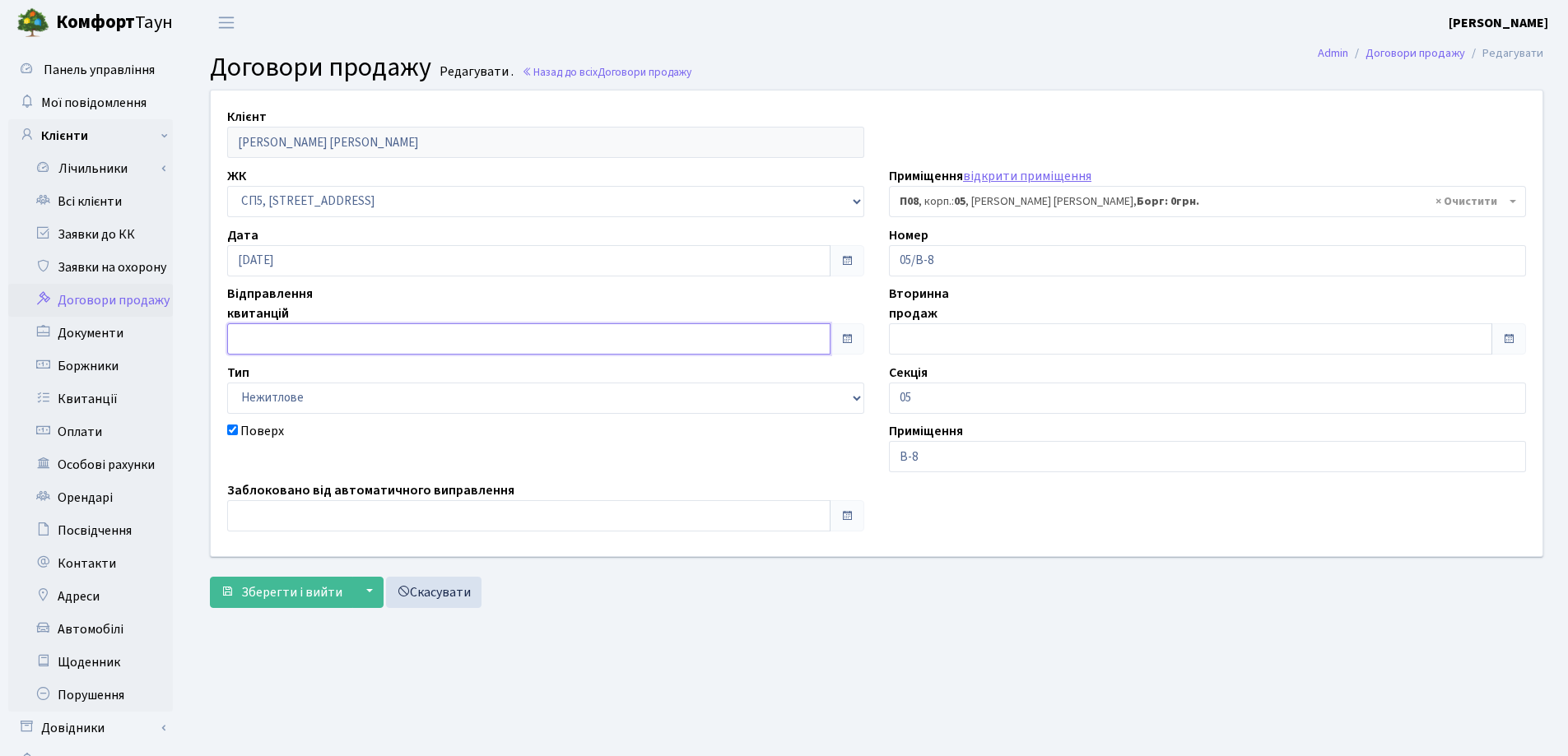
click at [291, 329] on input "text" at bounding box center [529, 339] width 603 height 31
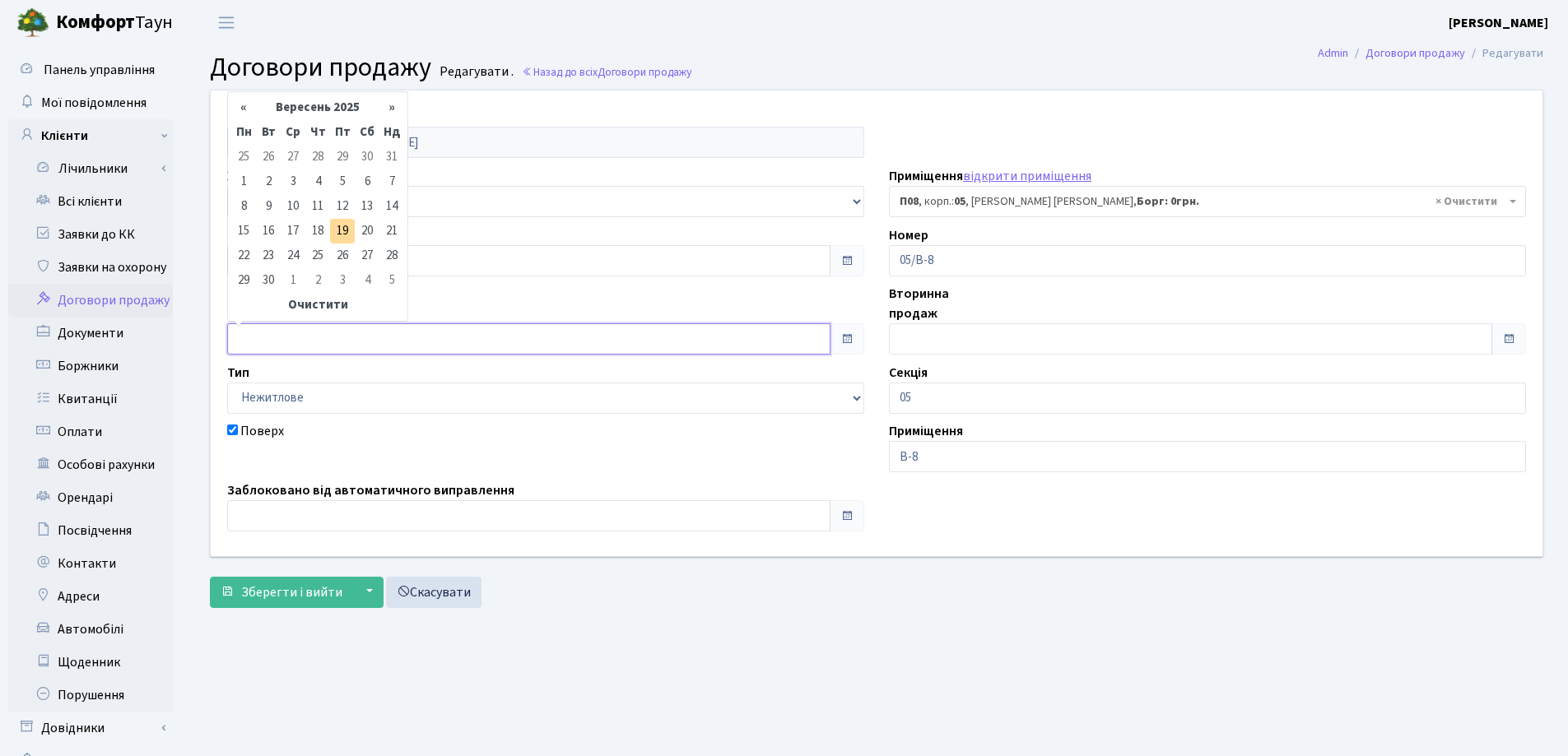
type input "[DATE]"
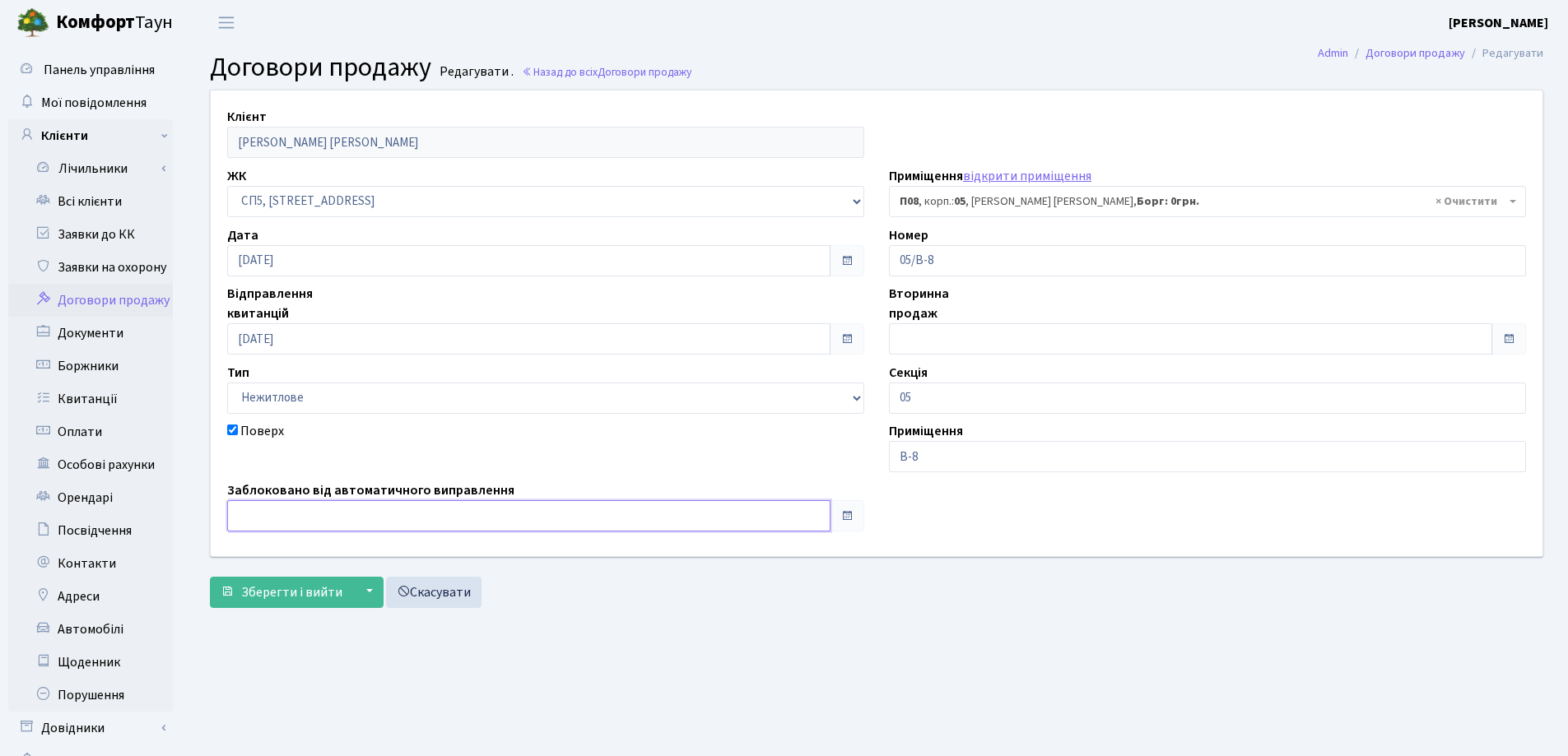
click at [329, 509] on input "text" at bounding box center [529, 516] width 603 height 31
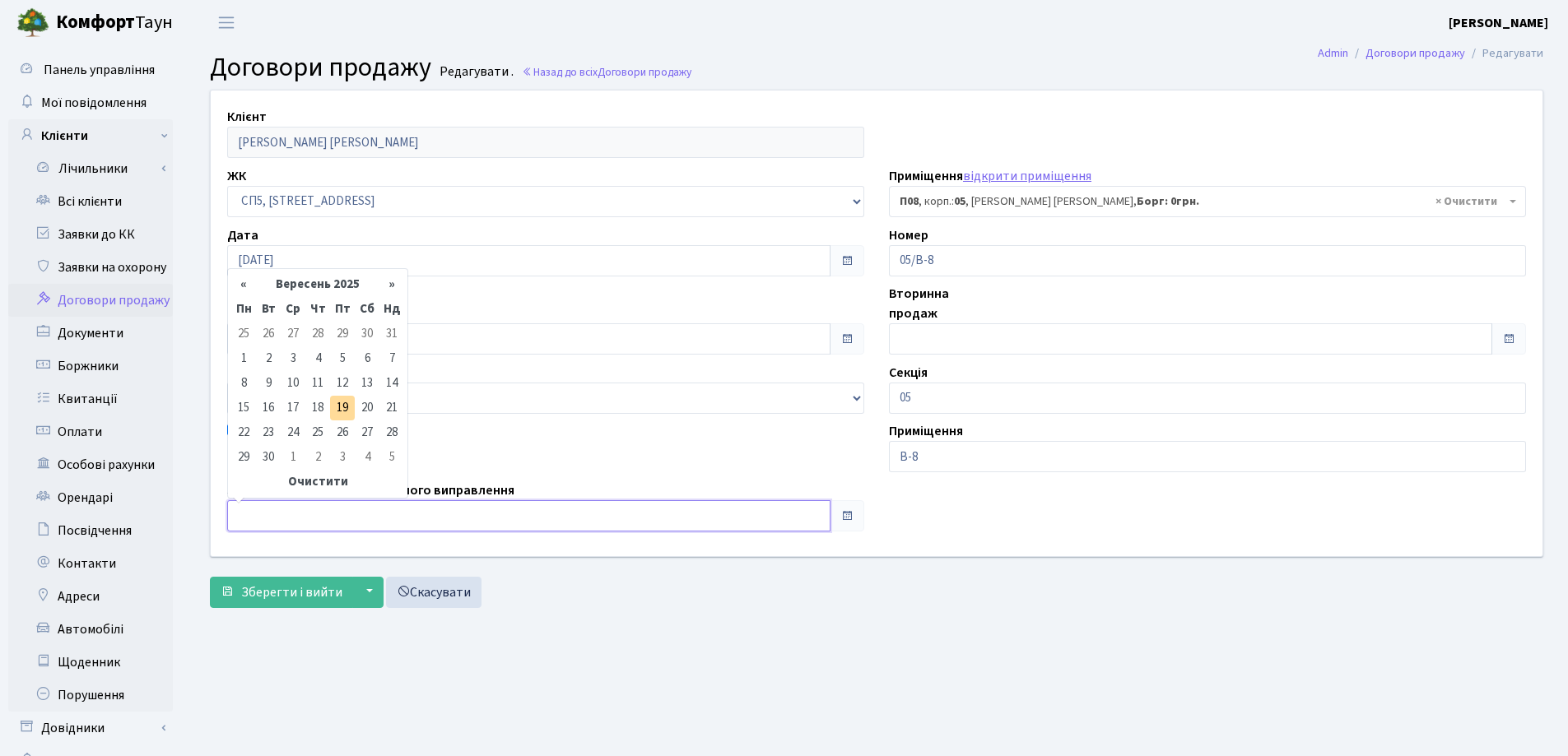
type input "[DATE]"
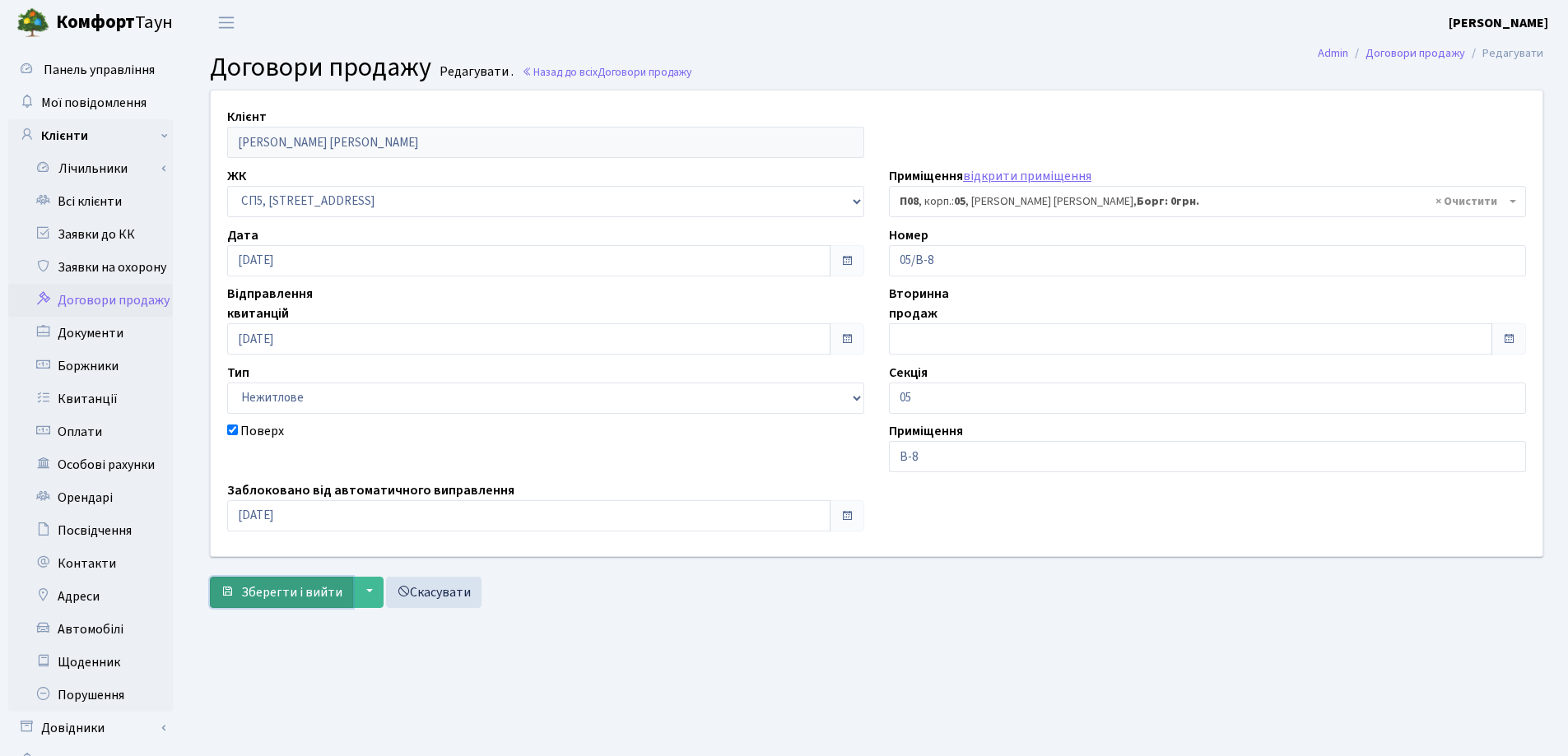
click at [289, 586] on span "Зберегти і вийти" at bounding box center [291, 593] width 101 height 18
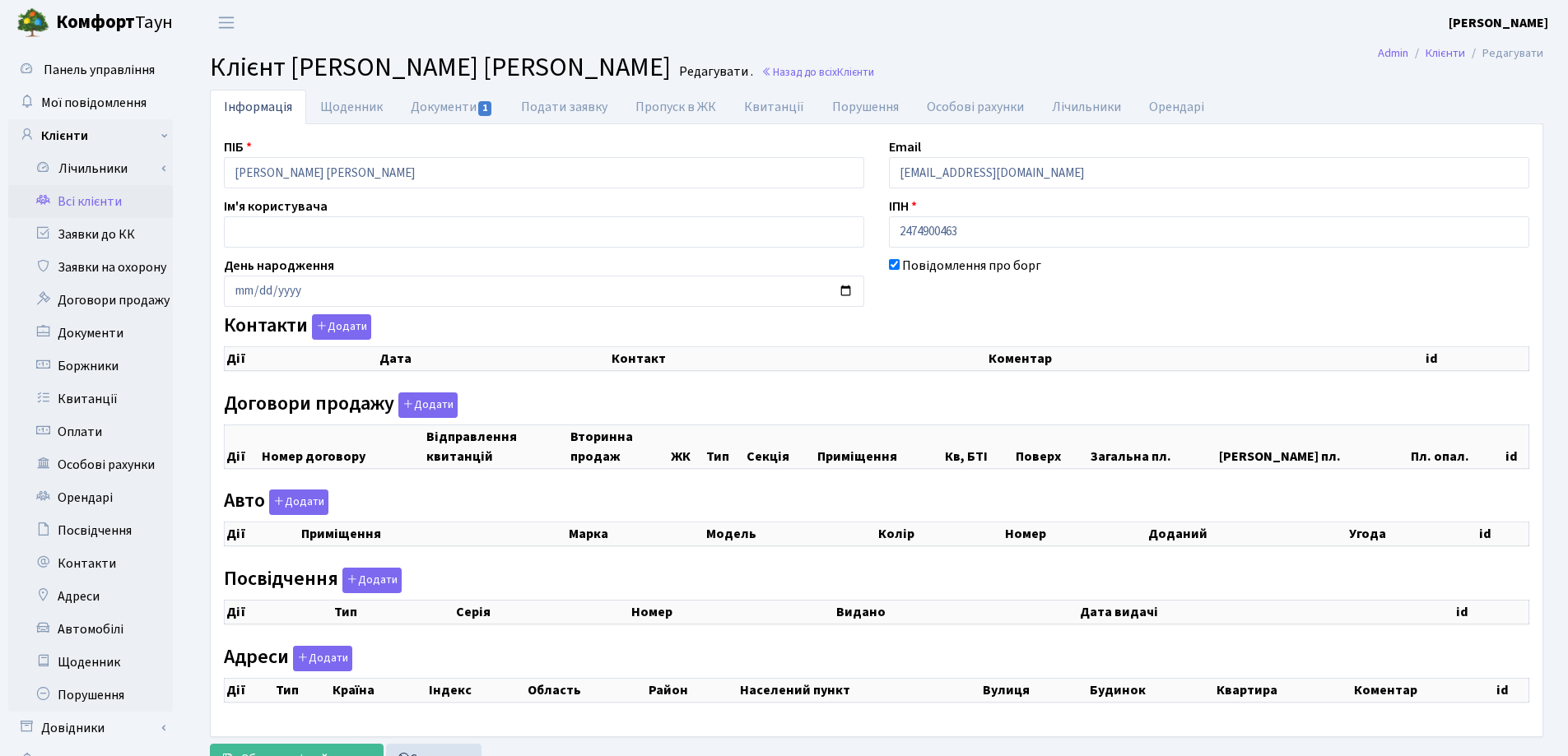
checkbox input "true"
select select "25"
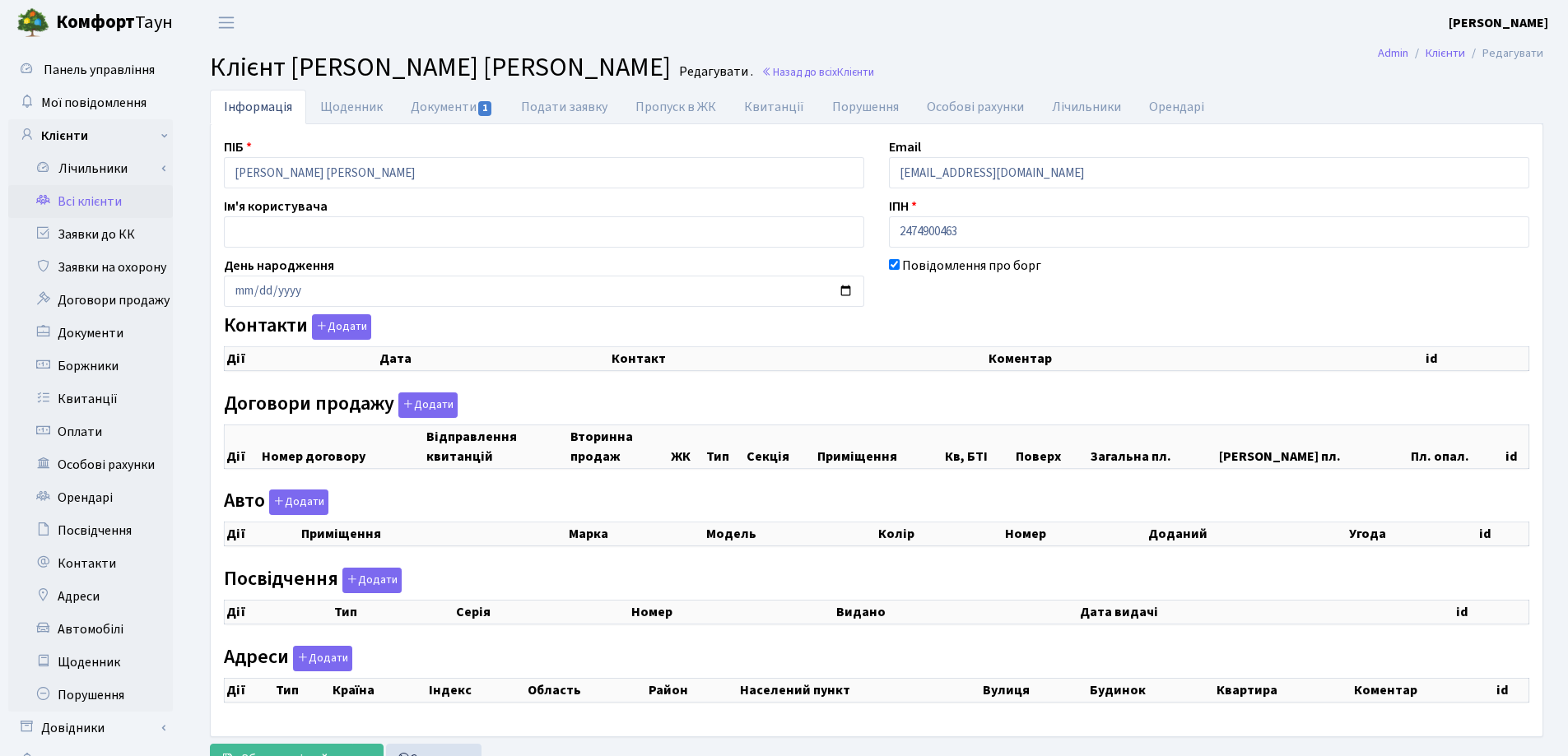
select select "25"
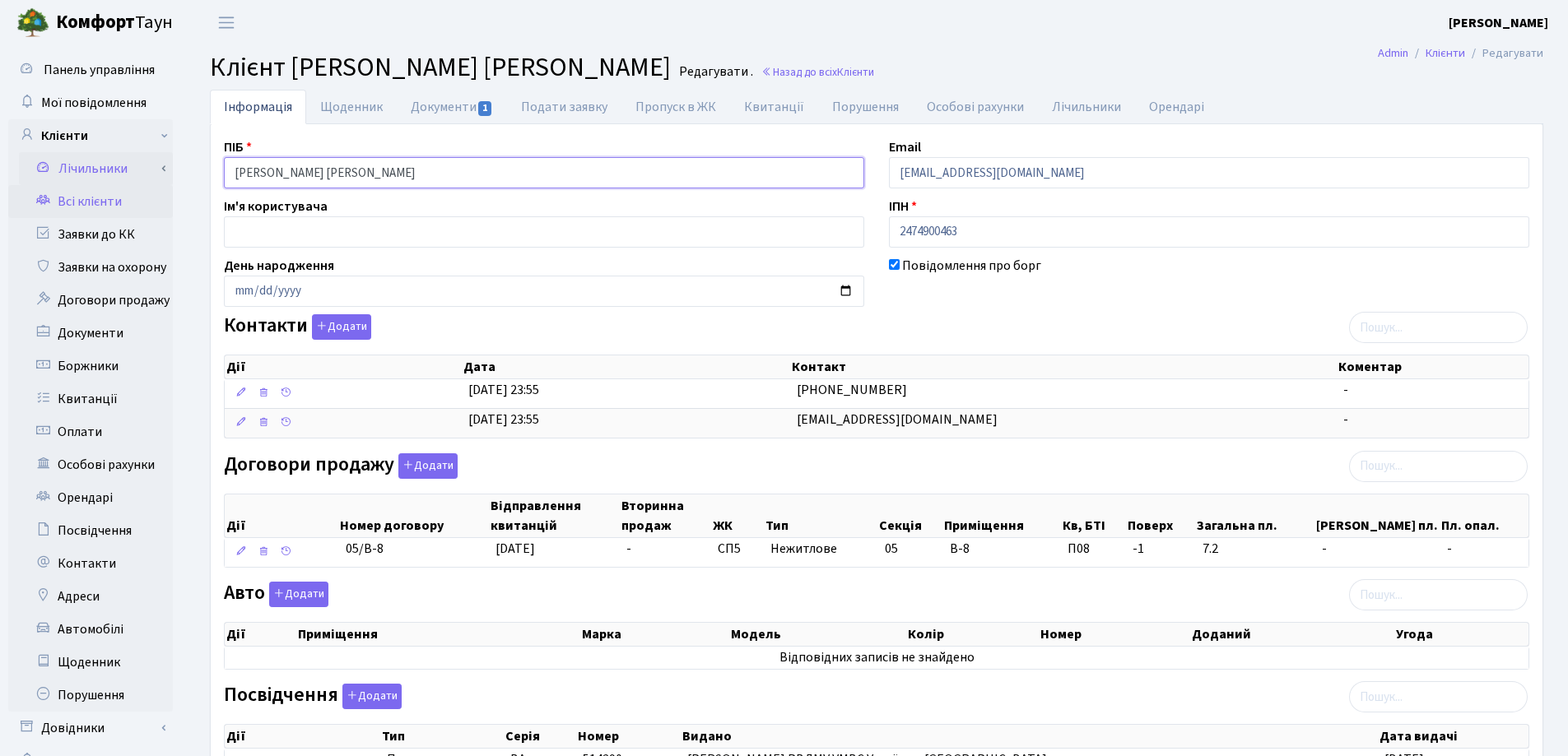
drag, startPoint x: 493, startPoint y: 180, endPoint x: 149, endPoint y: 158, distance: 344.7
click at [149, 158] on div "Панель управління Мої повідомлення Клієнти Лічильники Показання" at bounding box center [784, 503] width 1568 height 916
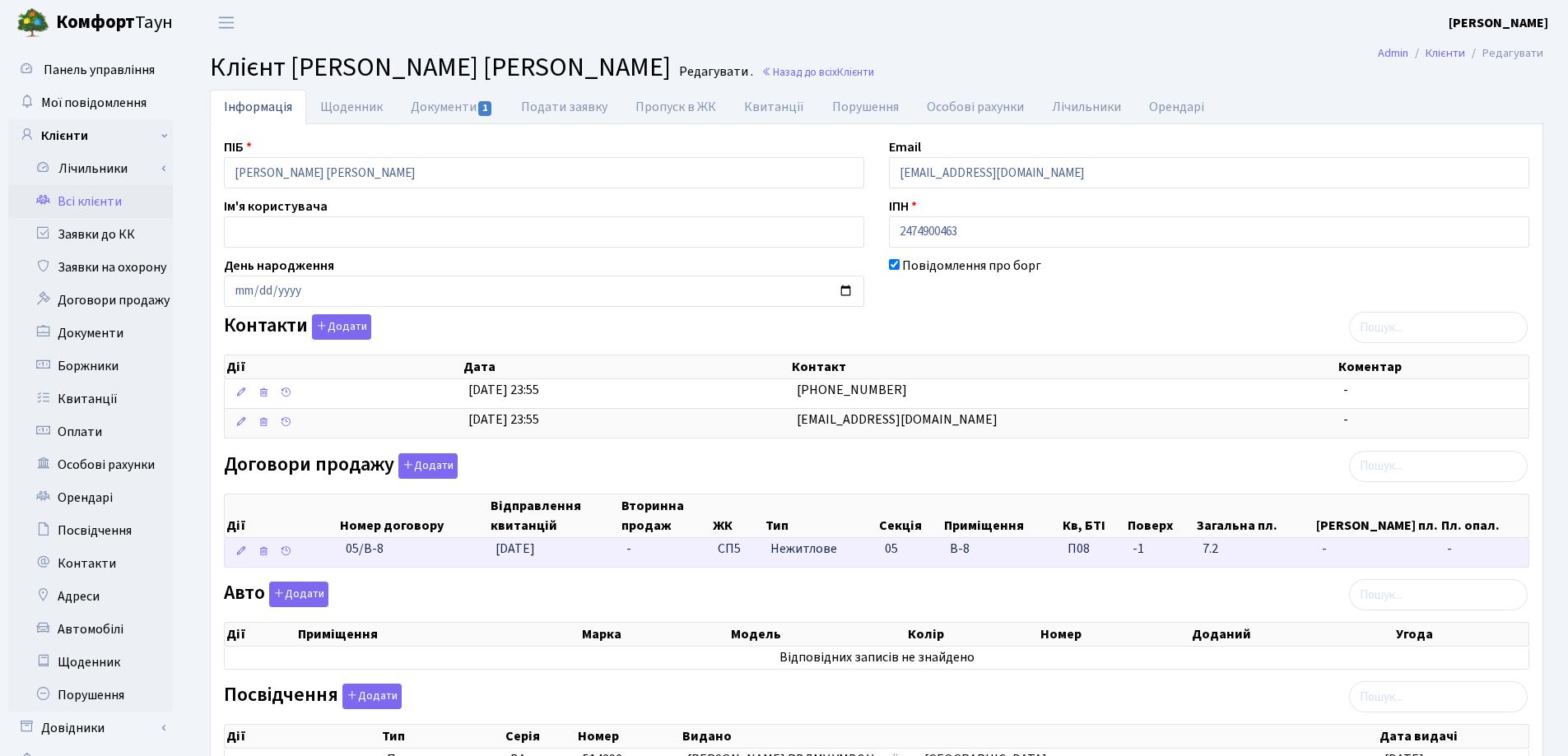
drag, startPoint x: 401, startPoint y: 561, endPoint x: 326, endPoint y: 561, distance: 75.0
click at [326, 561] on \<\/span\>\a "05/В-8 [DATE] - СП5 Нежитлове 05 В-8 П08 - -" at bounding box center [876, 552] width 1303 height 28
copy span "05/В-8"
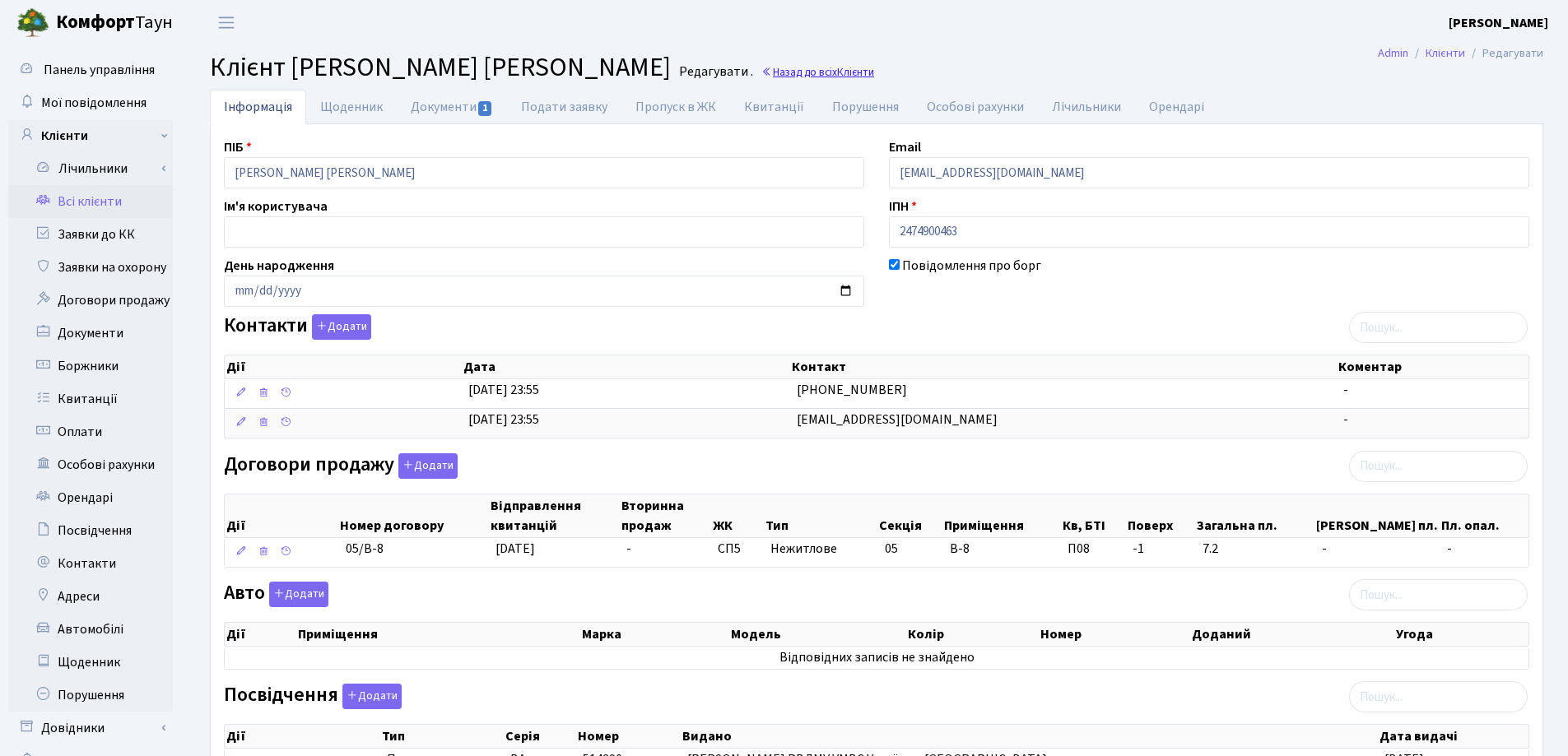
click at [842, 75] on link "Назад до всіх Клієнти" at bounding box center [817, 71] width 113 height 16
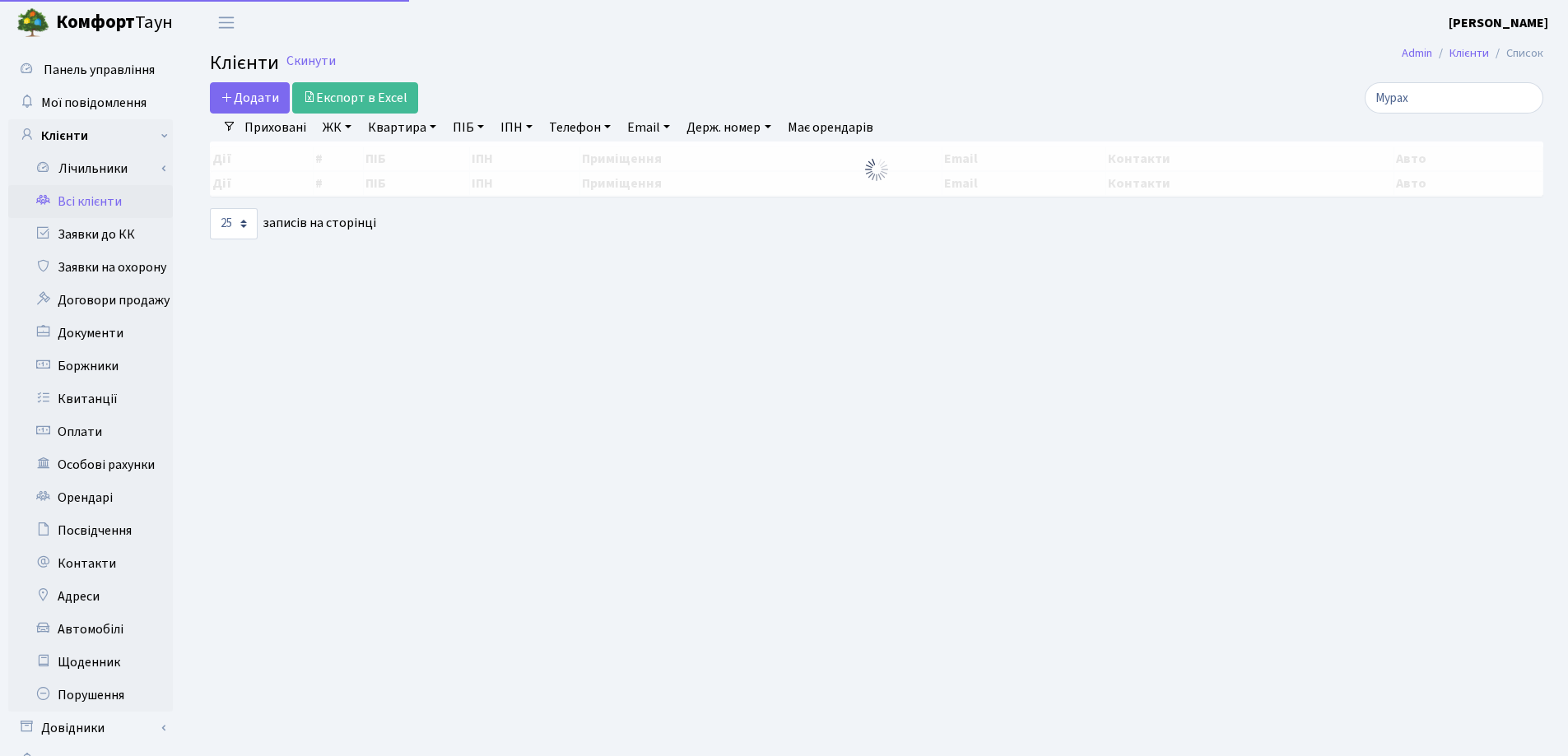
select select "25"
